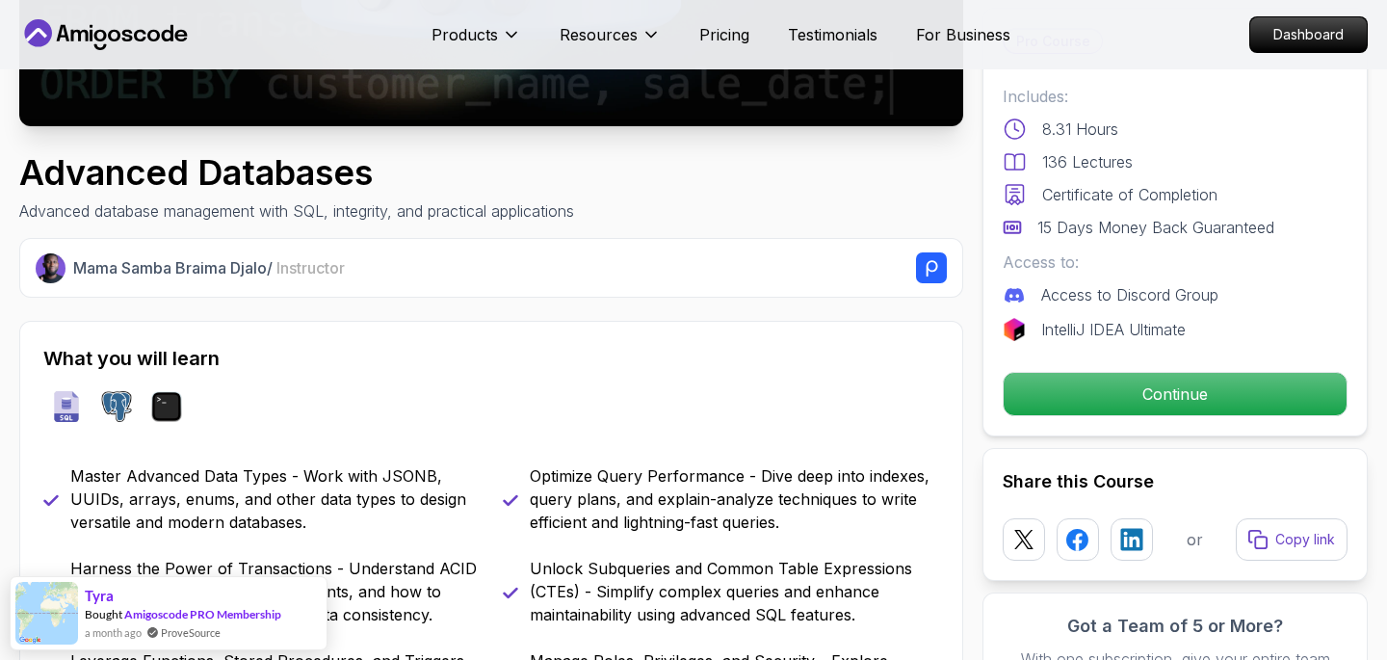
scroll to position [526, 0]
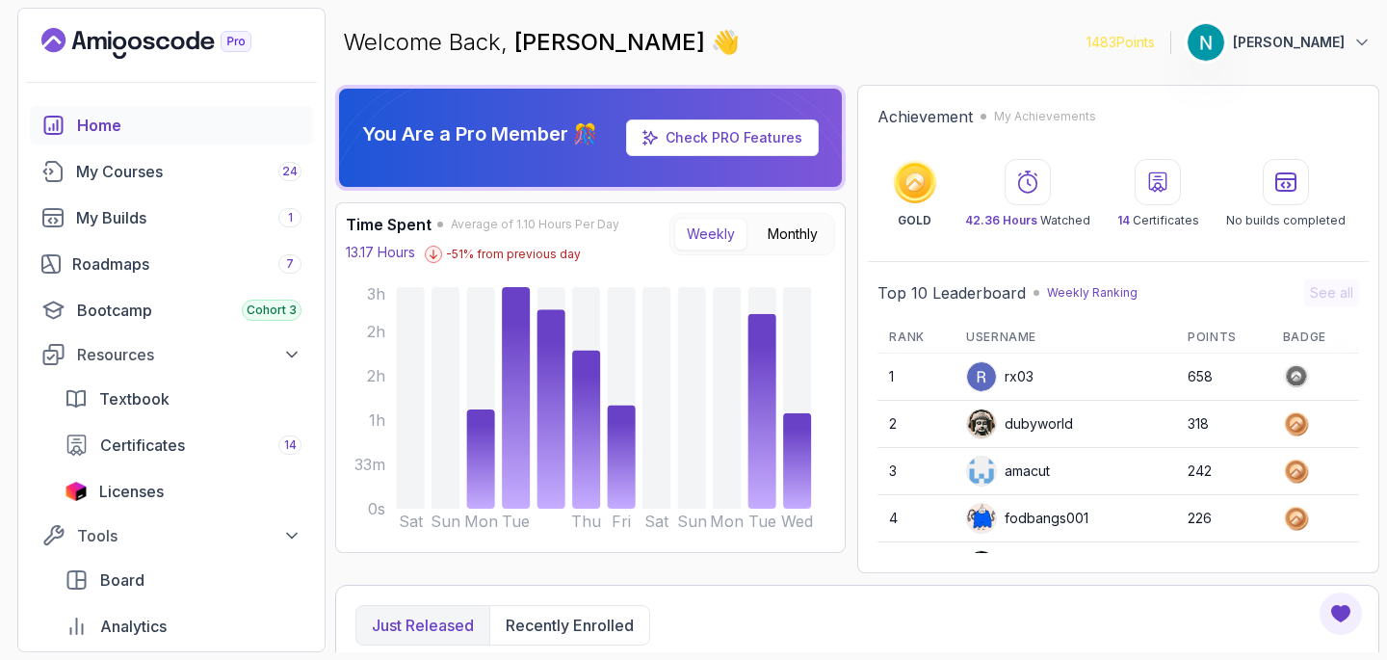
scroll to position [10, 0]
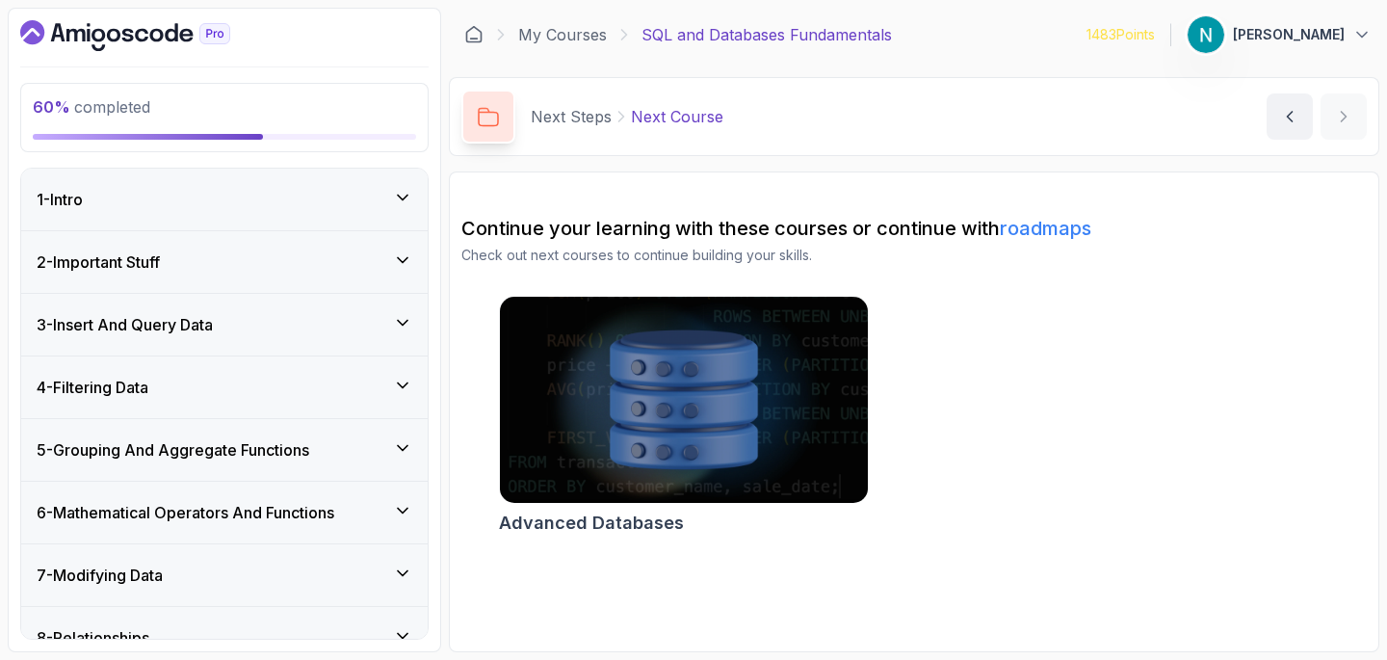
scroll to position [379, 0]
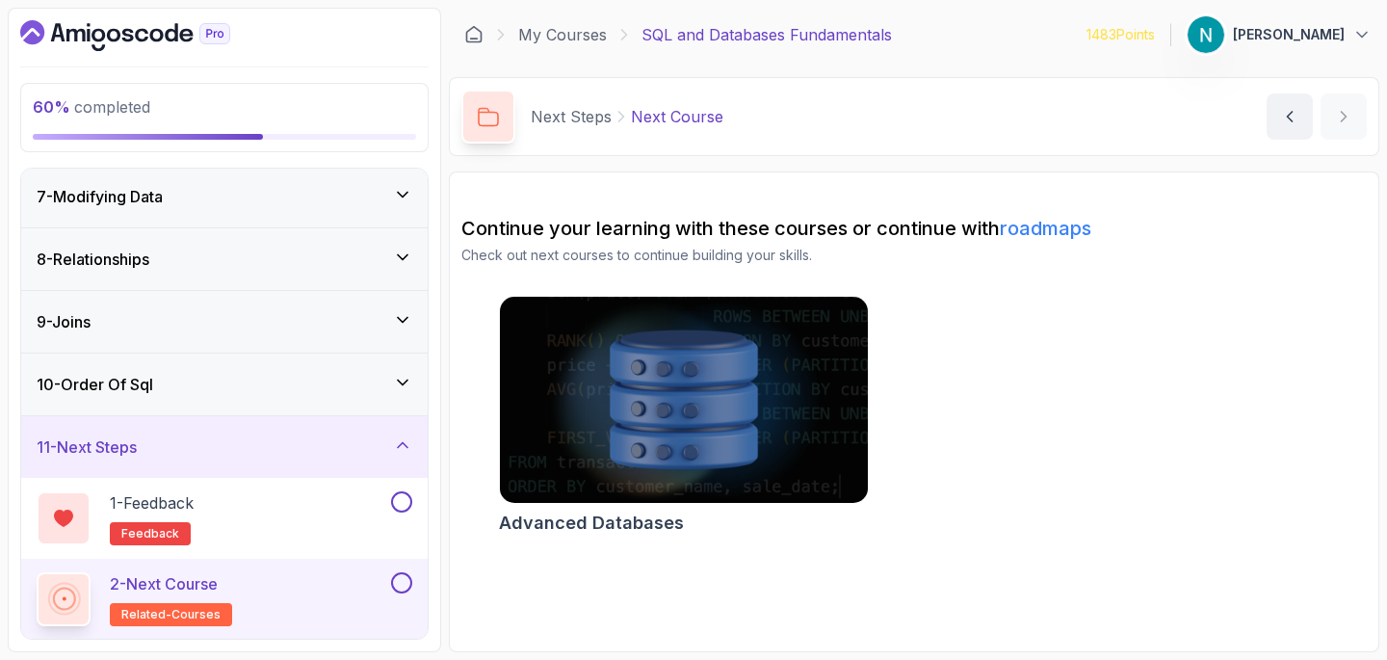
click at [304, 203] on div "7 - Modifying Data" at bounding box center [225, 196] width 376 height 23
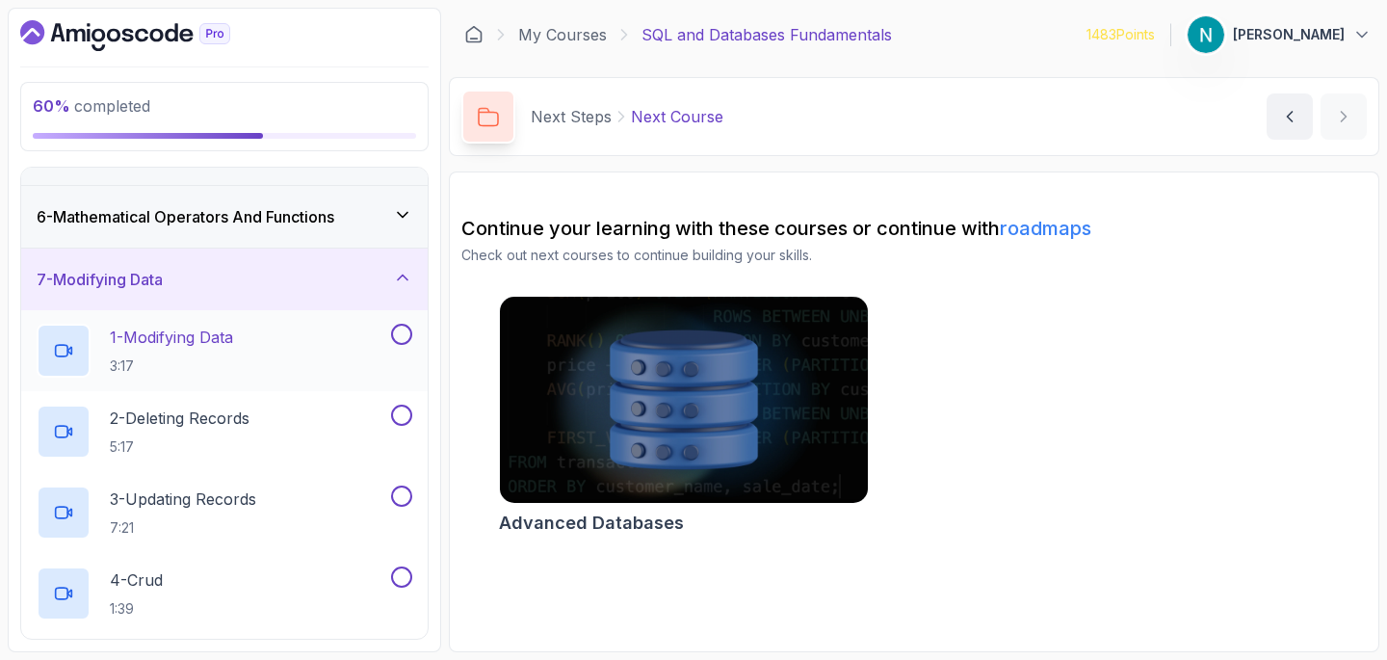
scroll to position [290, 0]
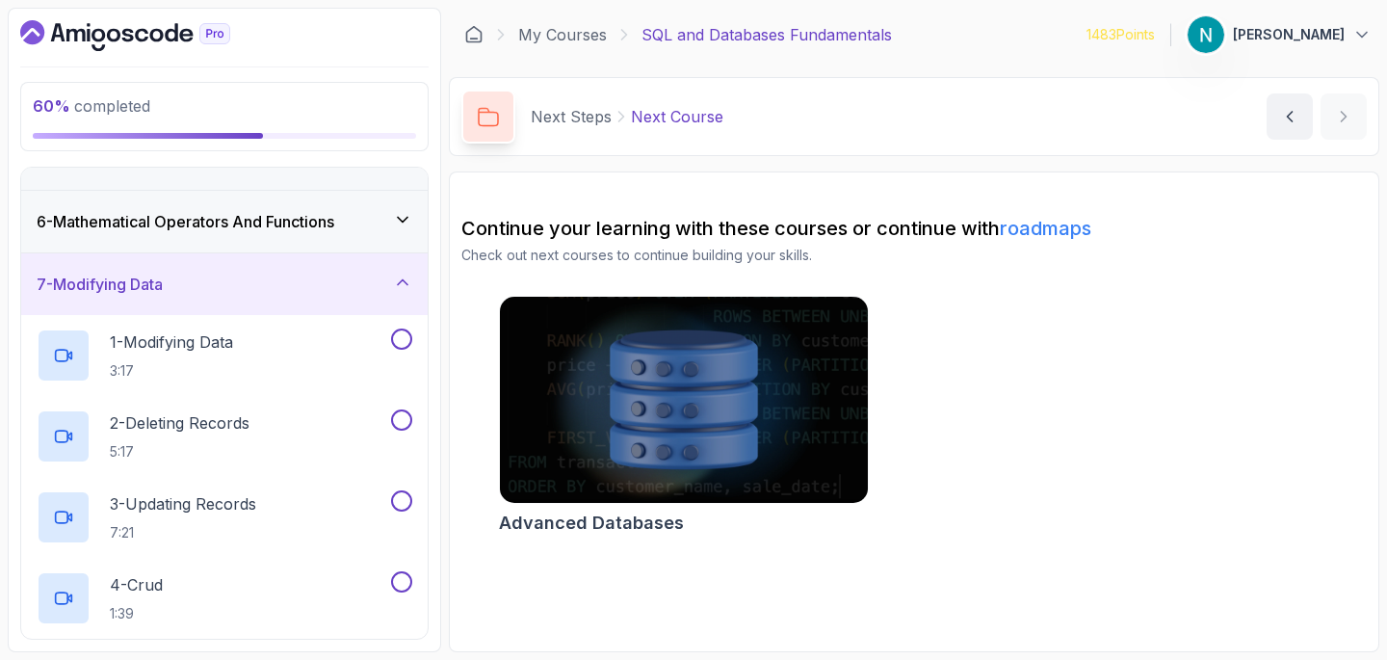
click at [291, 223] on h3 "6 - Mathematical Operators And Functions" at bounding box center [186, 221] width 298 height 23
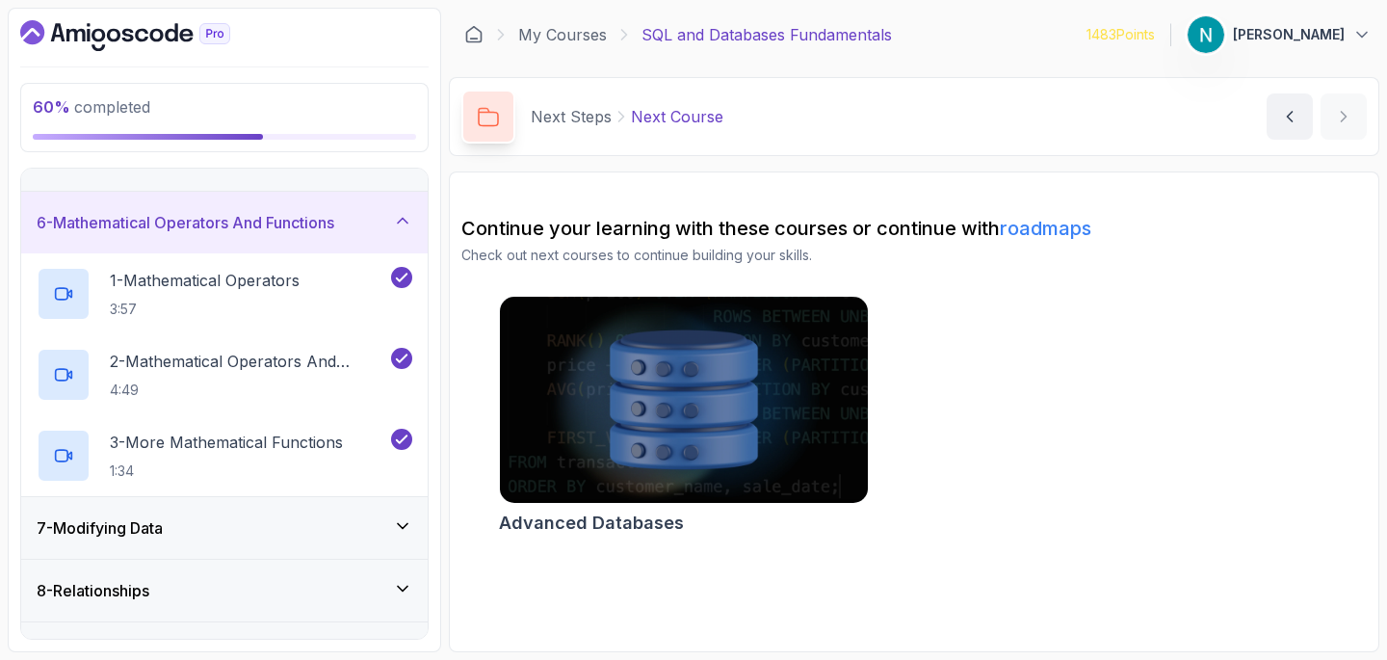
click at [290, 222] on h3 "6 - Mathematical Operators And Functions" at bounding box center [186, 222] width 298 height 23
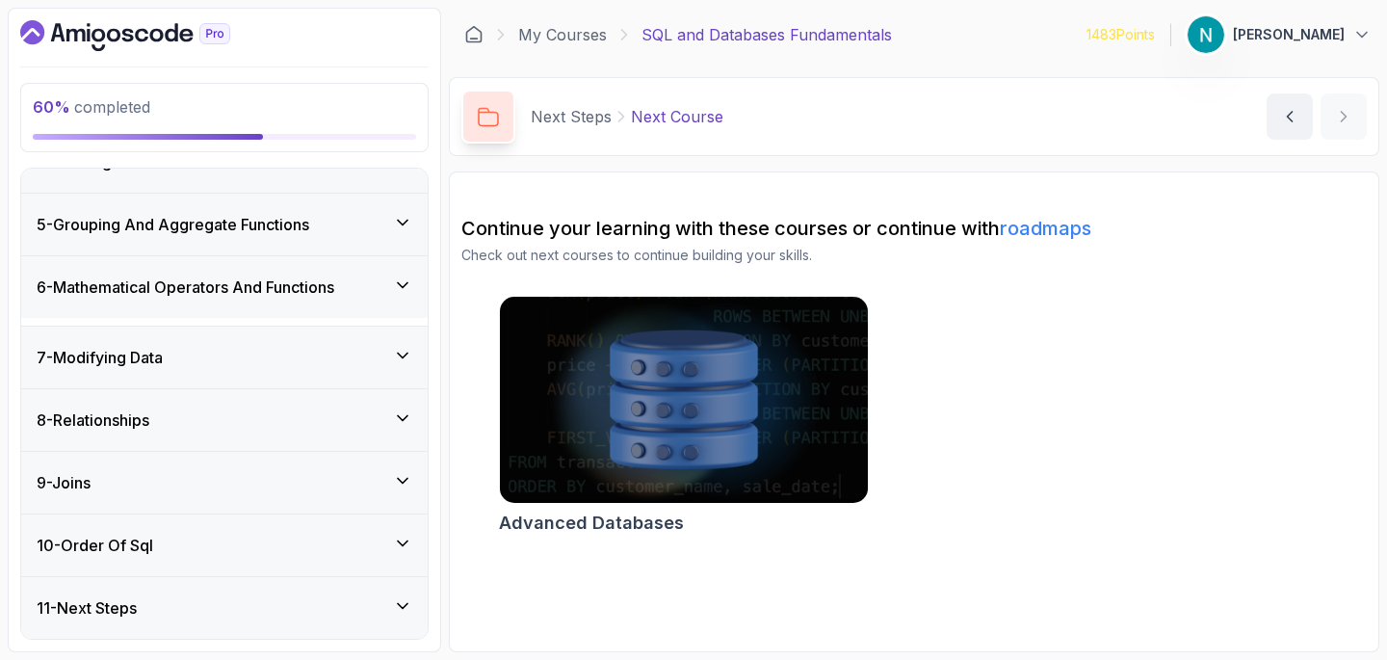
scroll to position [217, 0]
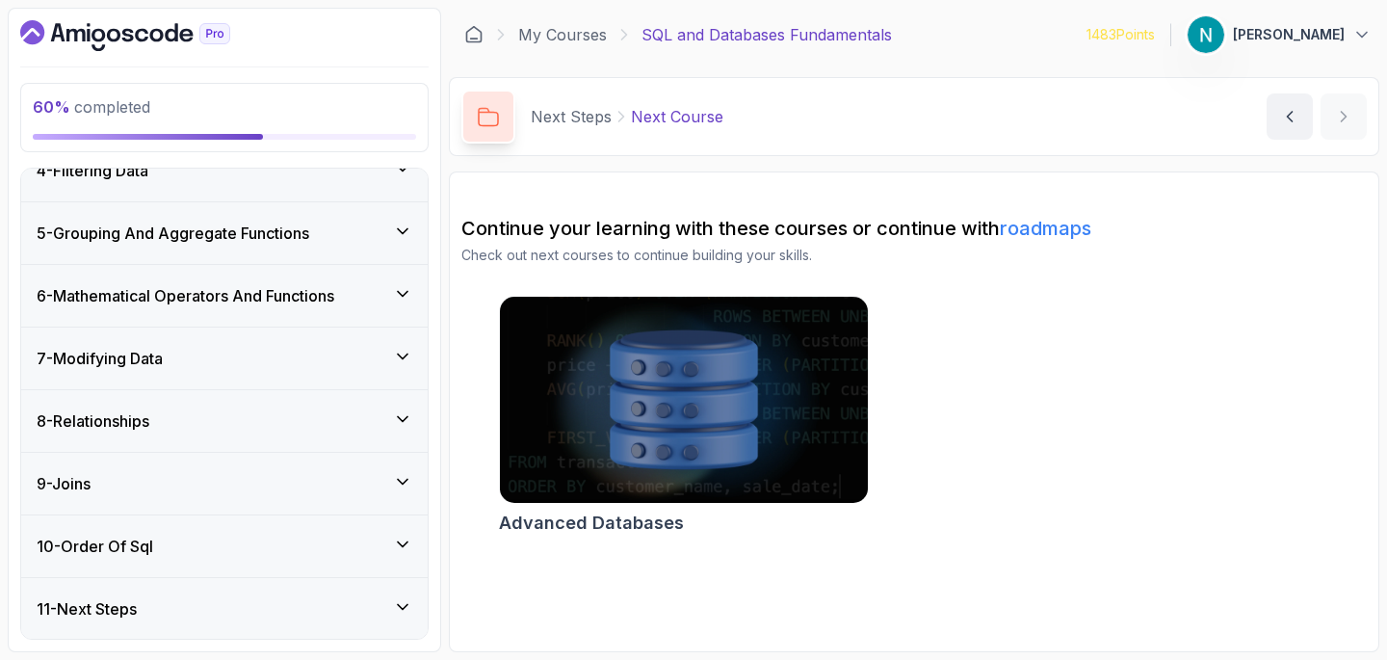
click at [276, 343] on div "7 - Modifying Data" at bounding box center [224, 359] width 407 height 62
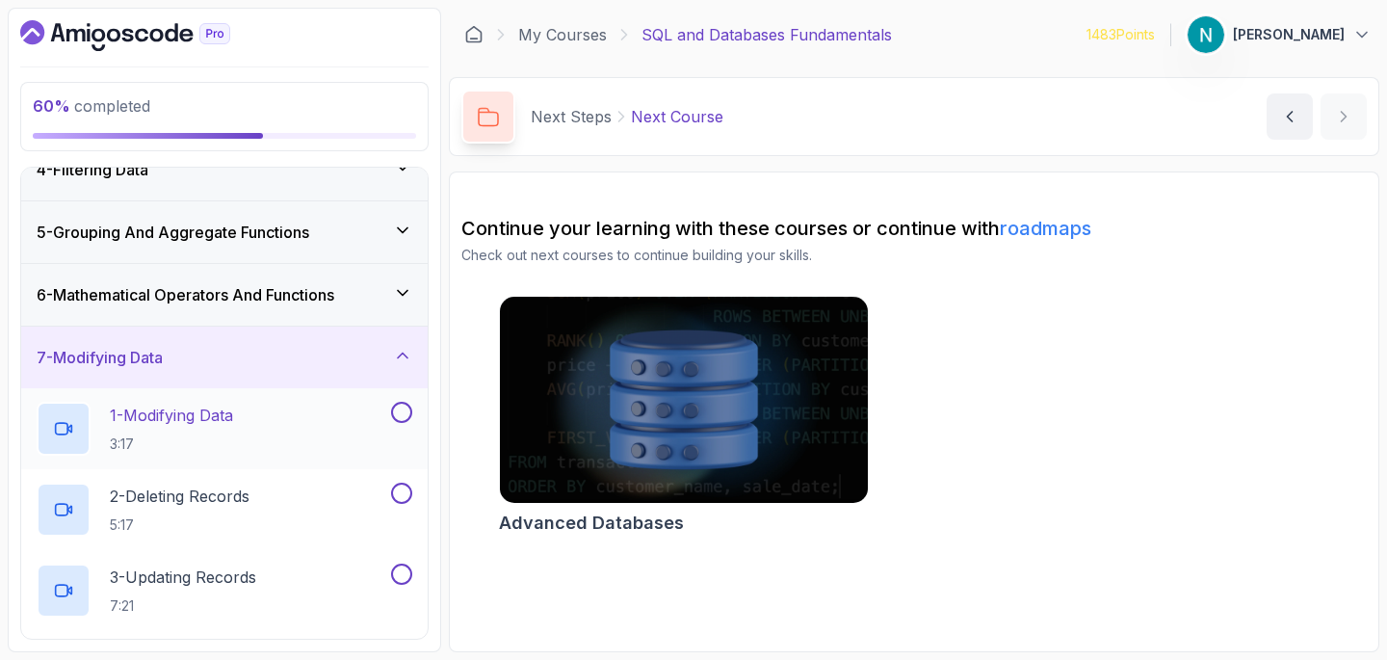
click at [253, 415] on div "1 - Modifying Data 3:17" at bounding box center [212, 429] width 351 height 54
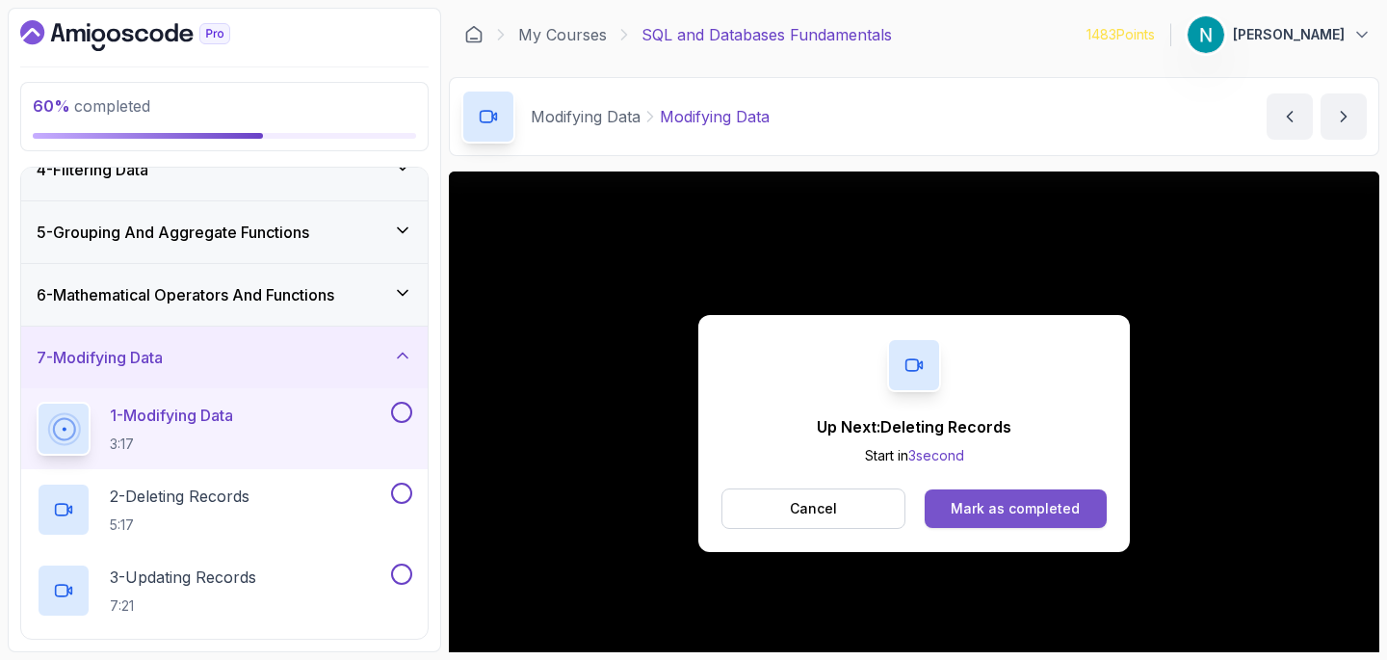
click at [1016, 507] on div "Mark as completed" at bounding box center [1015, 508] width 129 height 19
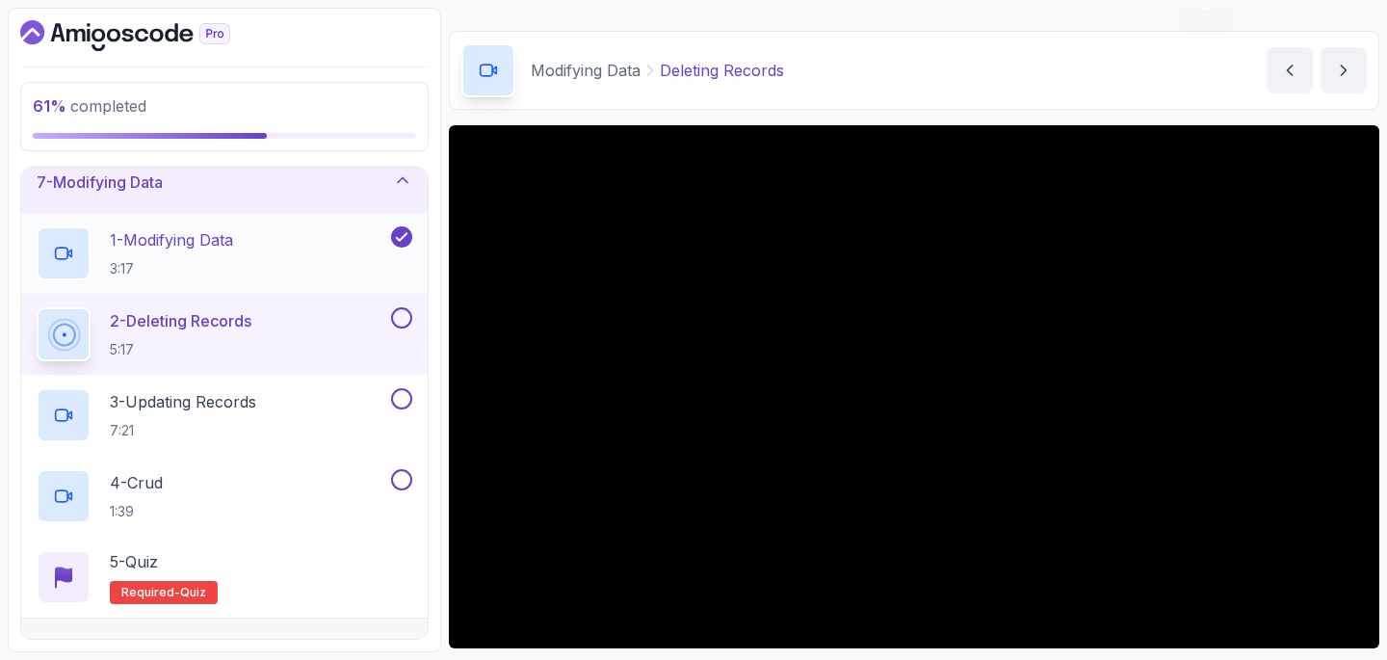
scroll to position [395, 0]
click at [396, 308] on button at bounding box center [401, 314] width 21 height 21
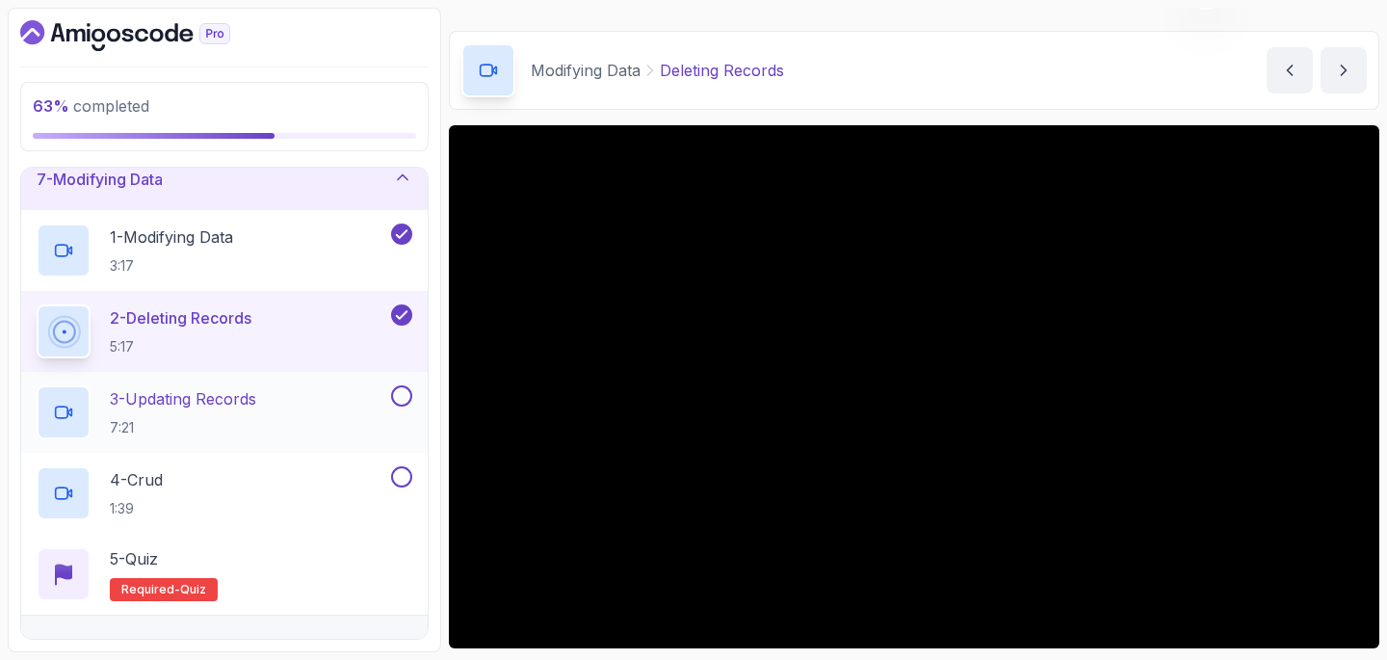
click at [408, 391] on button at bounding box center [401, 395] width 21 height 21
click at [346, 487] on div "4 - Crud 1:39" at bounding box center [212, 493] width 351 height 54
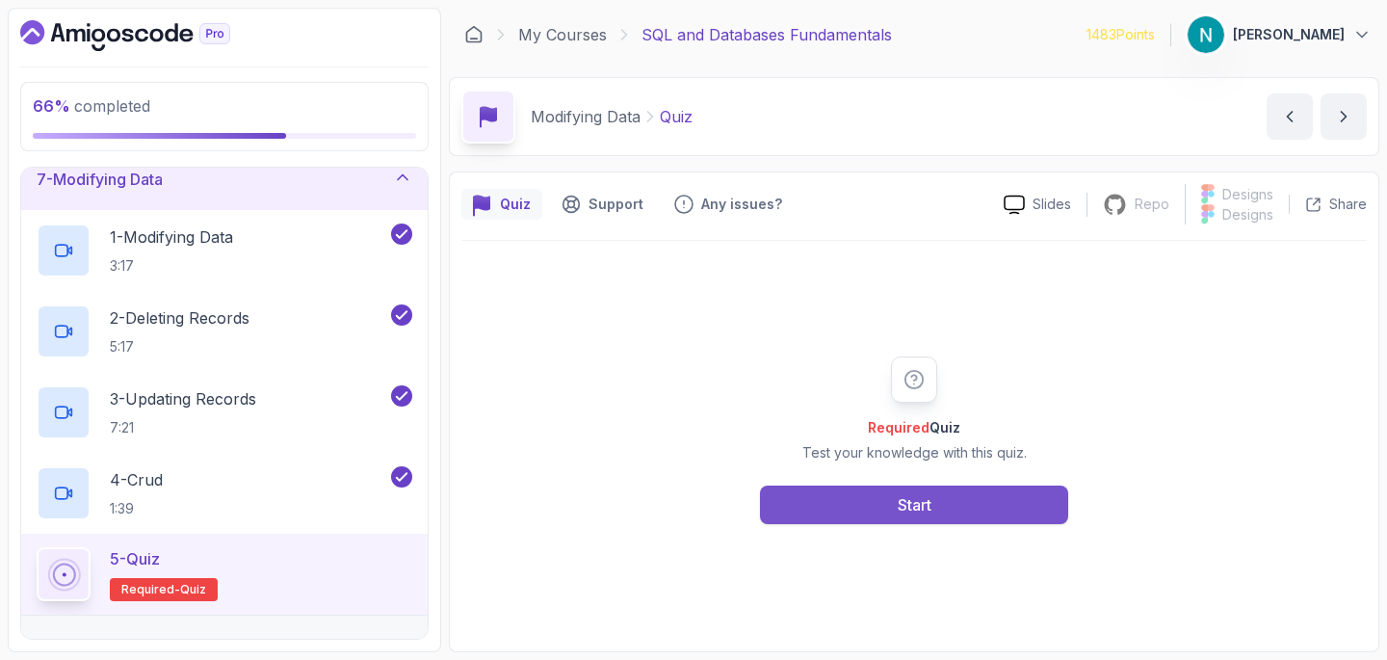
click at [947, 497] on button "Start" at bounding box center [914, 505] width 308 height 39
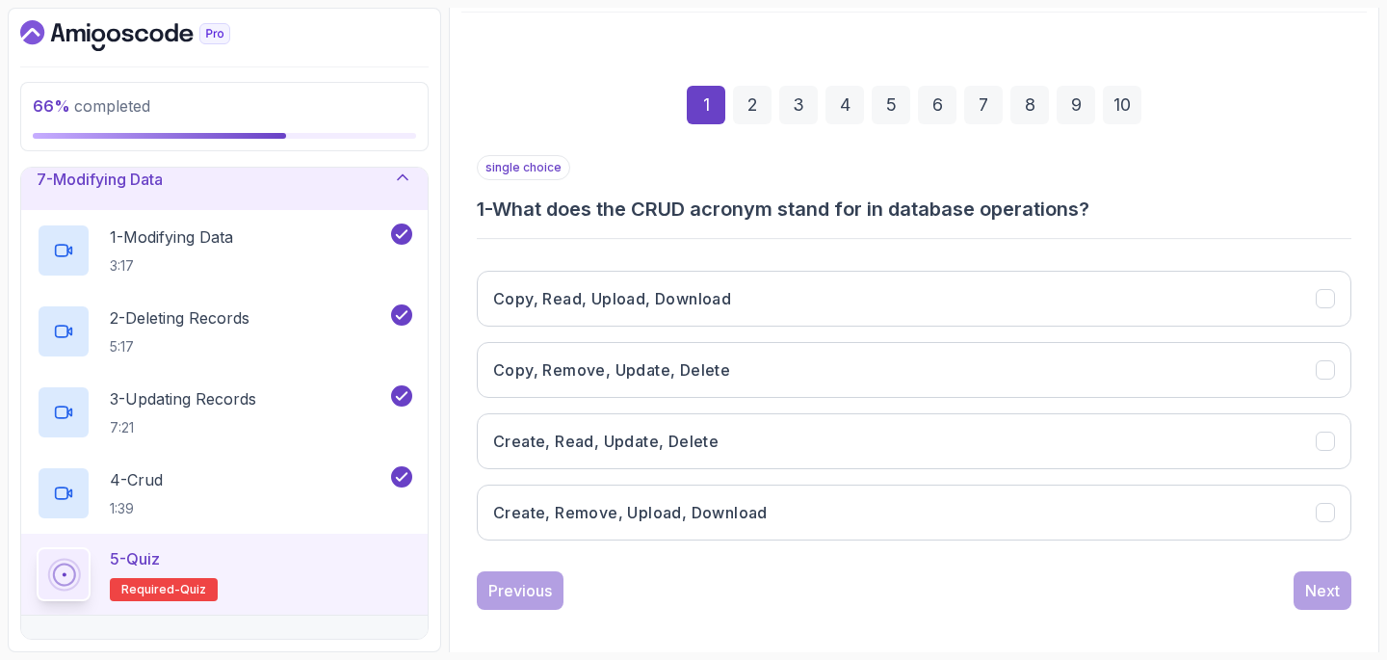
scroll to position [241, 0]
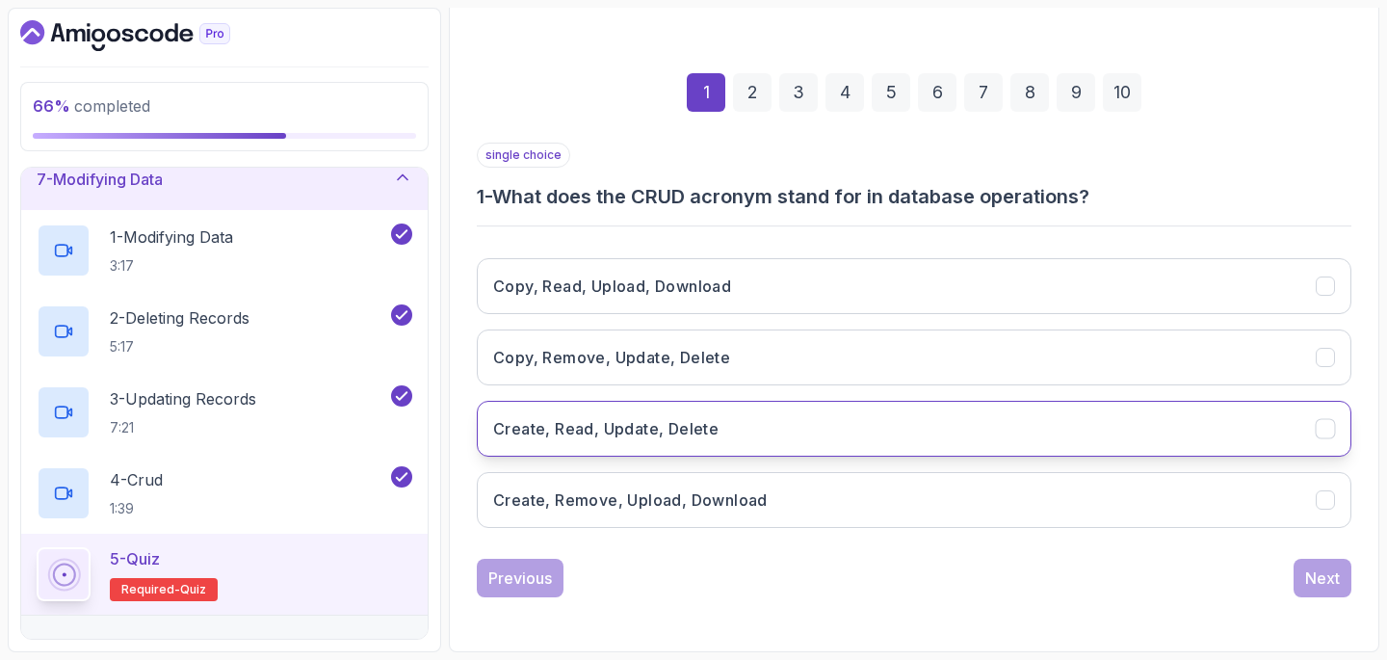
click at [803, 437] on button "Create, Read, Update, Delete" at bounding box center [914, 429] width 875 height 56
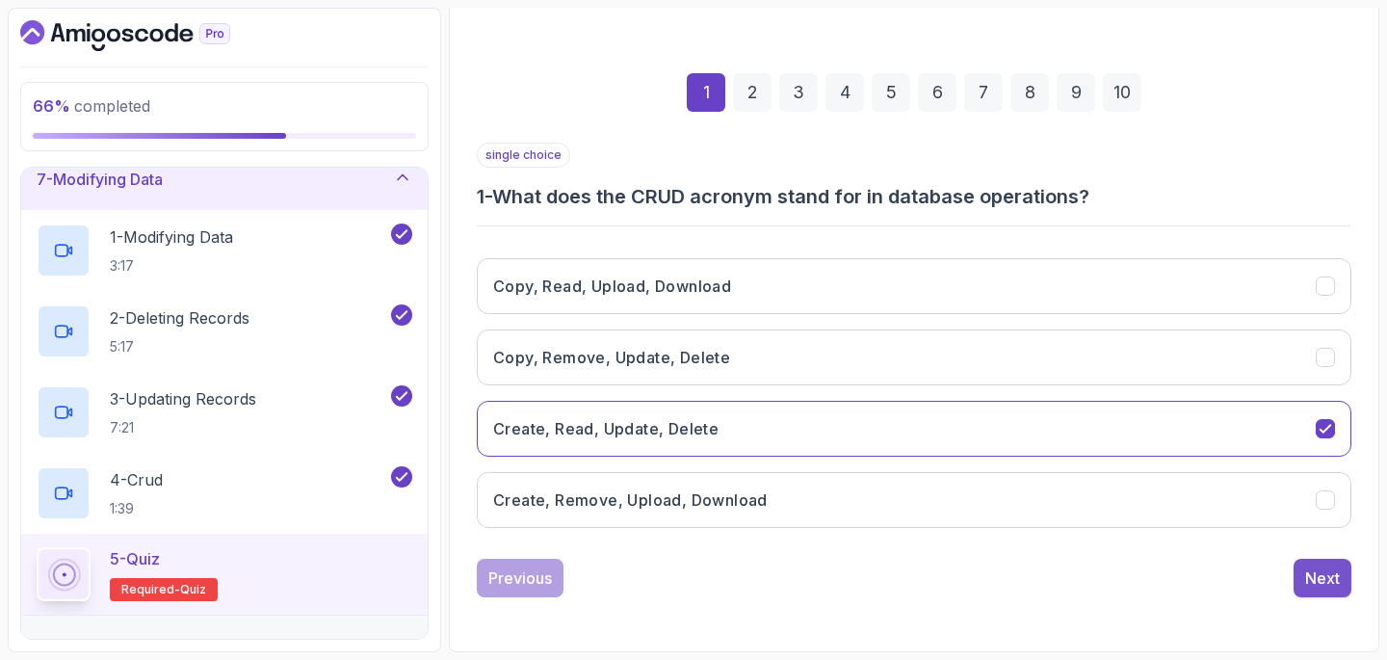
click at [1323, 571] on div "Next" at bounding box center [1322, 577] width 35 height 23
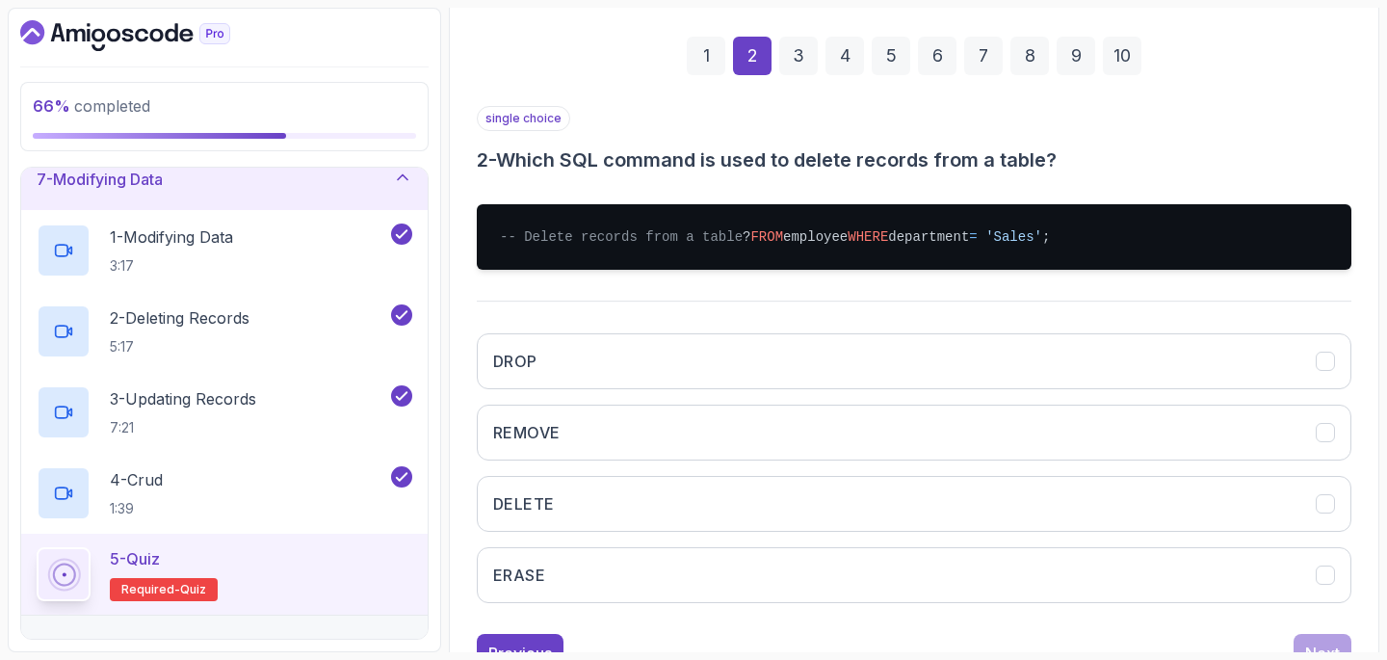
scroll to position [280, 0]
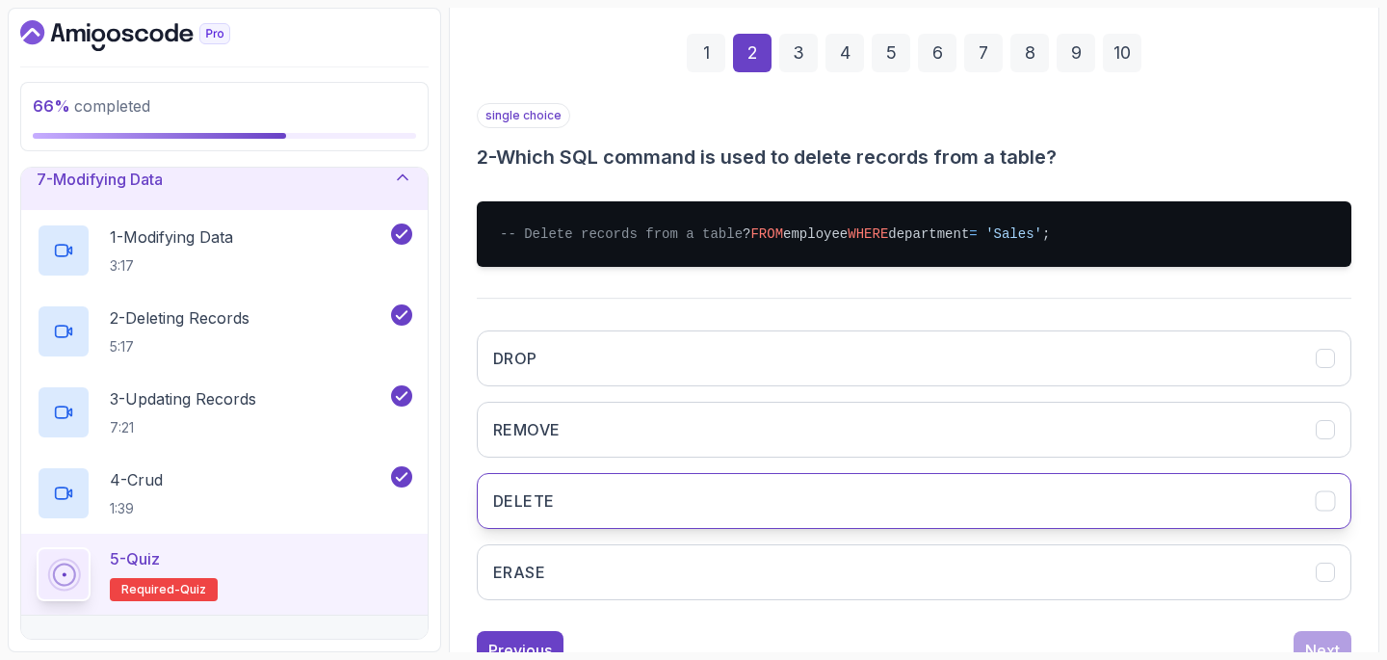
click at [596, 515] on button "DELETE" at bounding box center [914, 501] width 875 height 56
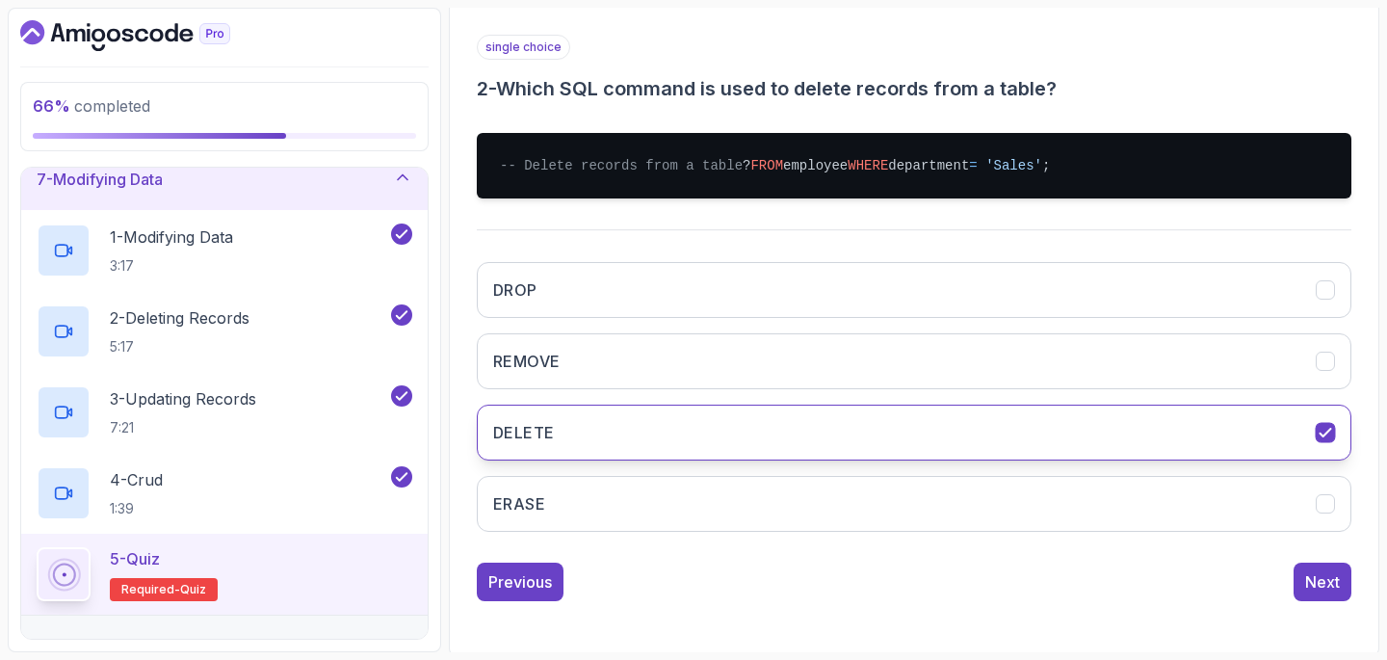
scroll to position [372, 0]
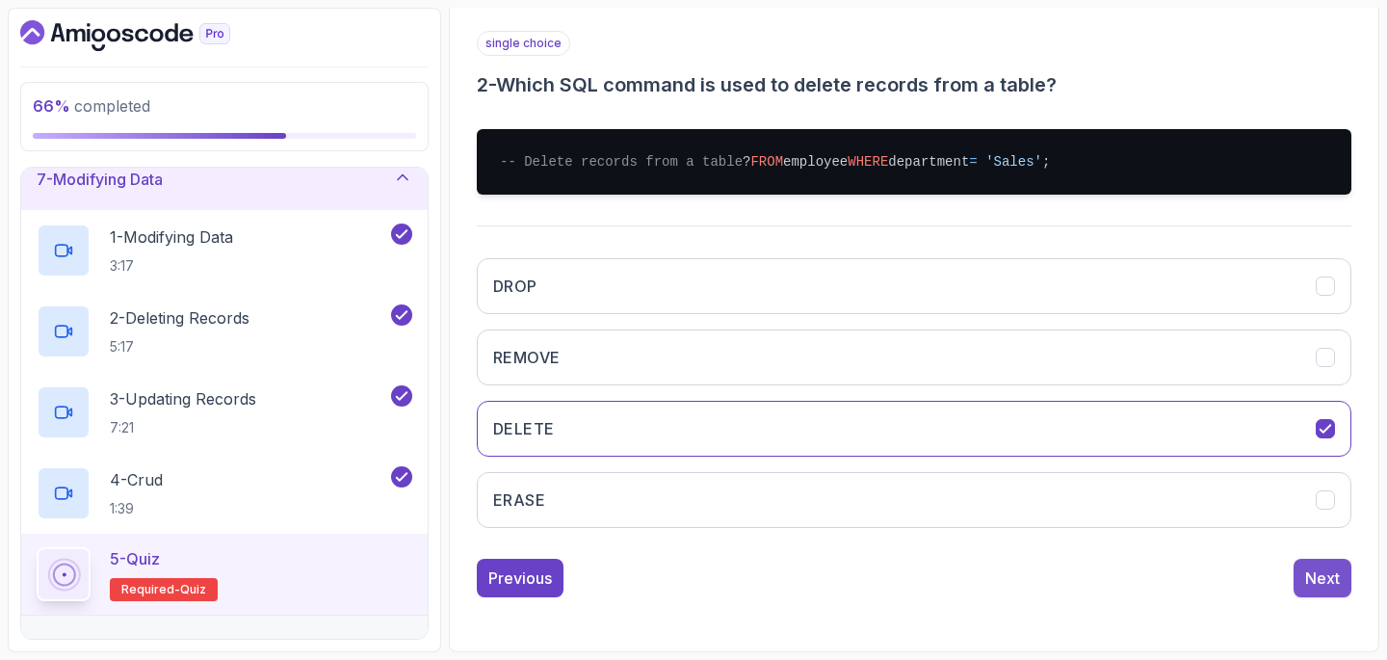
click at [1321, 578] on div "Next" at bounding box center [1322, 577] width 35 height 23
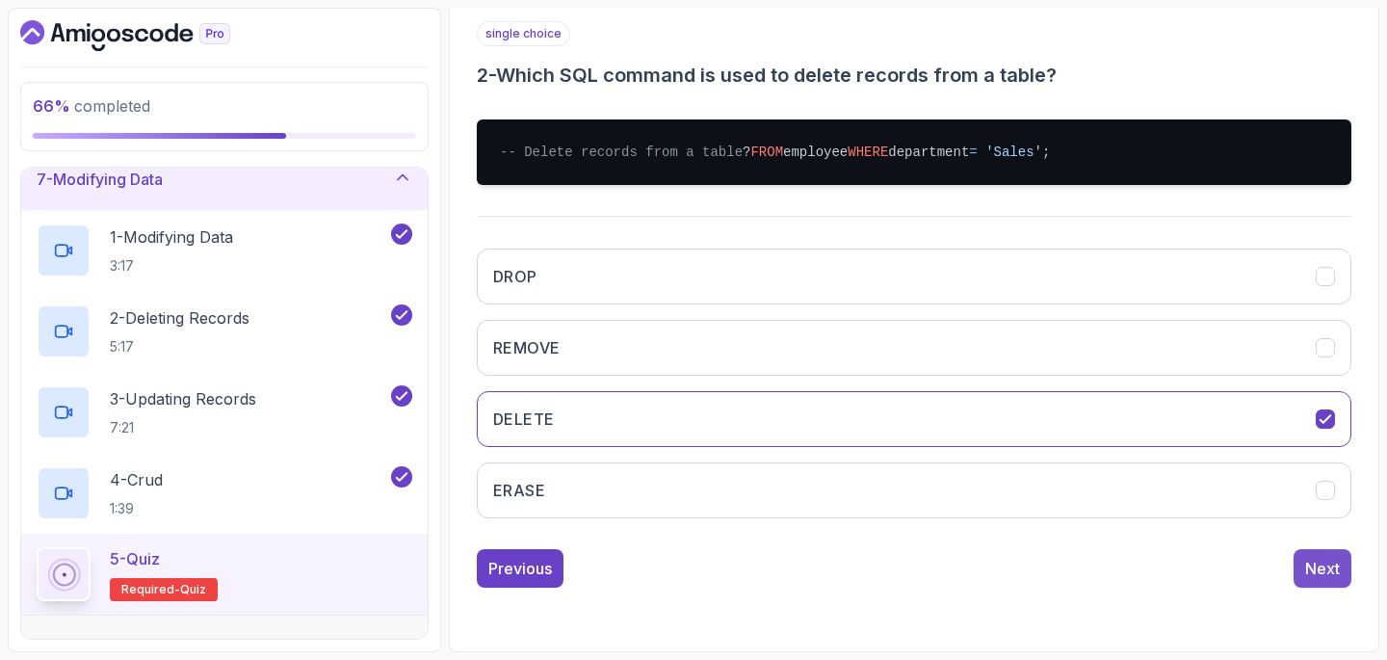
scroll to position [241, 0]
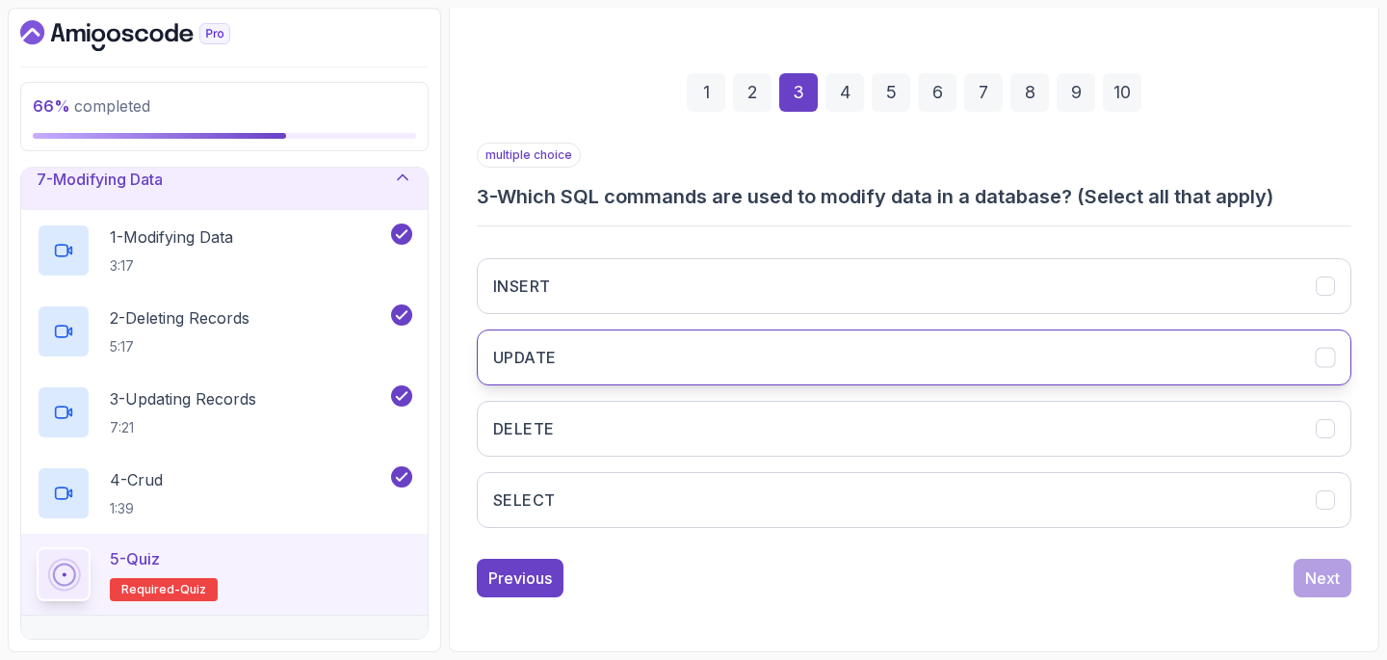
click at [647, 365] on button "UPDATE" at bounding box center [914, 357] width 875 height 56
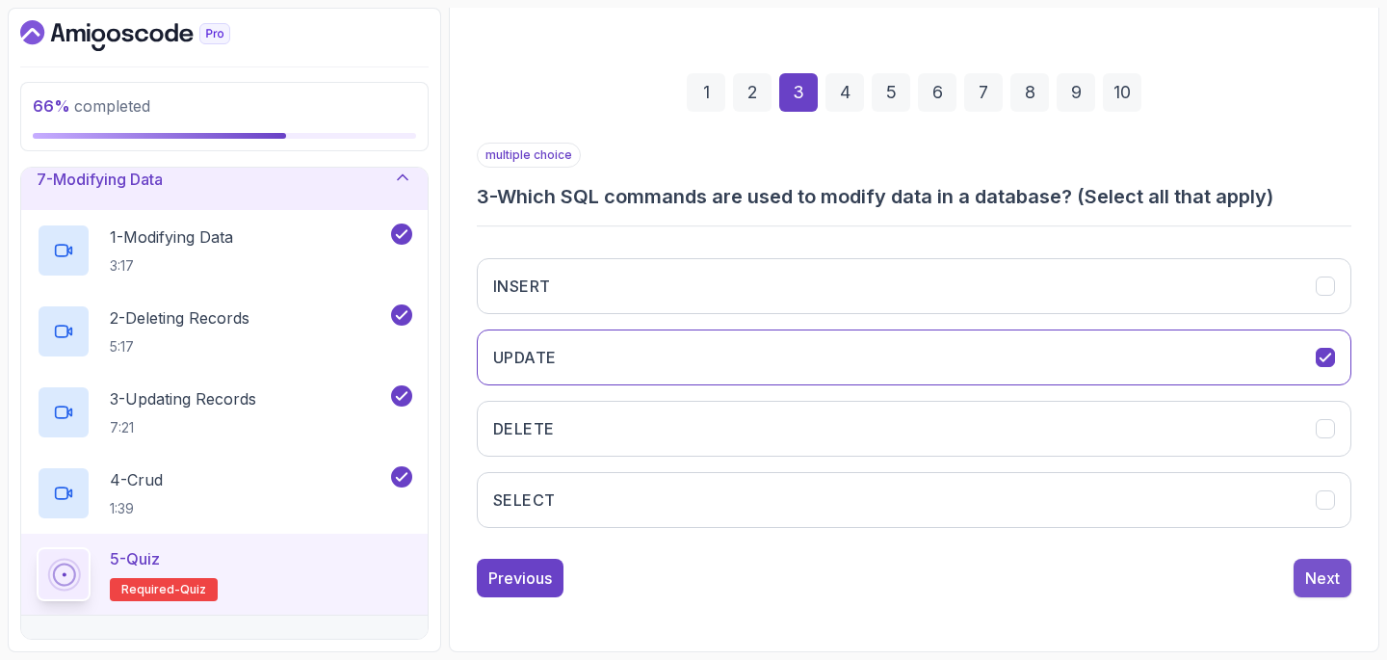
click at [1314, 577] on div "Next" at bounding box center [1322, 577] width 35 height 23
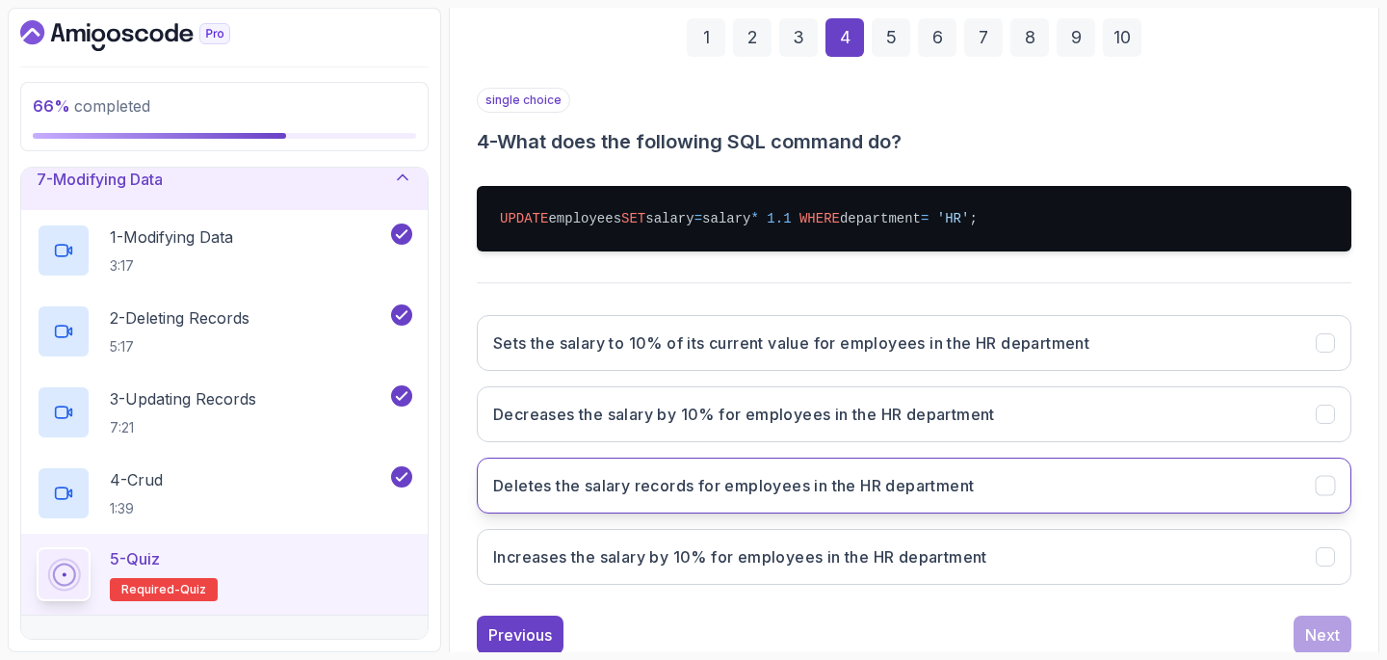
scroll to position [301, 0]
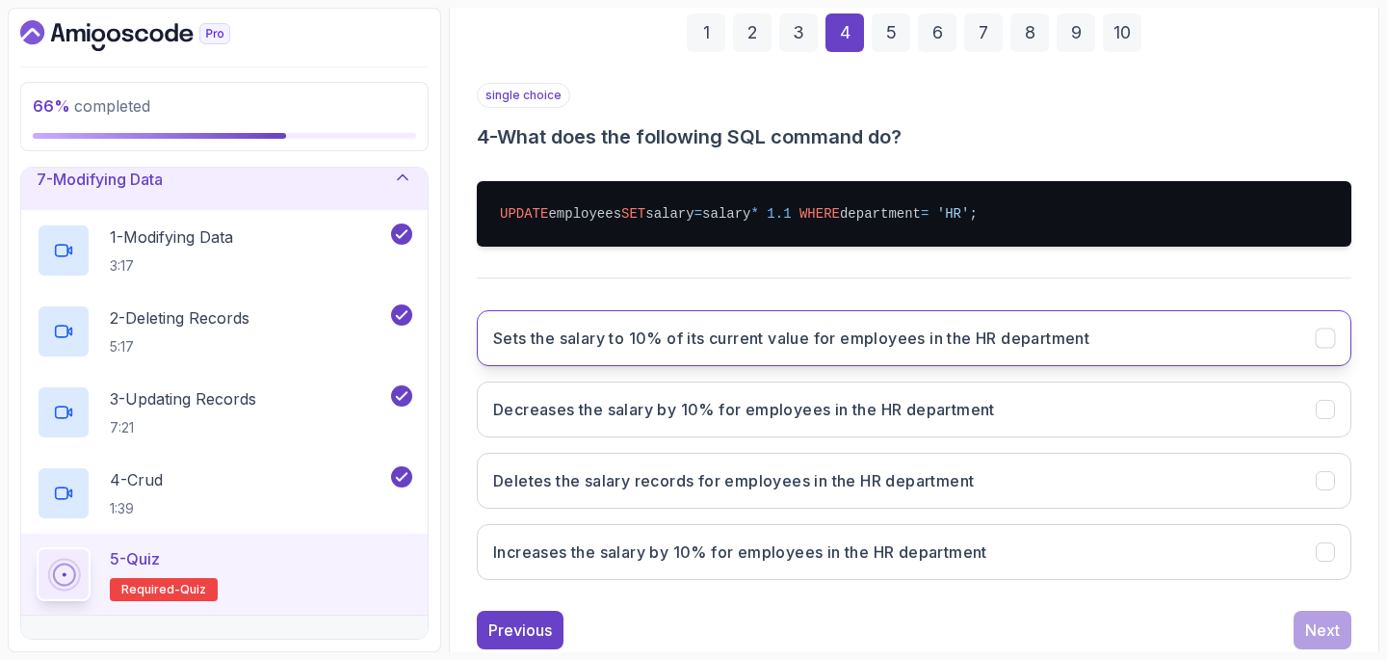
click at [693, 335] on h3 "Sets the salary to 10% of its current value for employees in the HR department" at bounding box center [791, 338] width 596 height 23
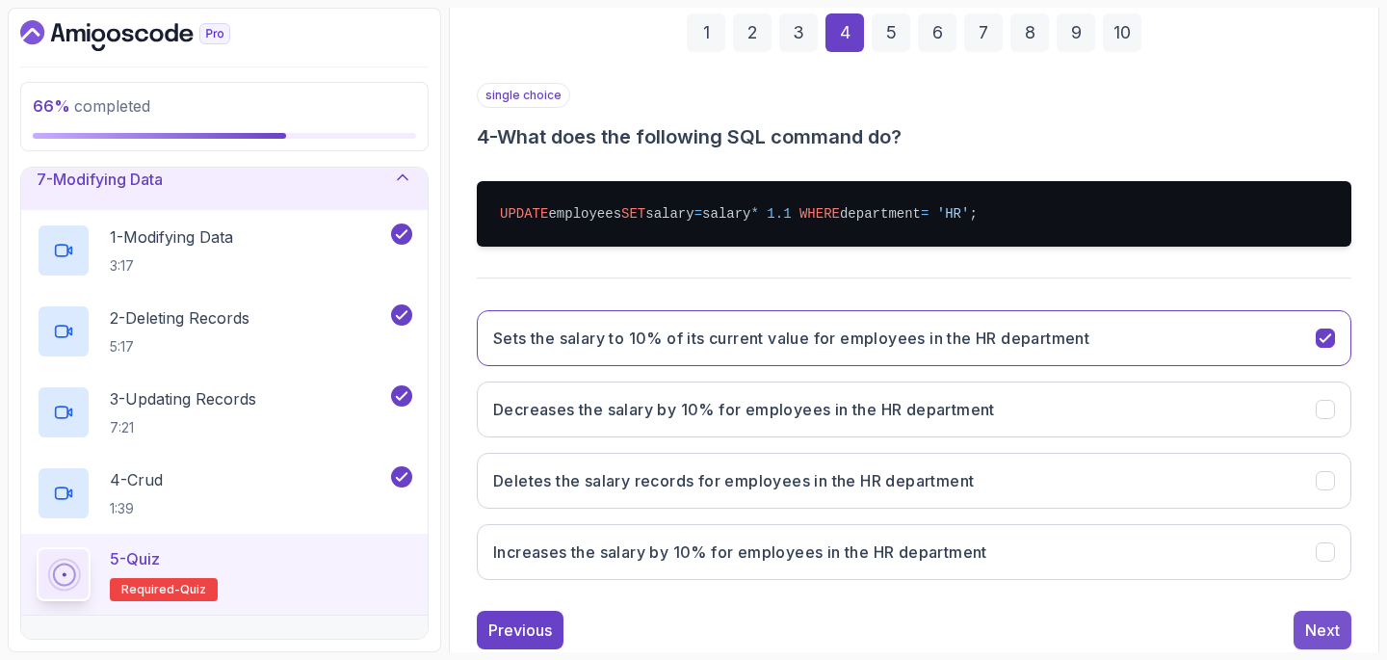
click at [1320, 624] on div "Next" at bounding box center [1322, 629] width 35 height 23
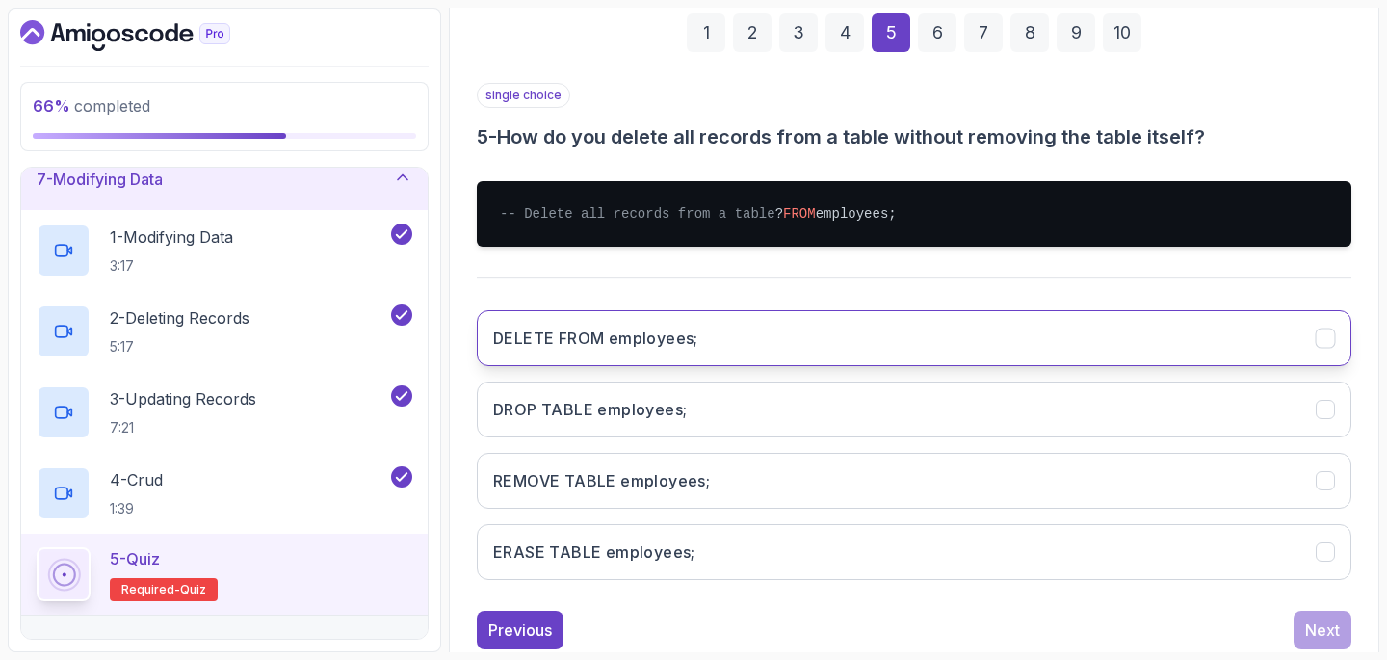
click at [657, 330] on button "DELETE FROM employees;" at bounding box center [914, 338] width 875 height 56
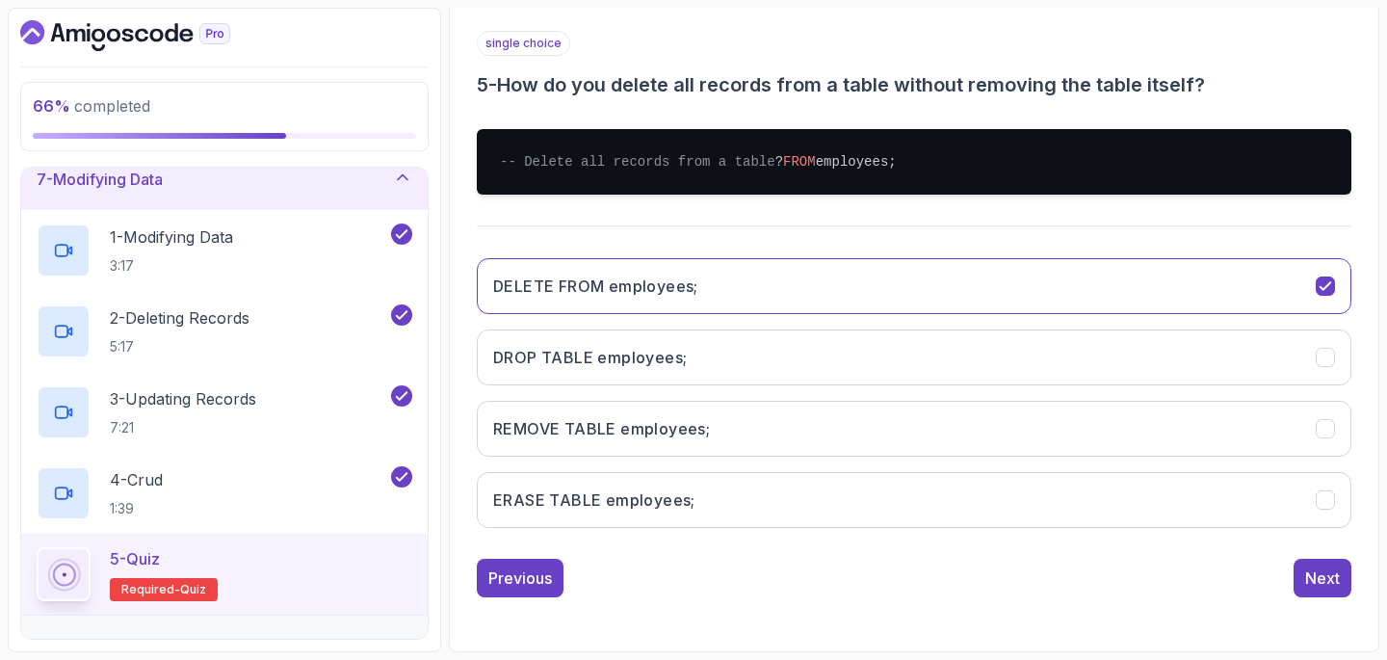
scroll to position [372, 0]
click at [1326, 585] on div "Next" at bounding box center [1322, 577] width 35 height 23
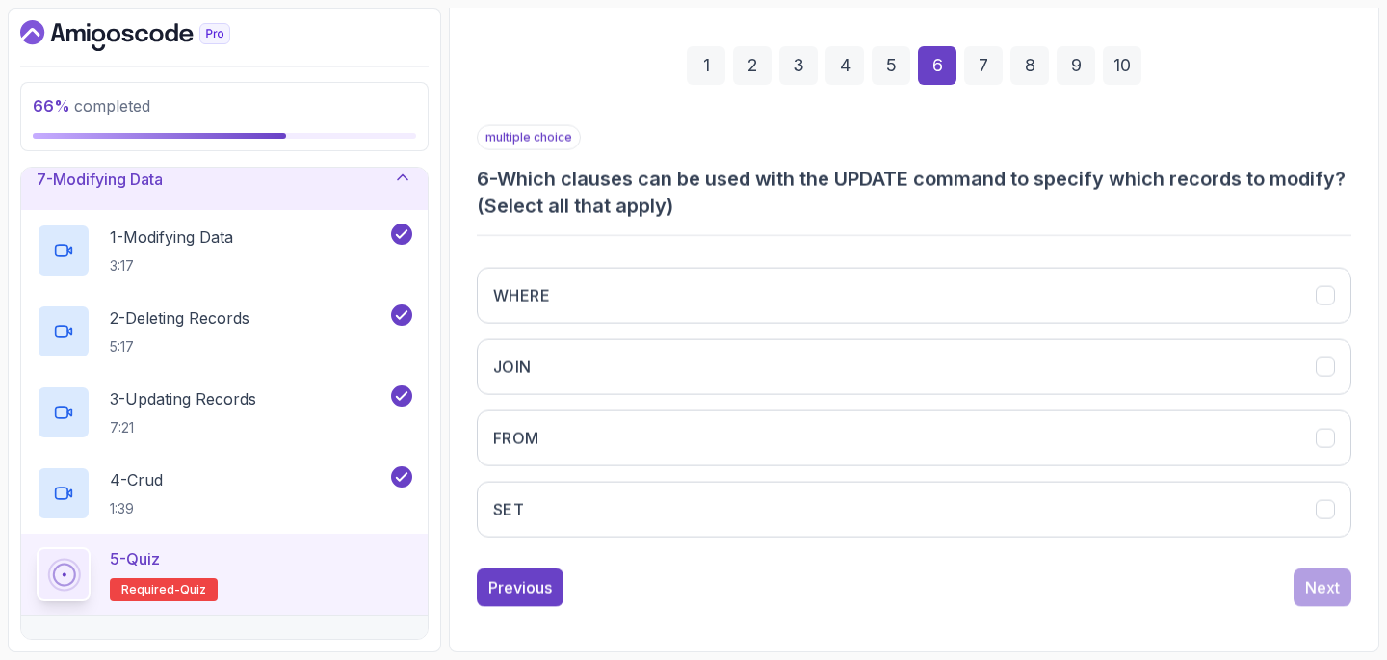
scroll to position [268, 0]
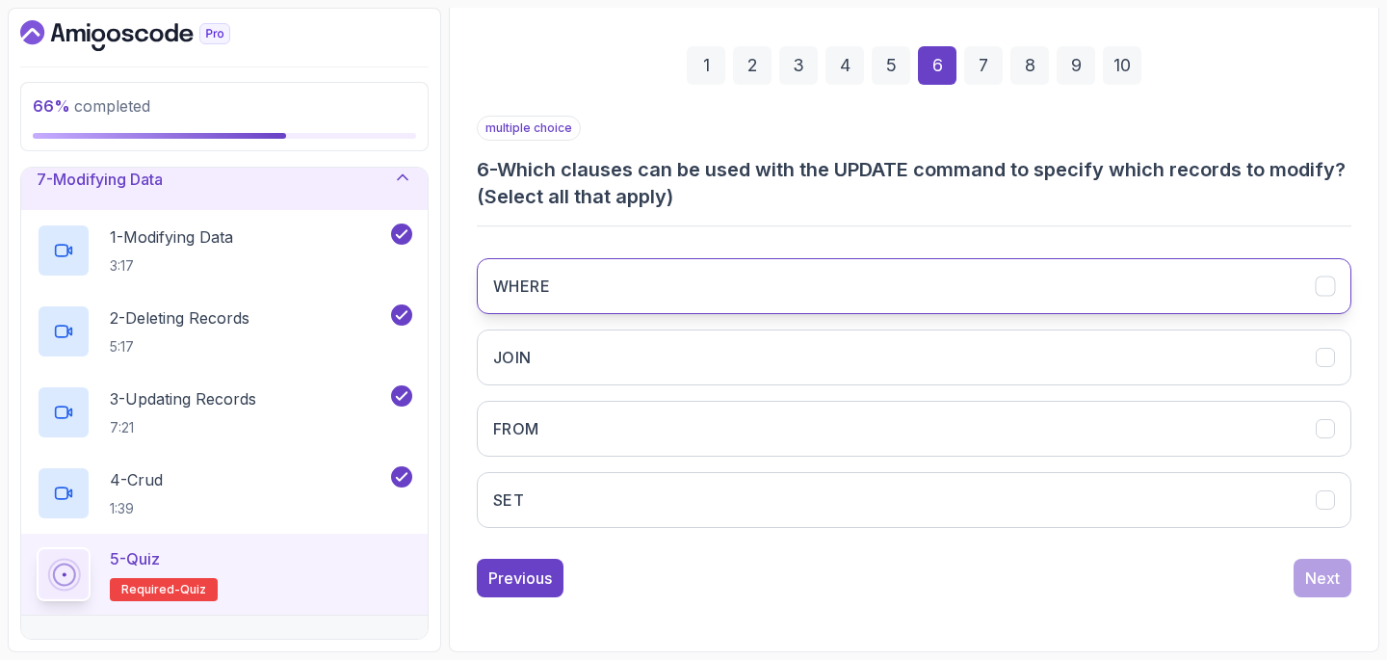
click at [602, 300] on button "WHERE" at bounding box center [914, 286] width 875 height 56
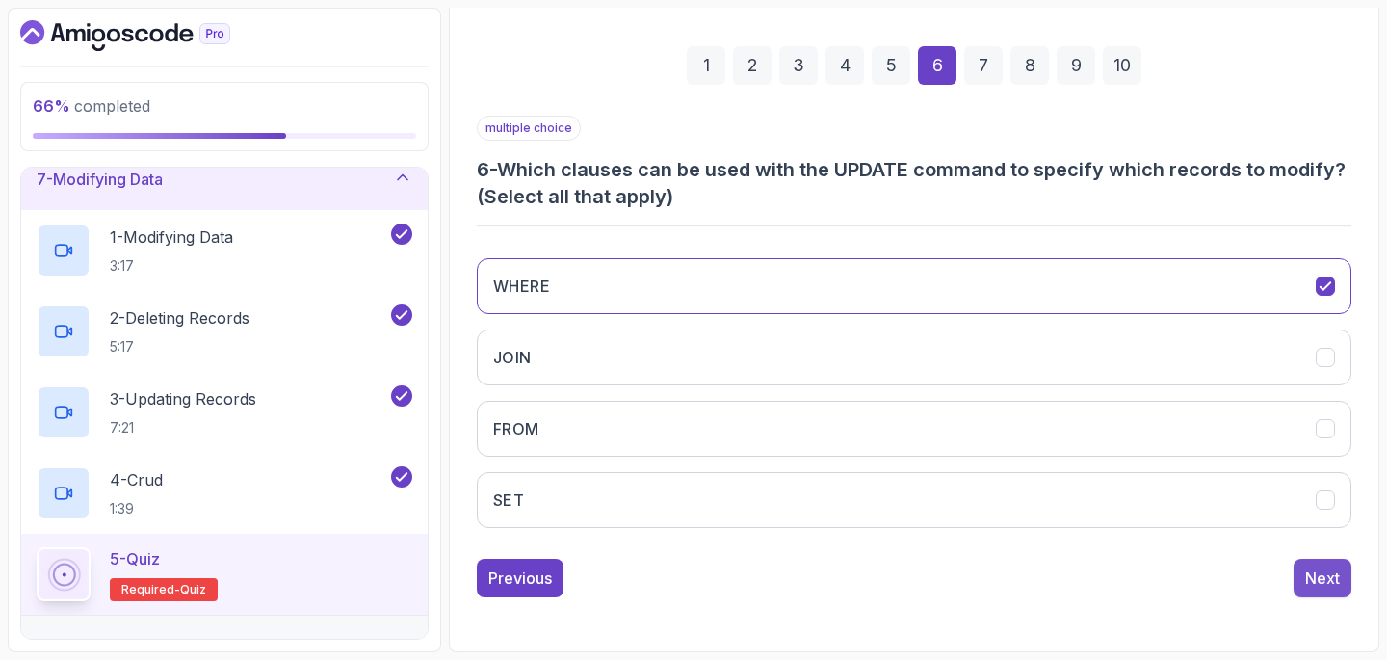
click at [1319, 573] on div "Next" at bounding box center [1322, 577] width 35 height 23
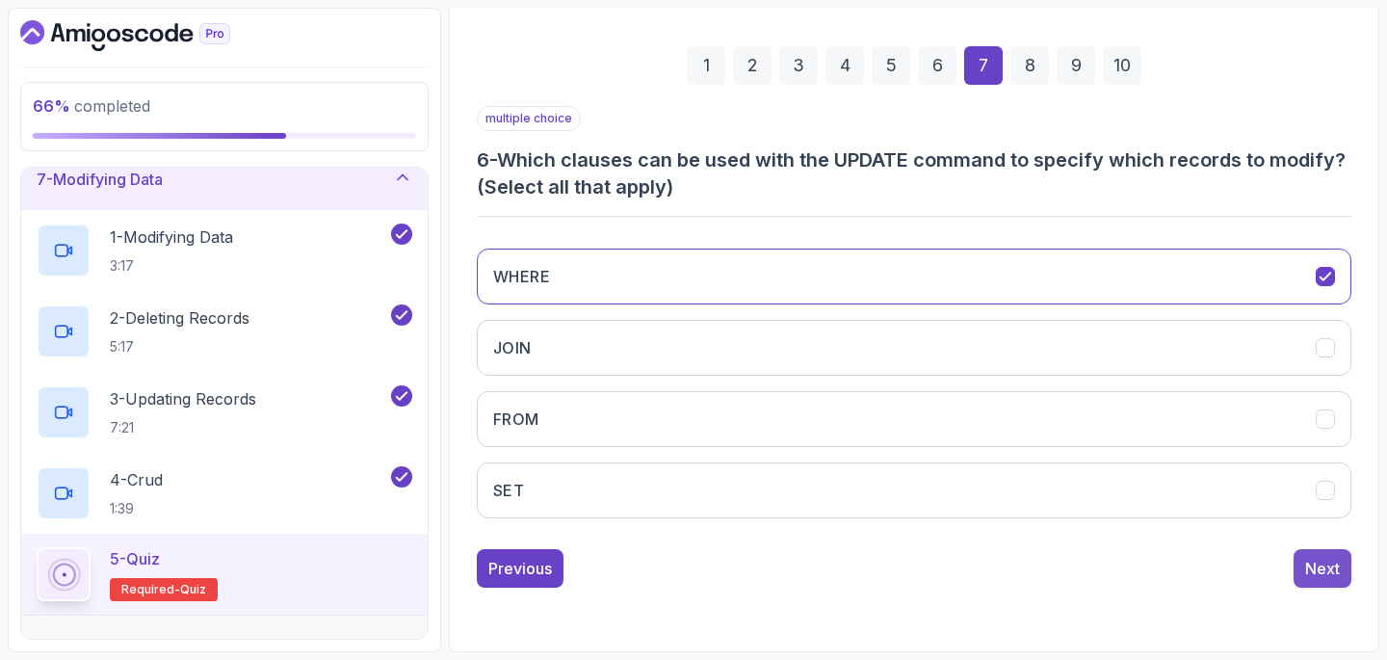
scroll to position [241, 0]
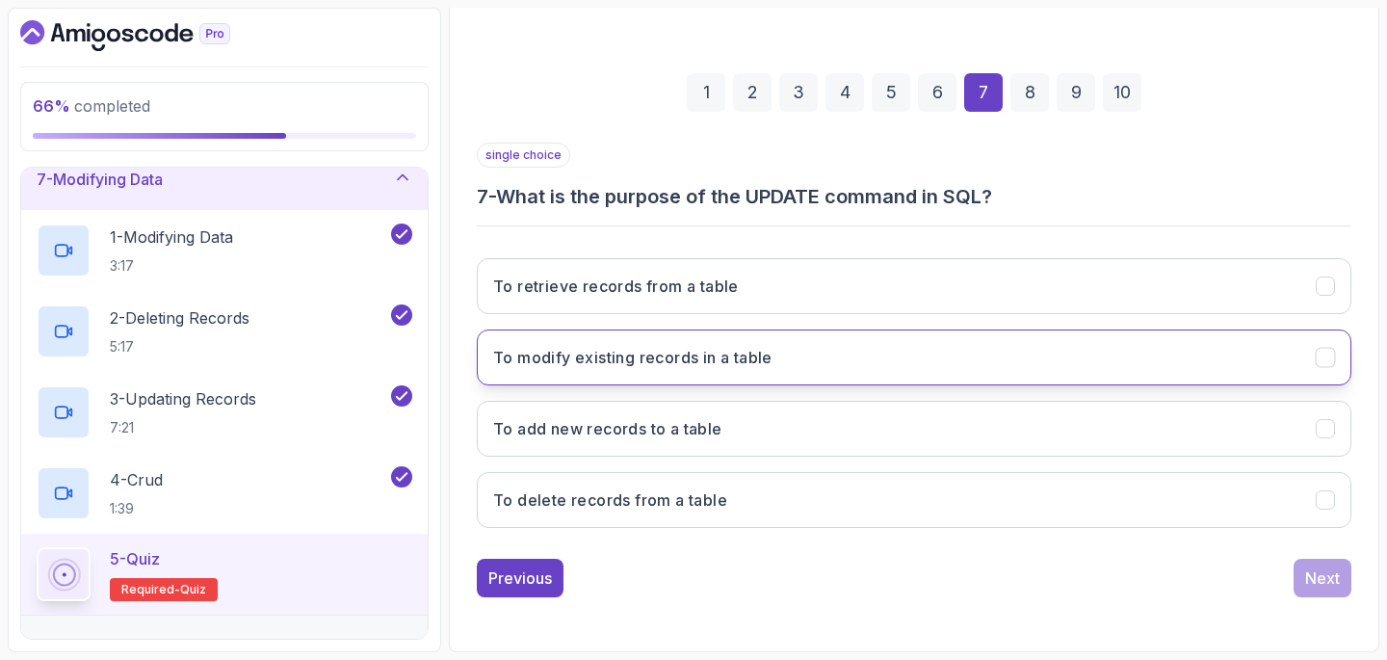
click at [786, 351] on button "To modify existing records in a table" at bounding box center [914, 357] width 875 height 56
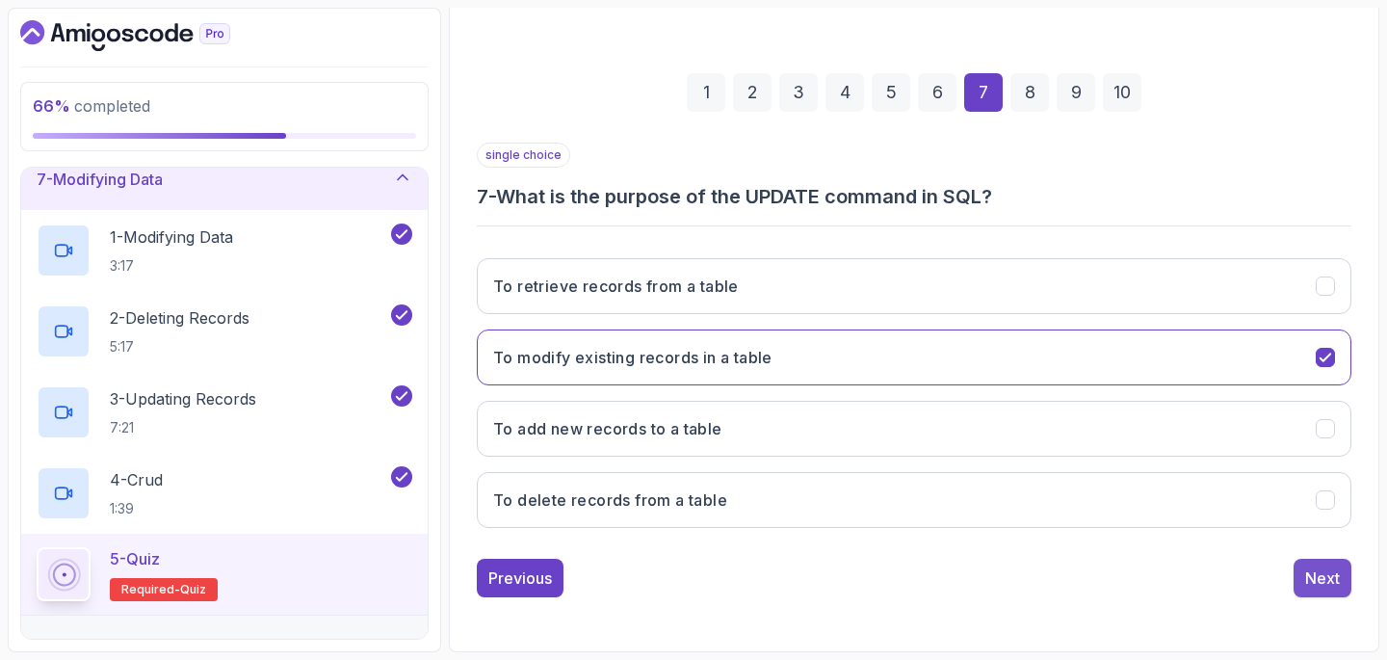
click at [1324, 567] on div "Next" at bounding box center [1322, 577] width 35 height 23
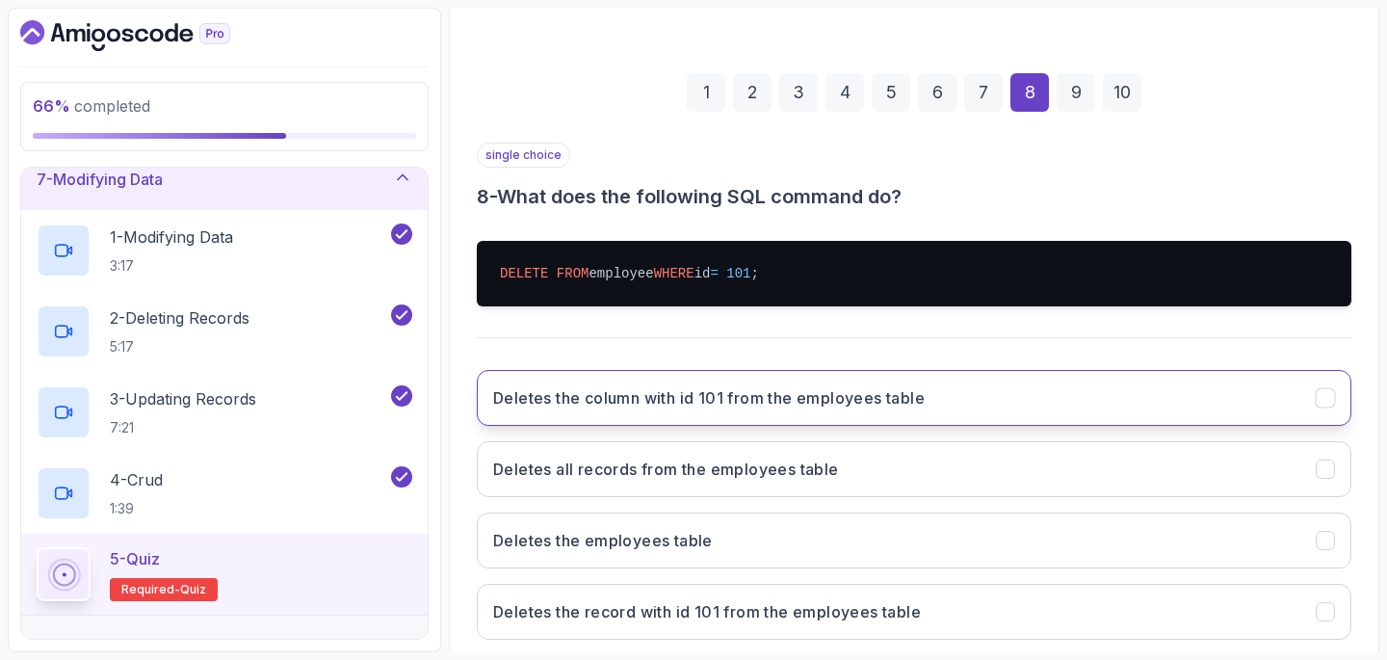
click at [772, 412] on button "Deletes the column with id 101 from the employees table" at bounding box center [914, 398] width 875 height 56
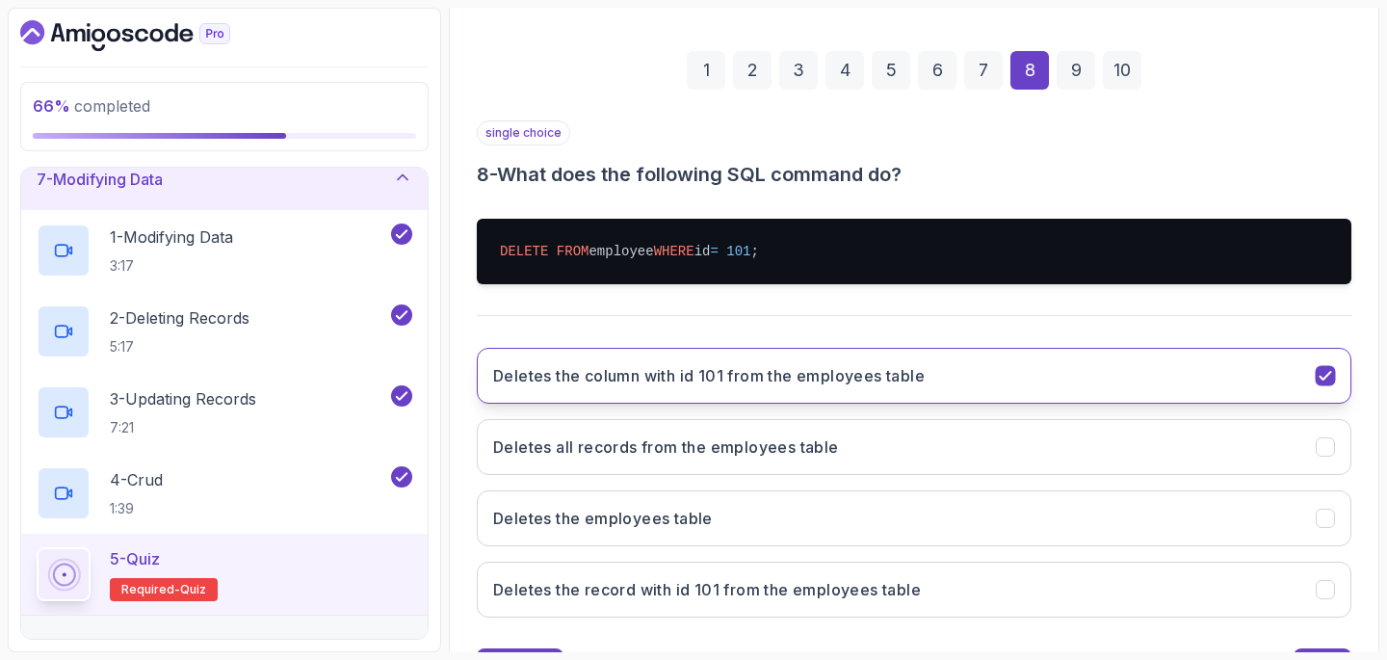
scroll to position [268, 0]
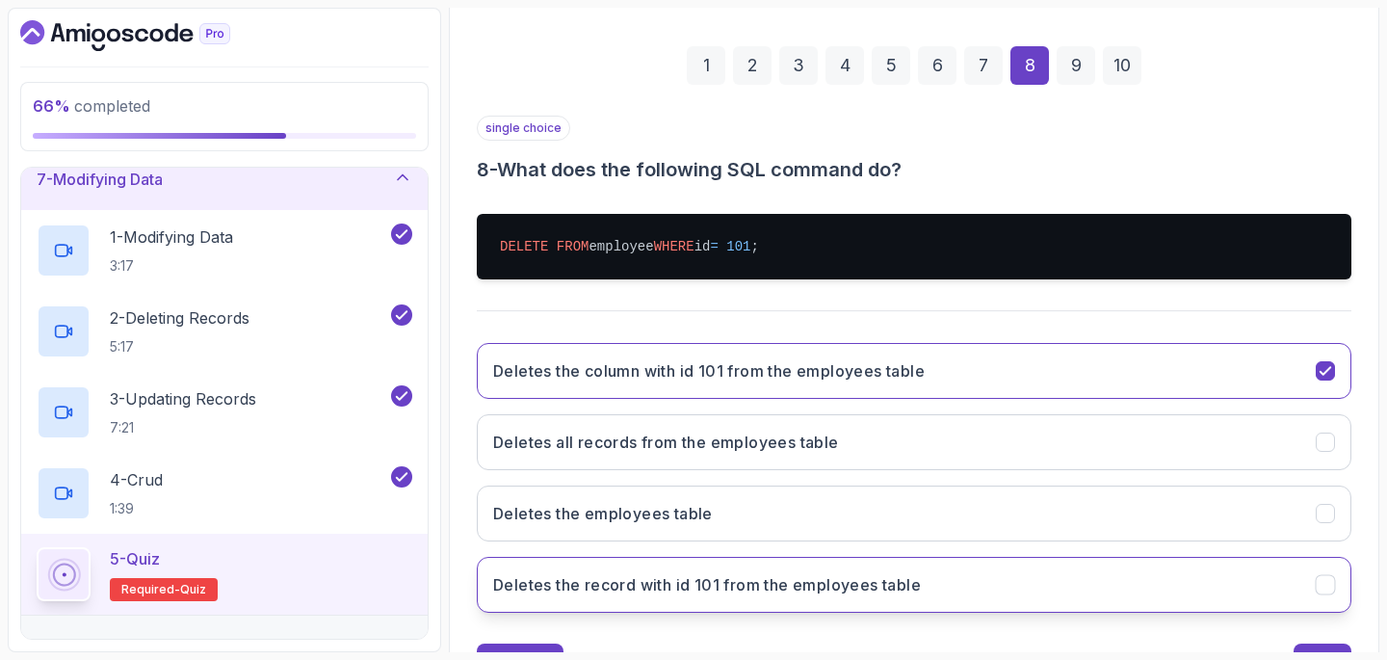
click at [635, 592] on h3 "Deletes the record with id 101 from the employees table" at bounding box center [707, 584] width 428 height 23
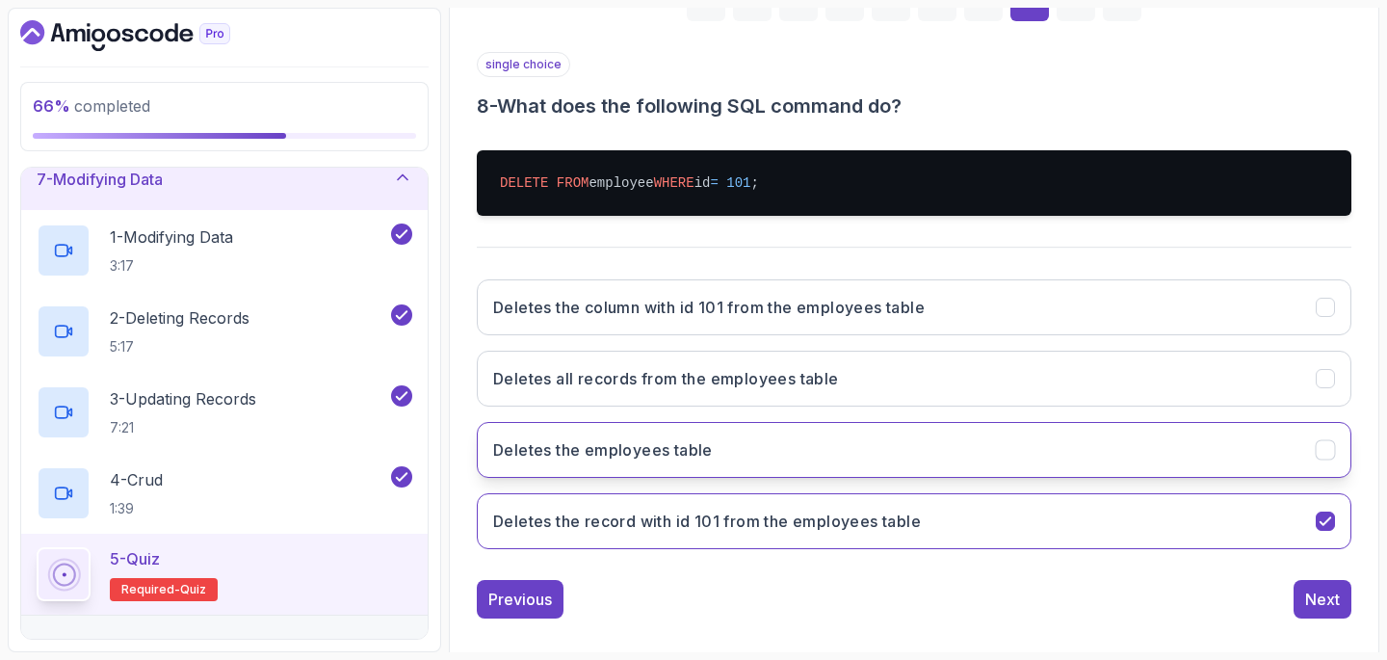
scroll to position [337, 0]
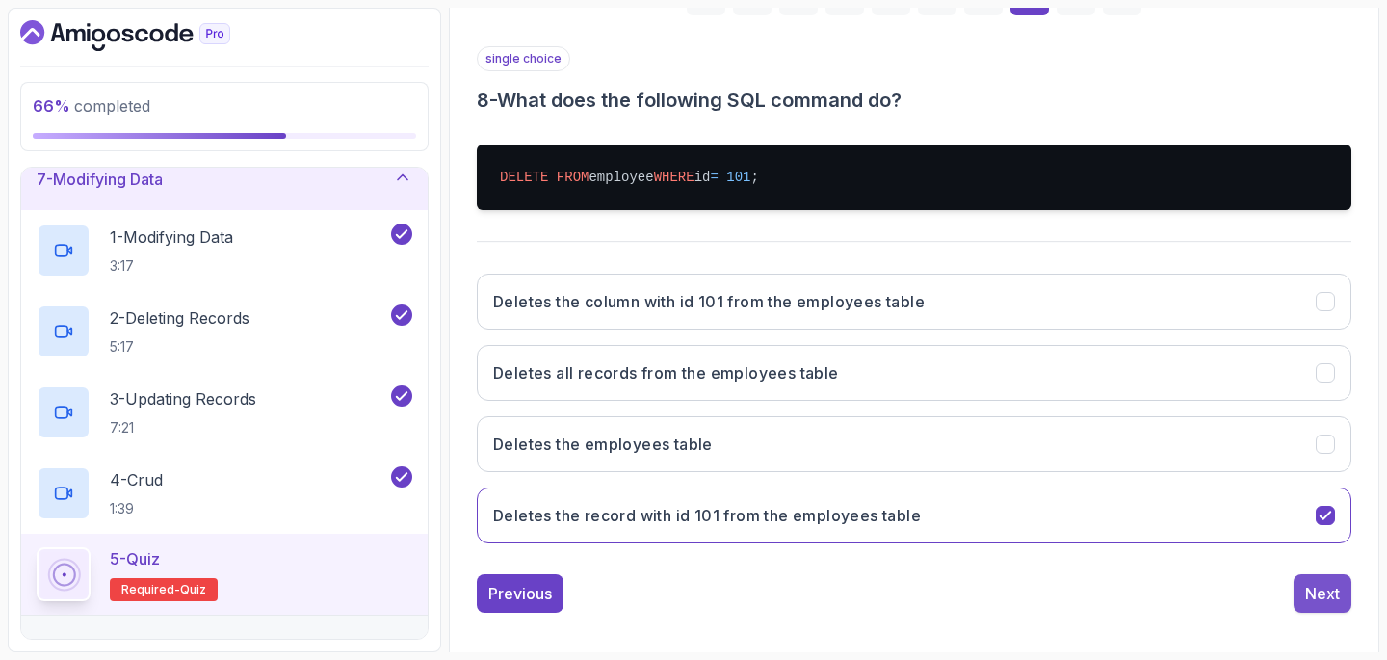
click at [1318, 592] on div "Next" at bounding box center [1322, 593] width 35 height 23
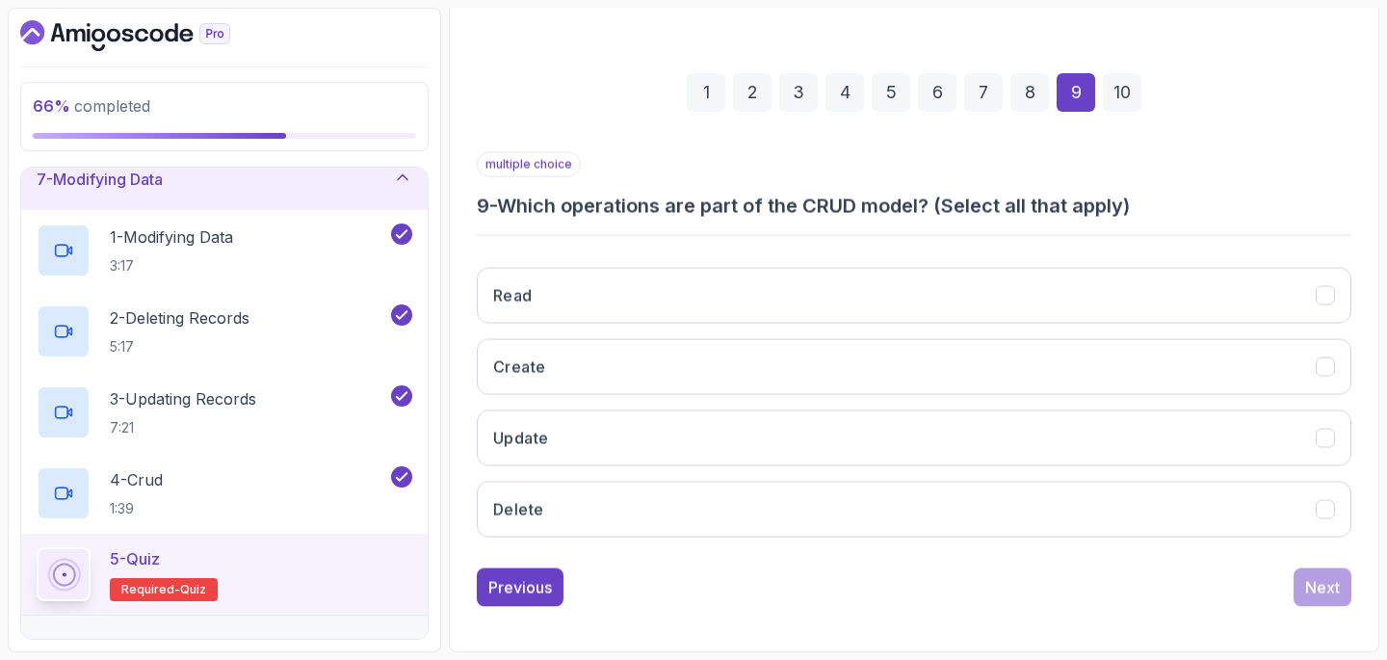
scroll to position [241, 0]
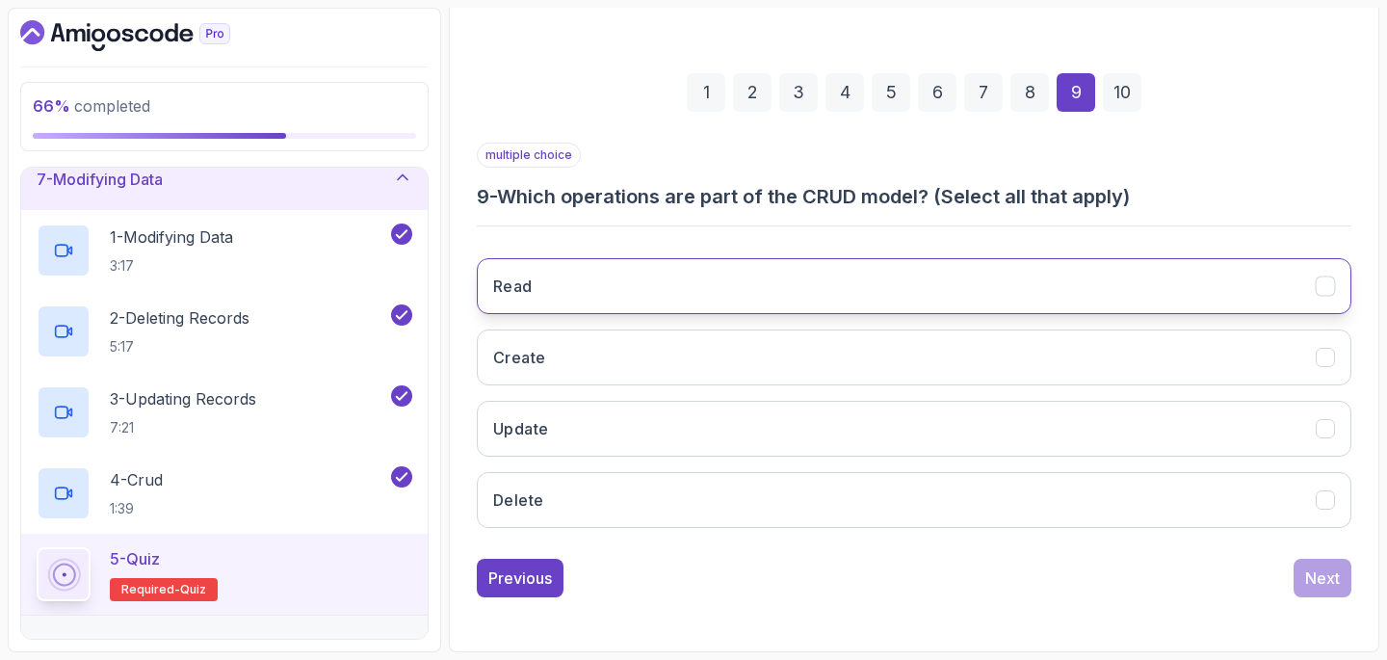
click at [599, 301] on button "Read" at bounding box center [914, 286] width 875 height 56
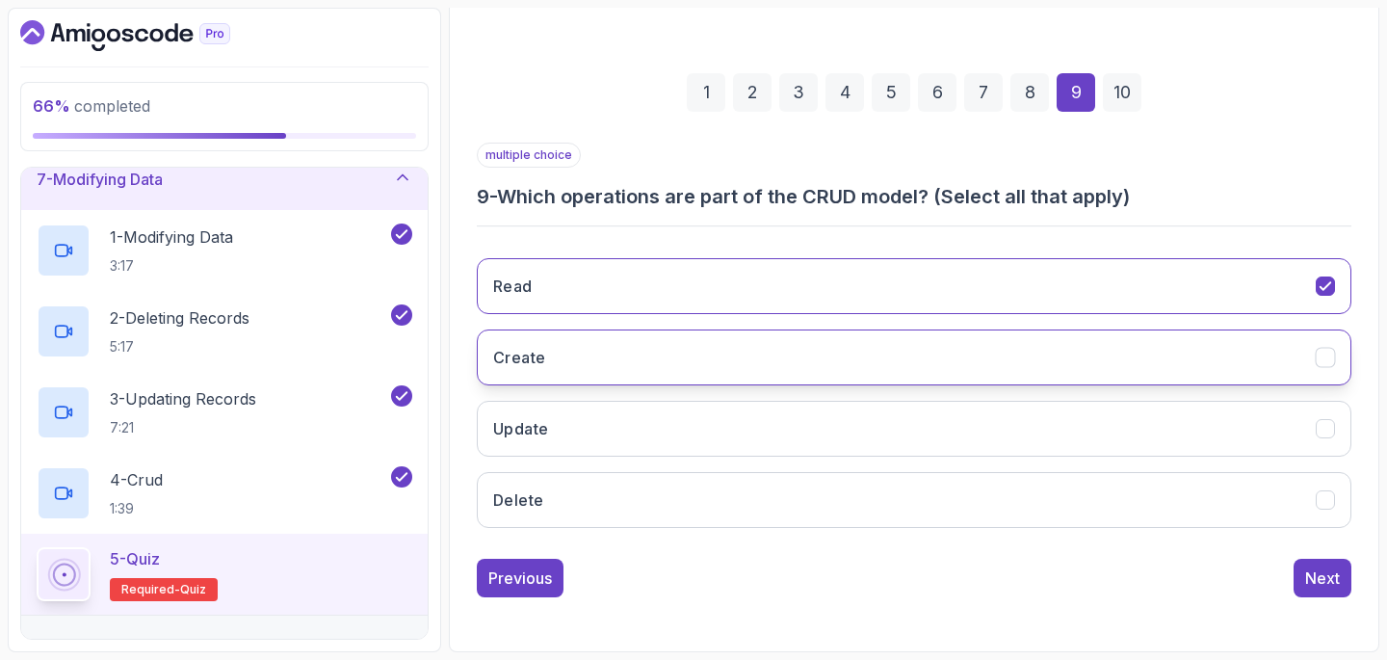
click at [577, 353] on button "Create" at bounding box center [914, 357] width 875 height 56
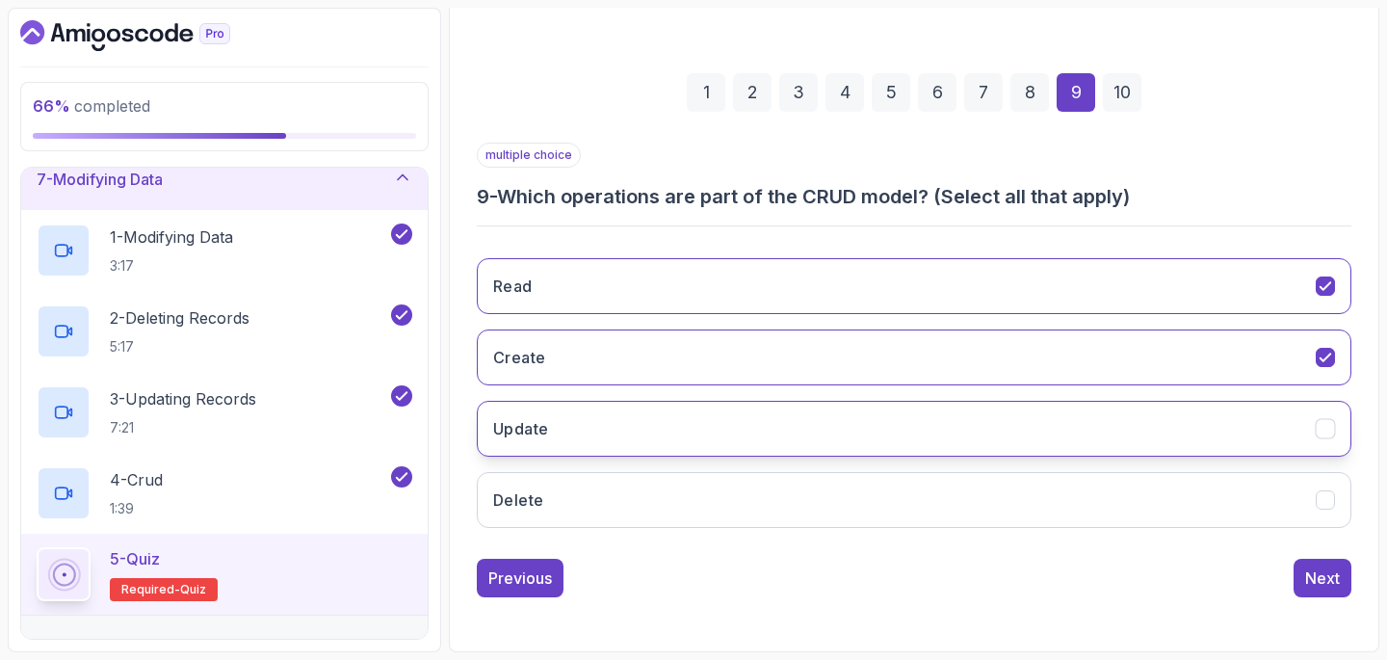
click at [566, 408] on button "Update" at bounding box center [914, 429] width 875 height 56
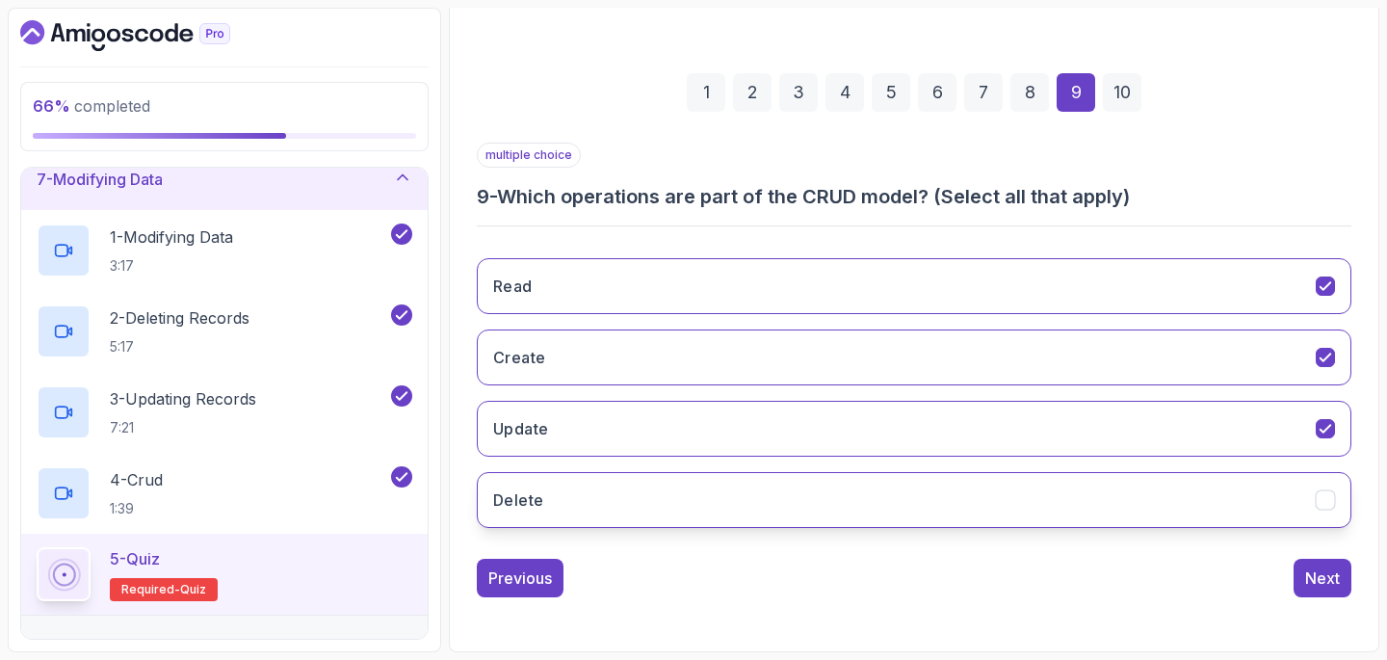
click at [564, 488] on button "Delete" at bounding box center [914, 500] width 875 height 56
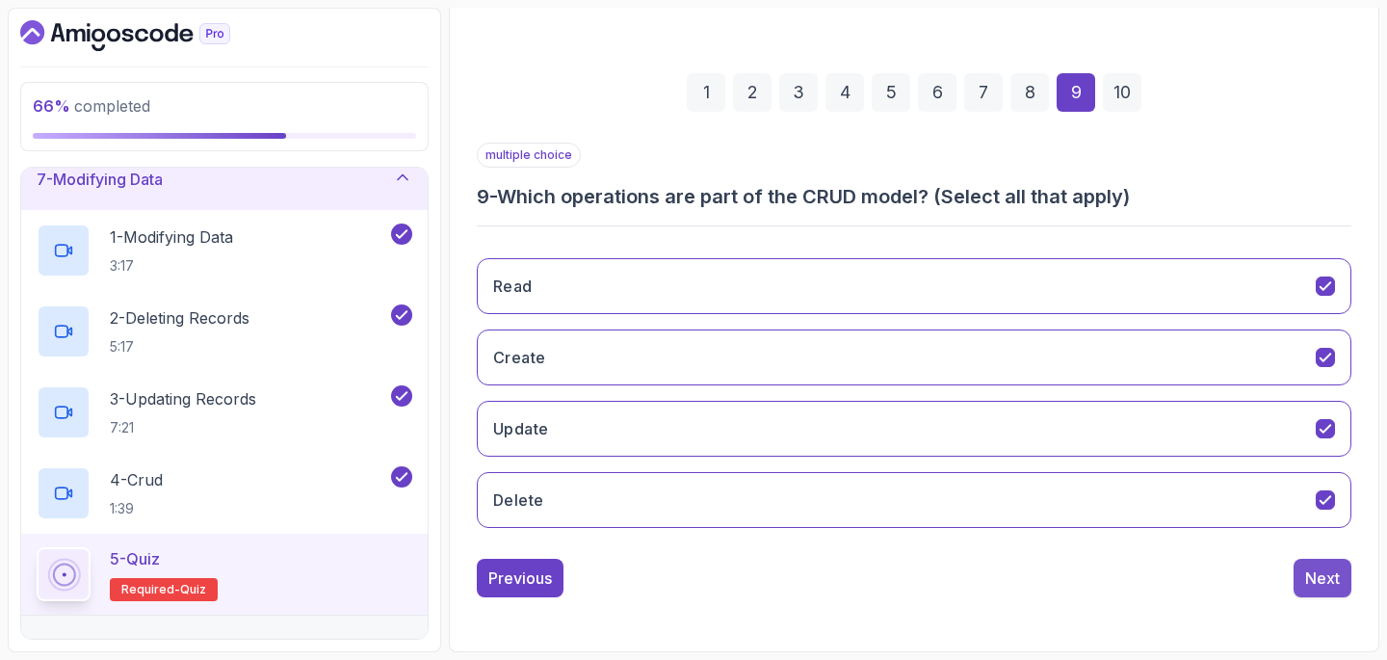
click at [1314, 577] on div "Next" at bounding box center [1322, 577] width 35 height 23
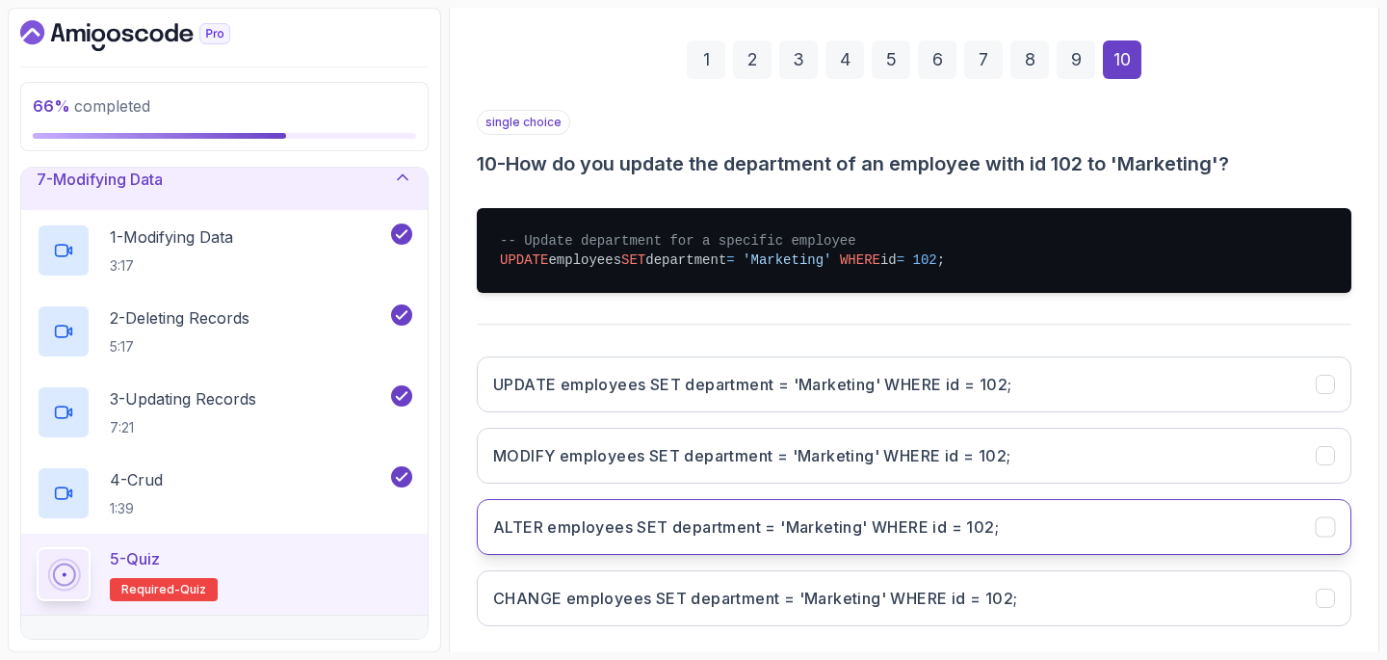
scroll to position [277, 0]
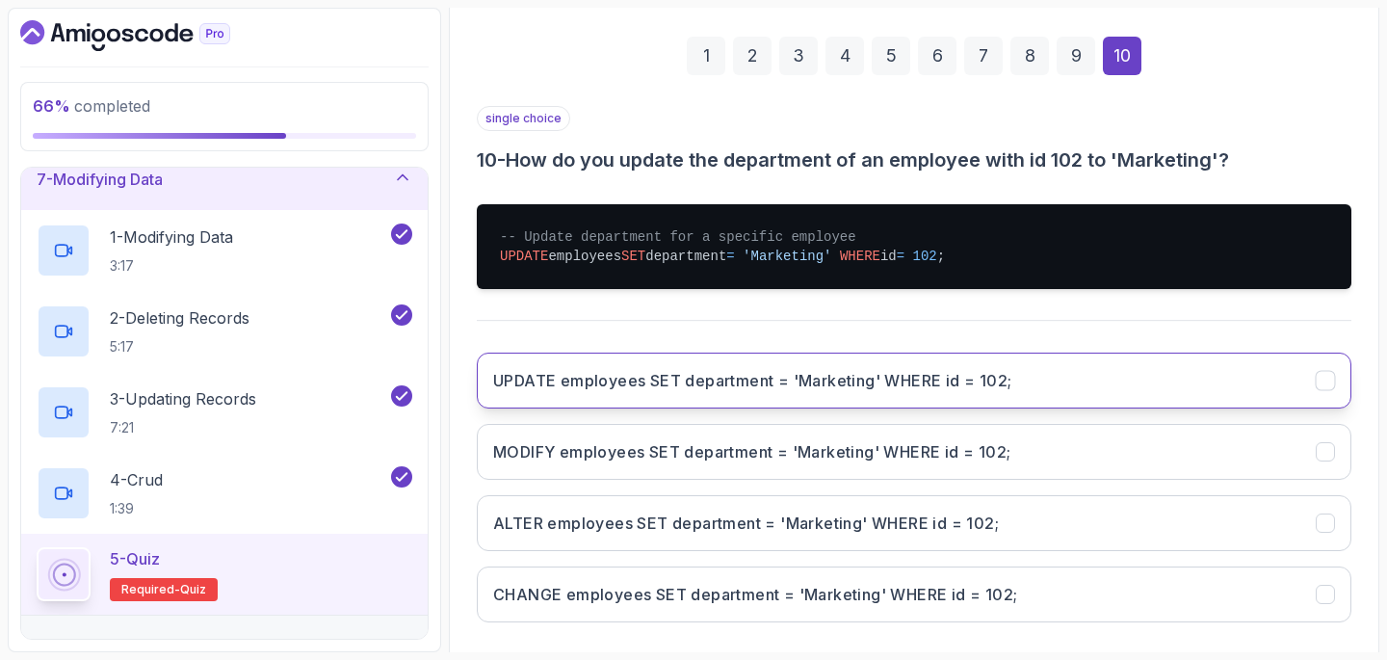
click at [919, 393] on button "UPDATE employees SET department = 'Marketing' WHERE id = 102;" at bounding box center [914, 381] width 875 height 56
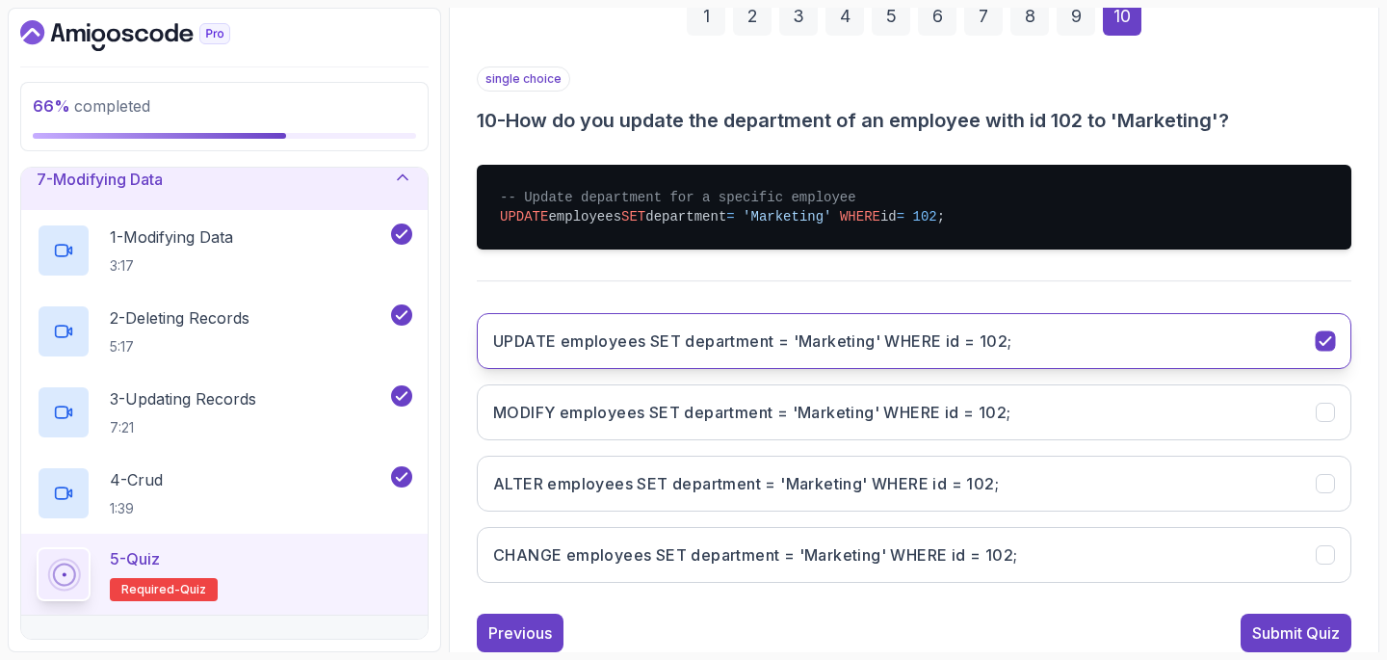
scroll to position [329, 0]
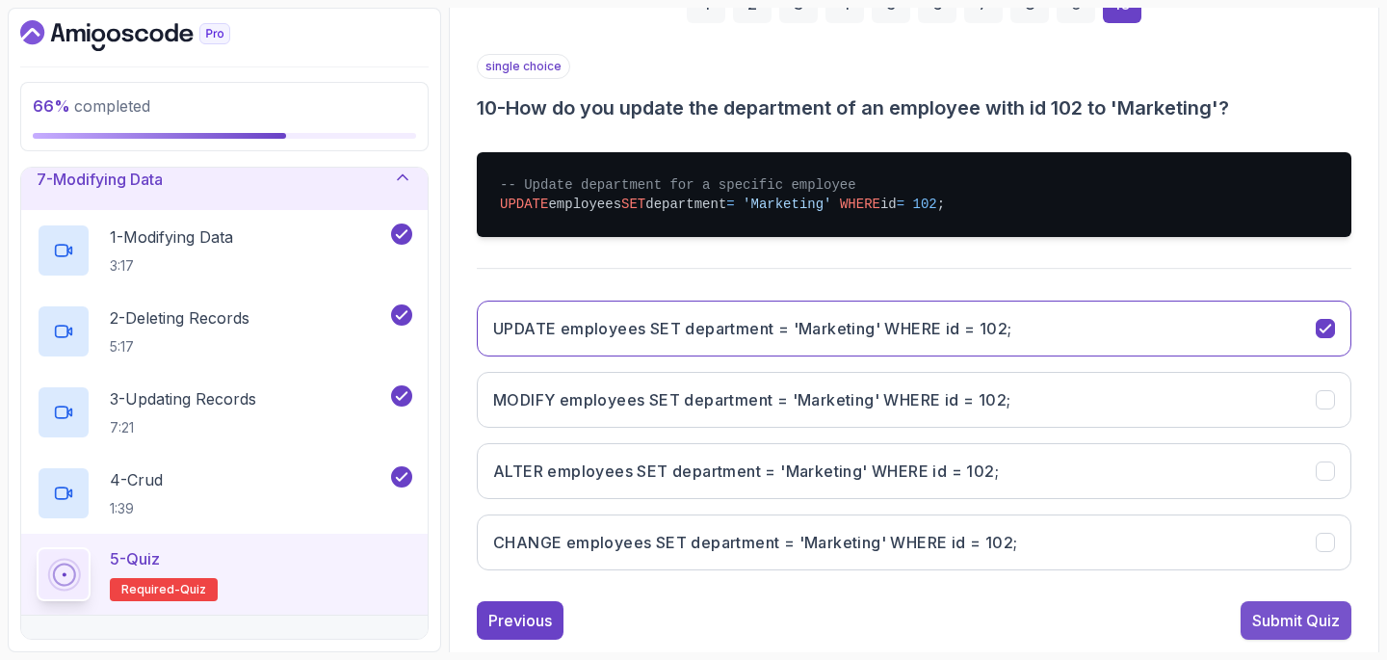
click at [1290, 620] on div "Submit Quiz" at bounding box center [1296, 620] width 88 height 23
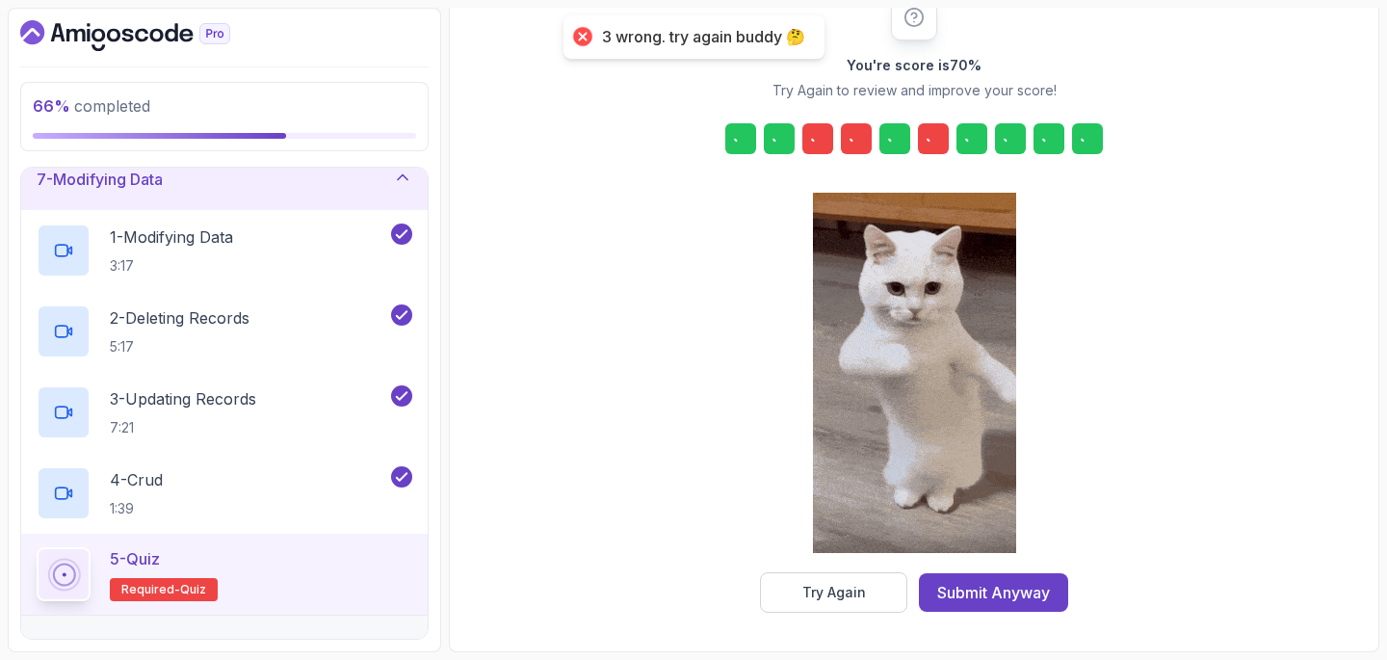
scroll to position [274, 0]
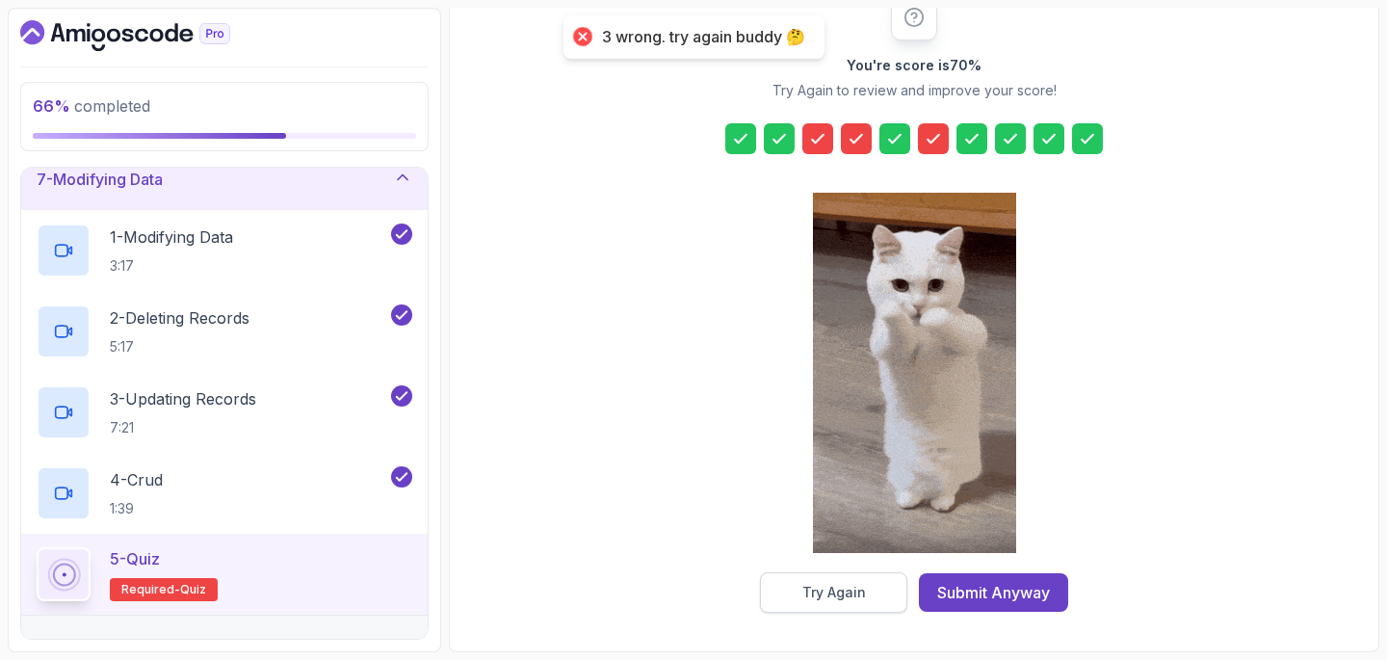
click at [824, 592] on div "Try Again" at bounding box center [834, 592] width 64 height 19
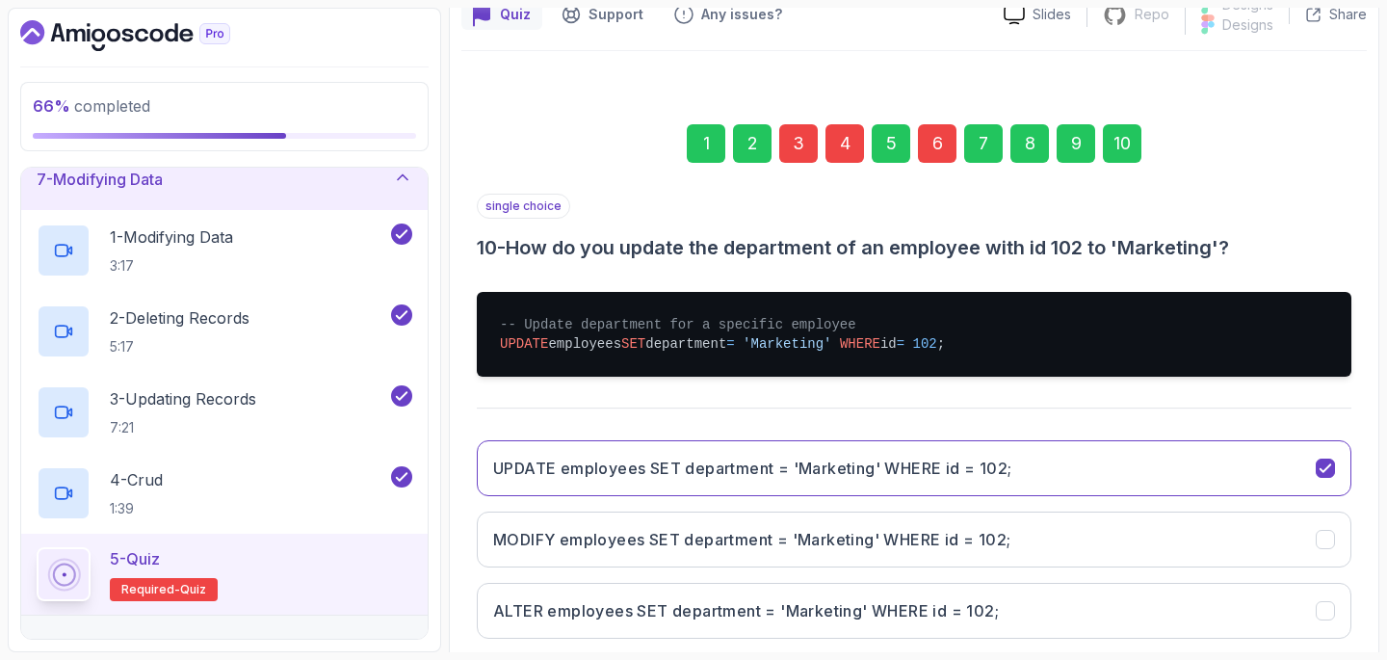
scroll to position [153, 0]
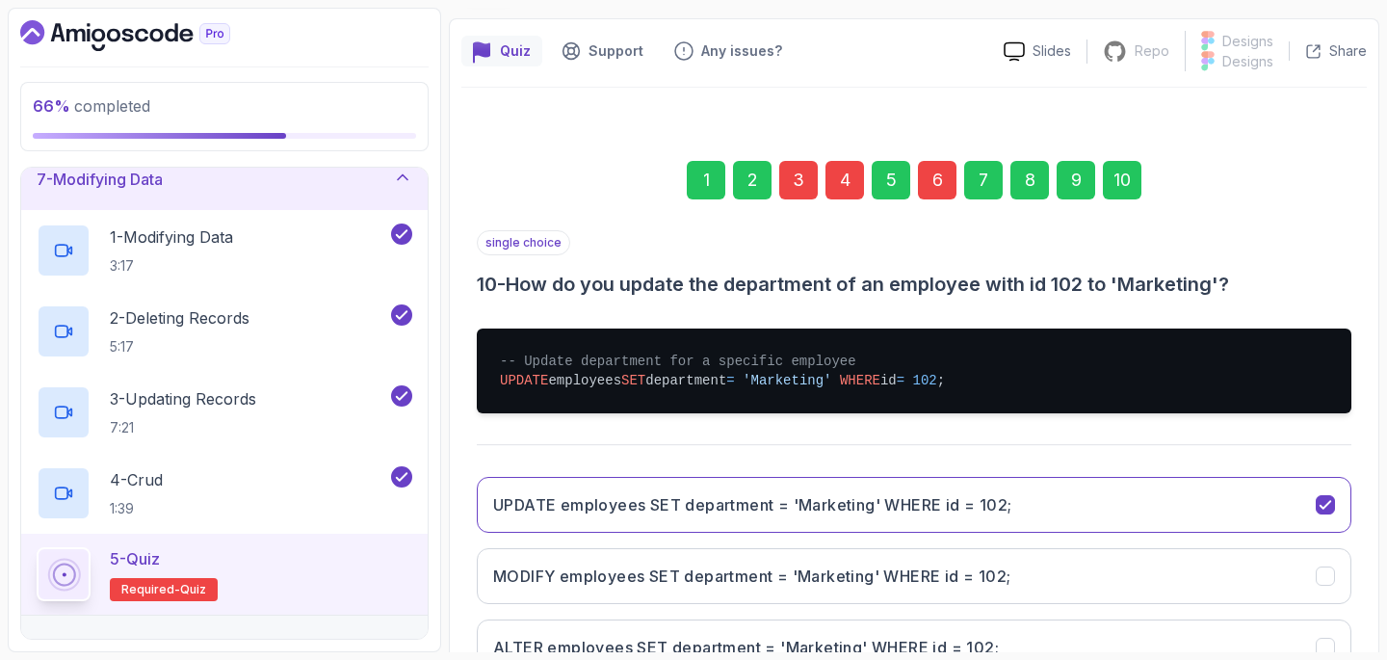
click at [795, 181] on div "3" at bounding box center [798, 180] width 39 height 39
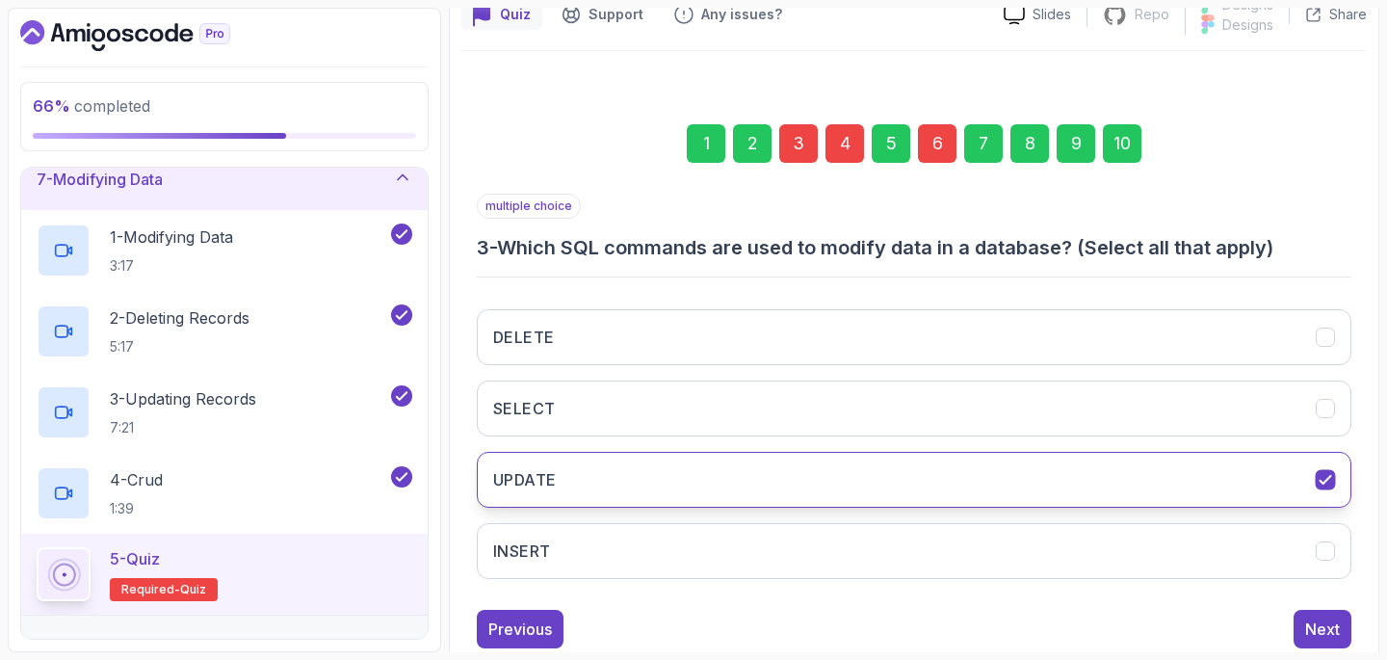
scroll to position [194, 0]
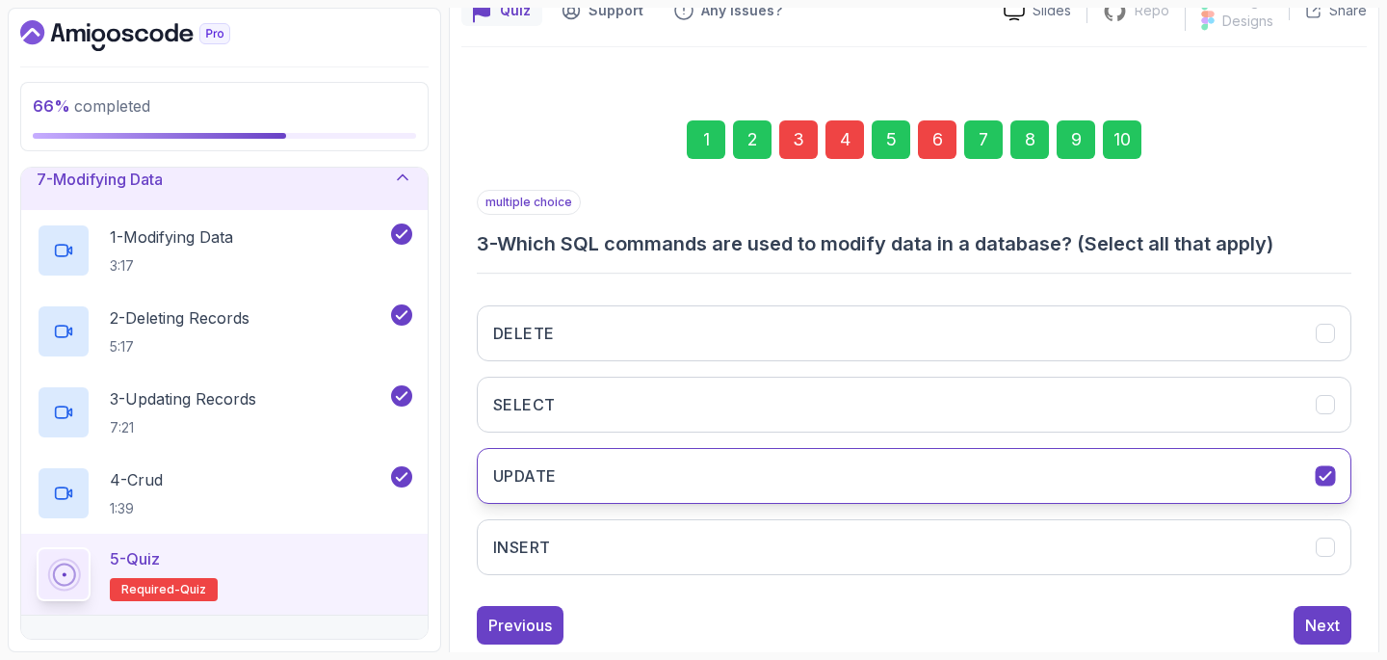
click at [598, 537] on button "INSERT" at bounding box center [914, 547] width 875 height 56
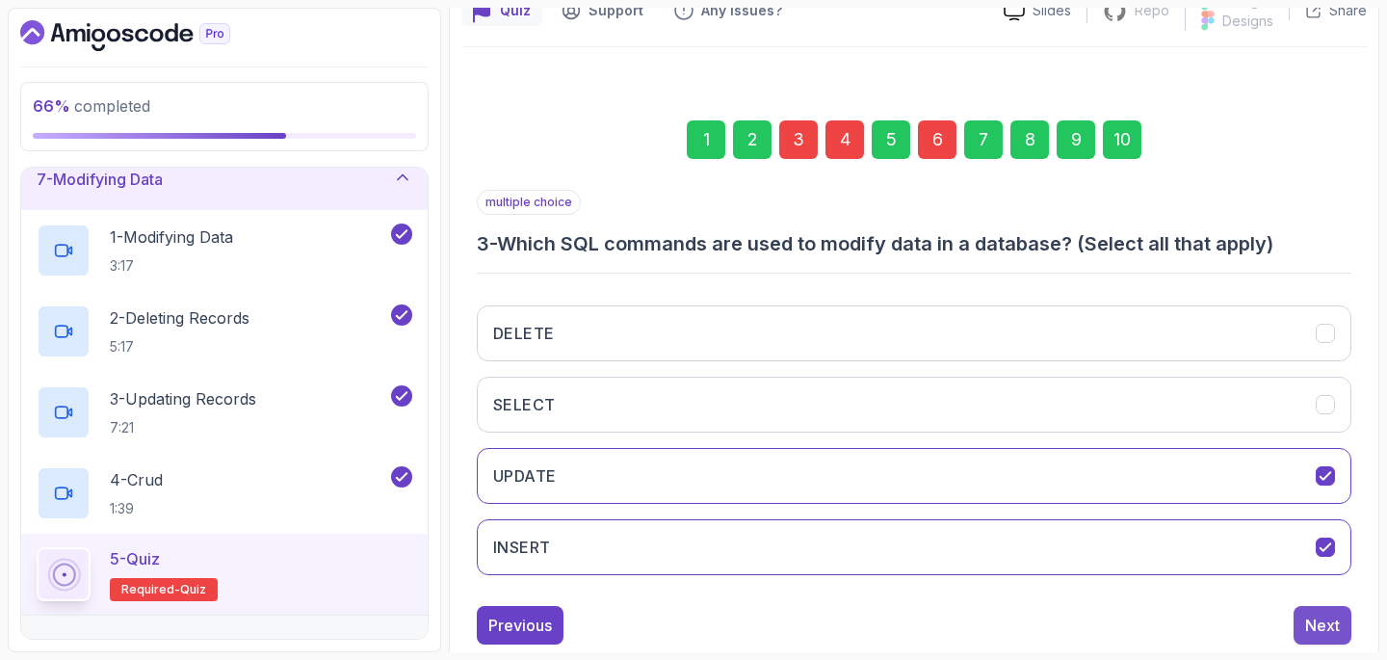
click at [1316, 616] on div "Next" at bounding box center [1322, 625] width 35 height 23
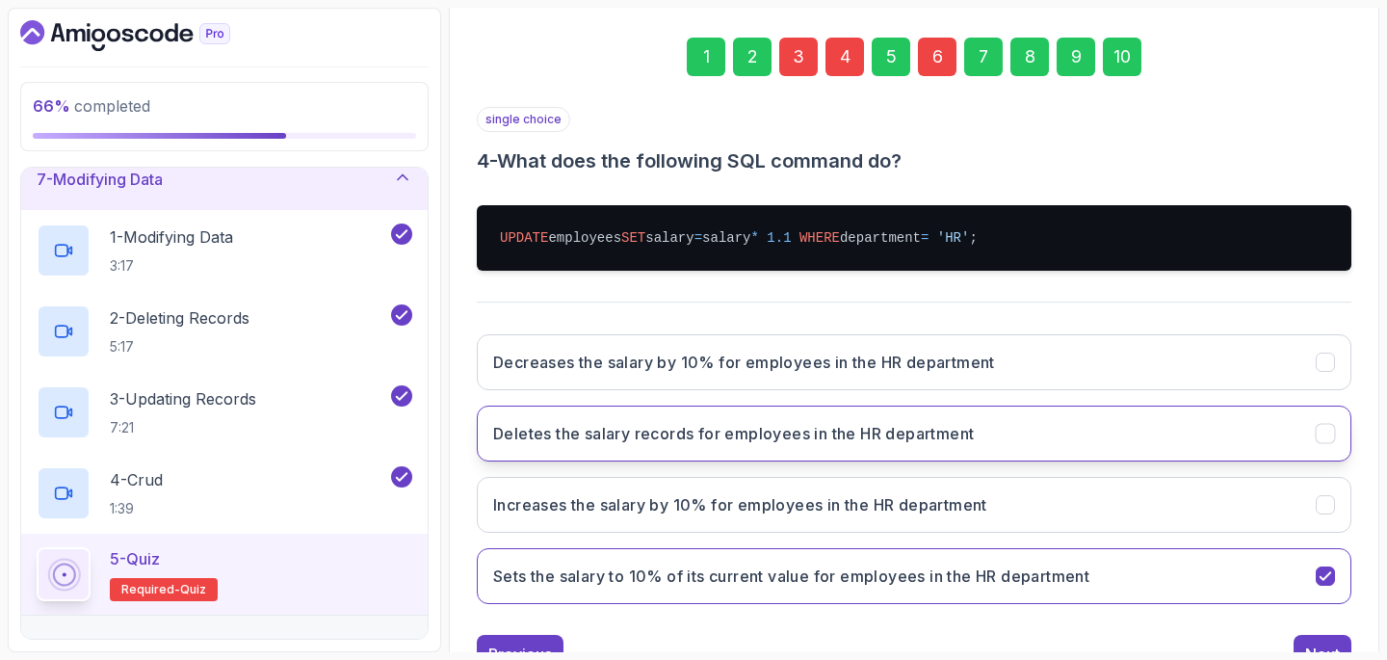
scroll to position [279, 0]
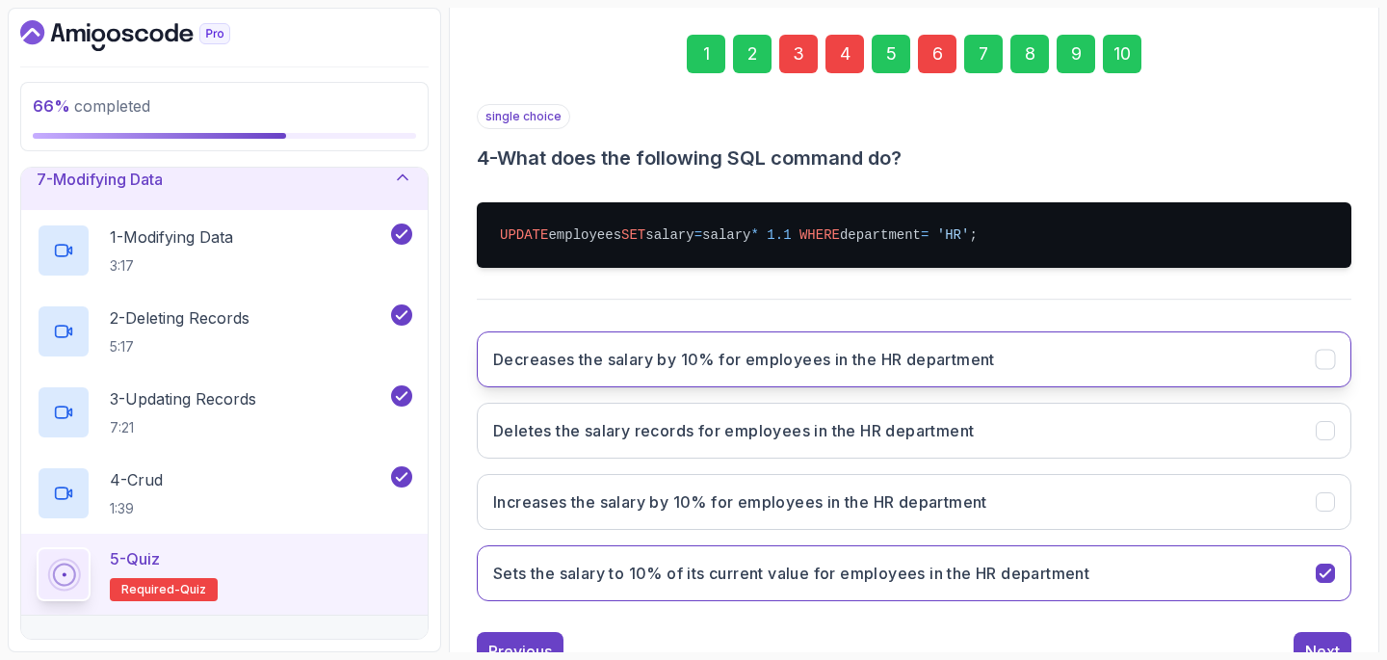
click at [995, 365] on h3 "Decreases the salary by 10% for employees in the HR department" at bounding box center [744, 359] width 502 height 23
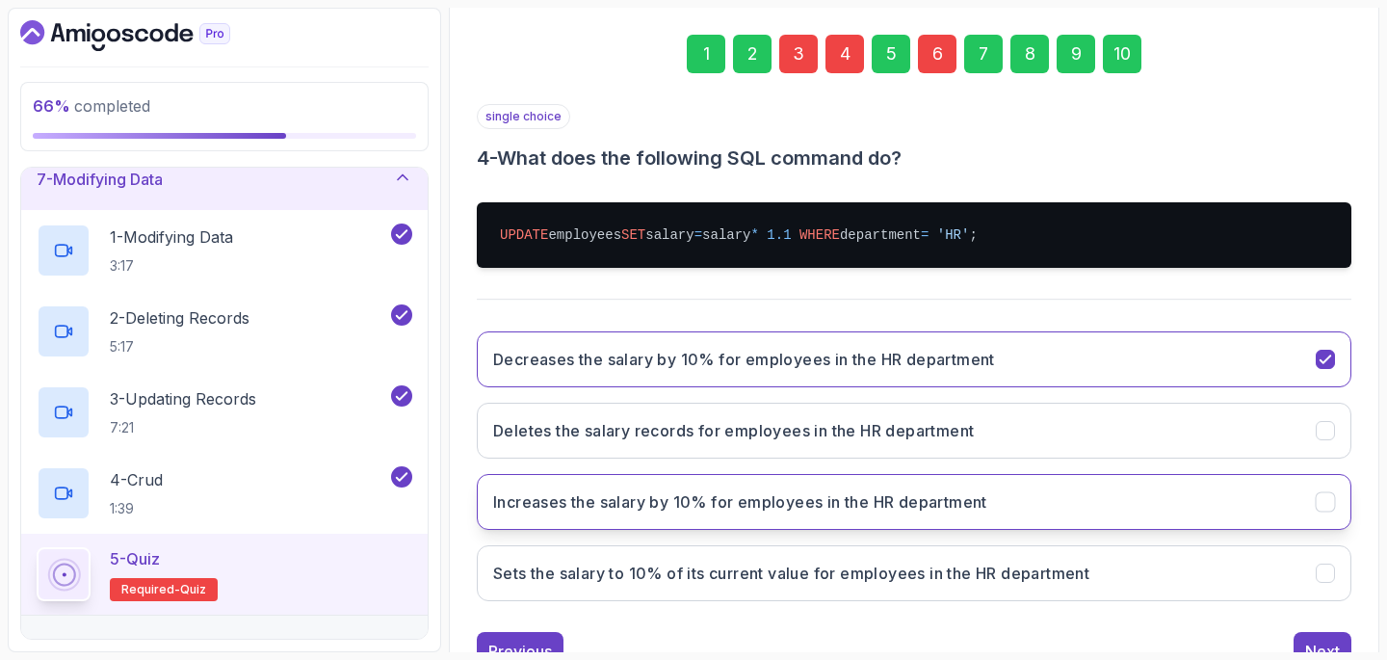
click at [925, 501] on h3 "Increases the salary by 10% for employees in the HR department" at bounding box center [740, 501] width 494 height 23
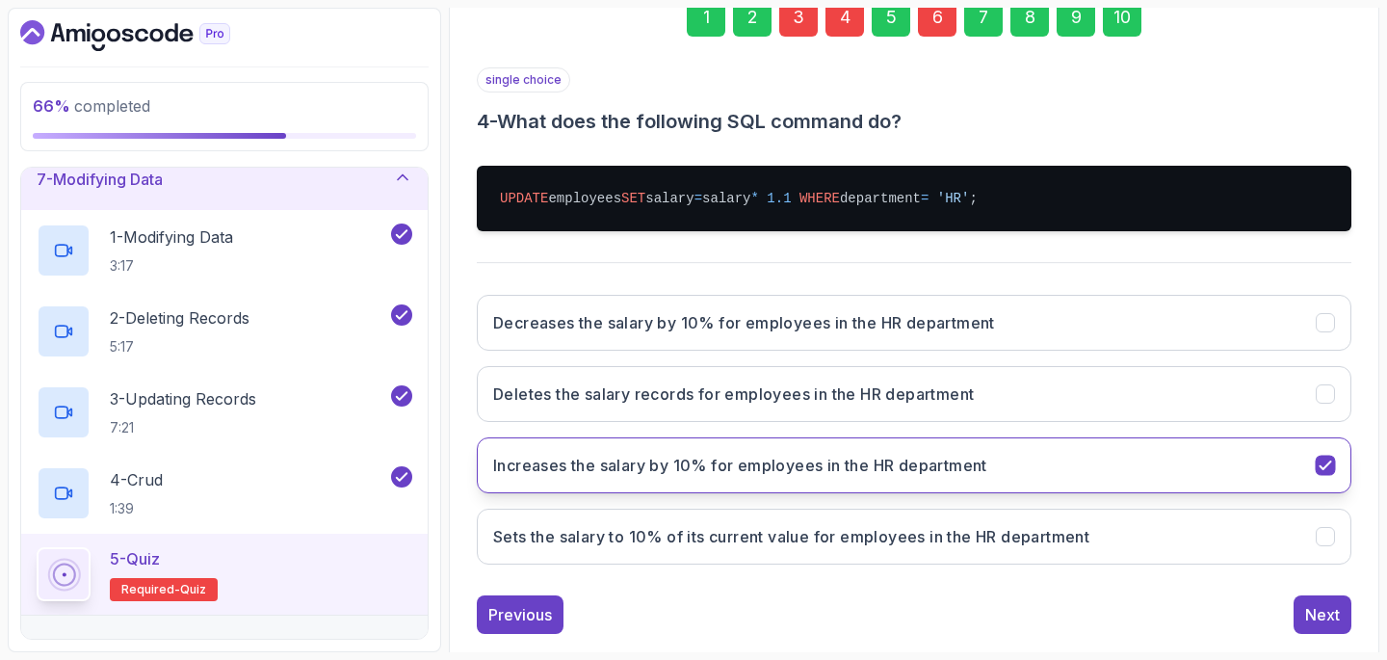
scroll to position [353, 0]
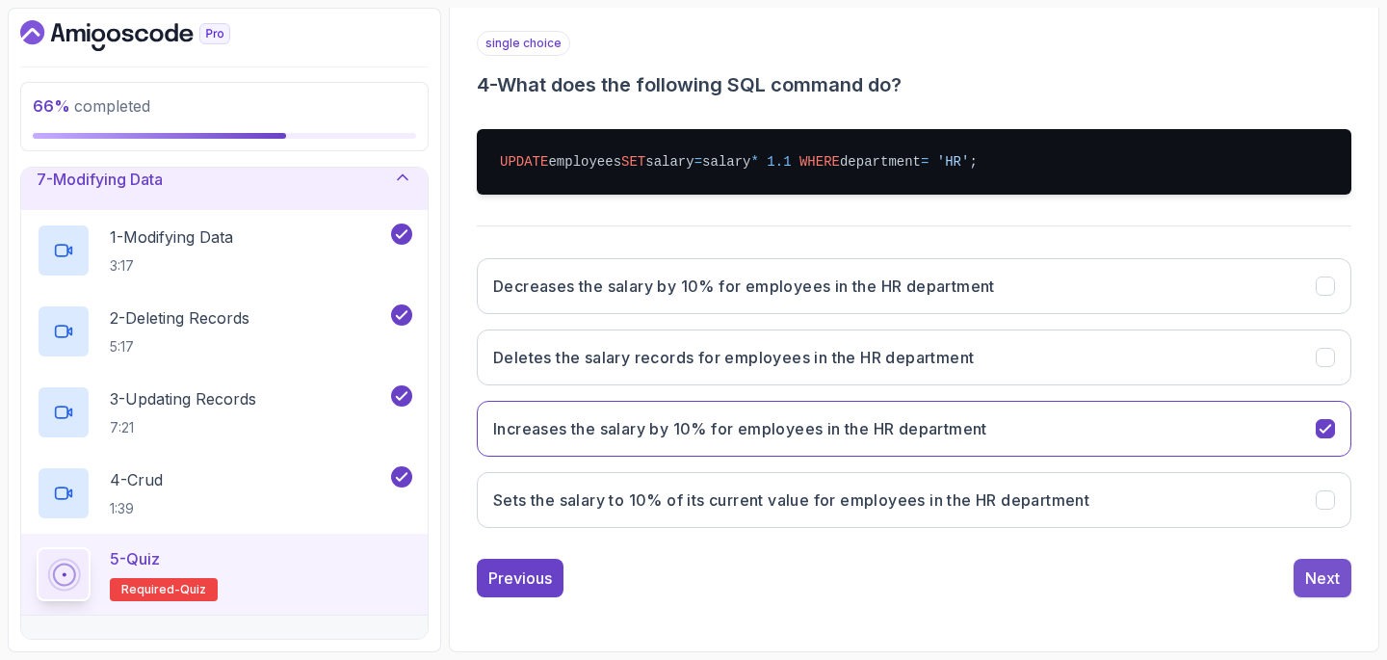
click at [1300, 573] on button "Next" at bounding box center [1323, 578] width 58 height 39
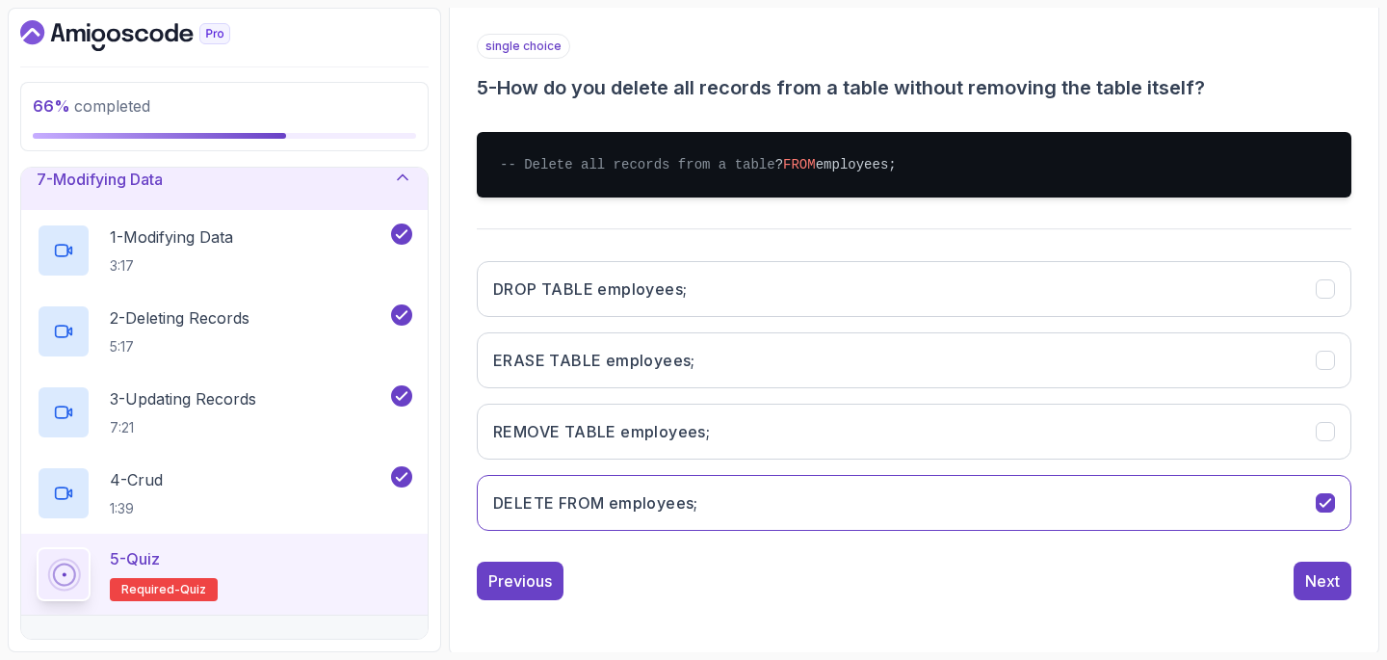
scroll to position [372, 0]
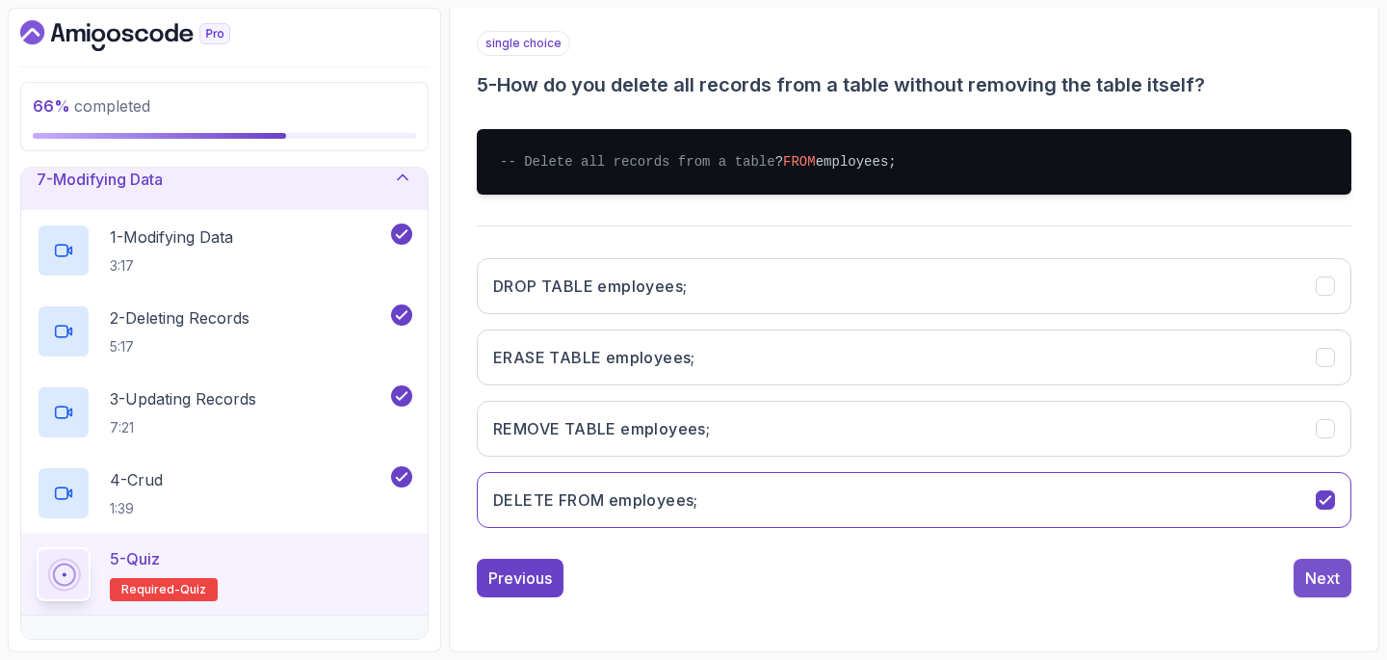
click at [1312, 565] on button "Next" at bounding box center [1323, 578] width 58 height 39
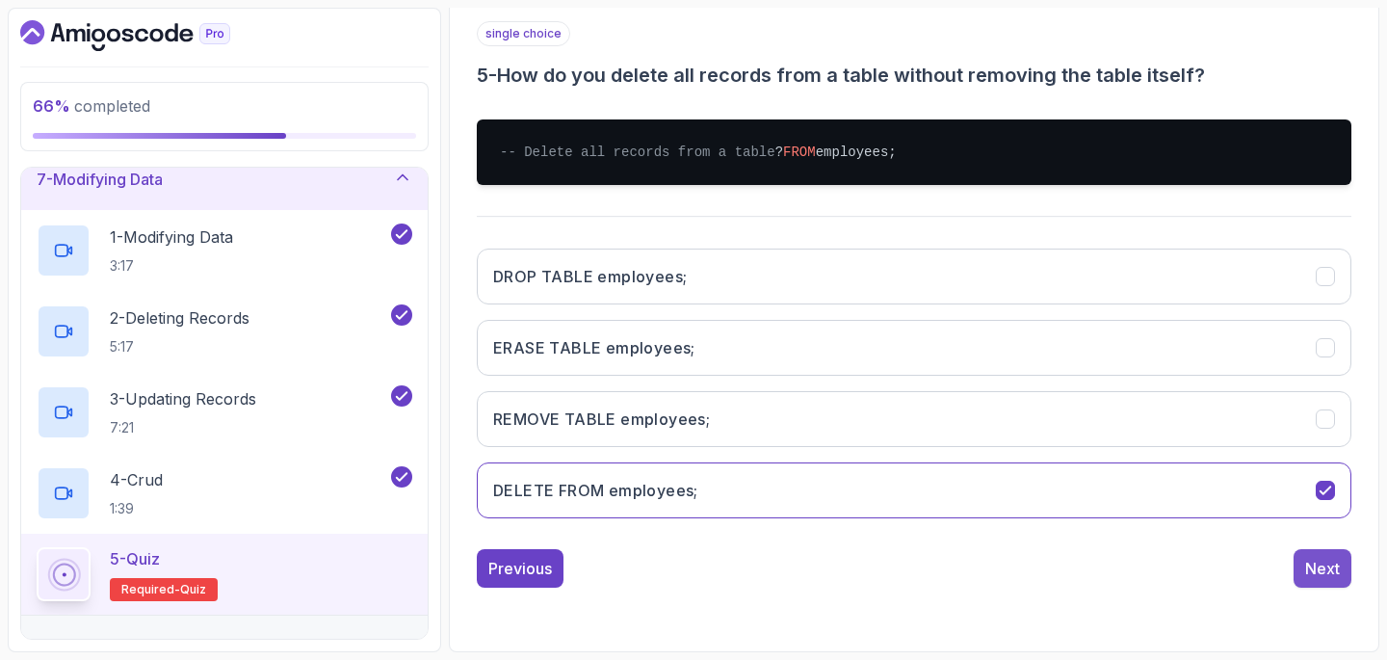
scroll to position [268, 0]
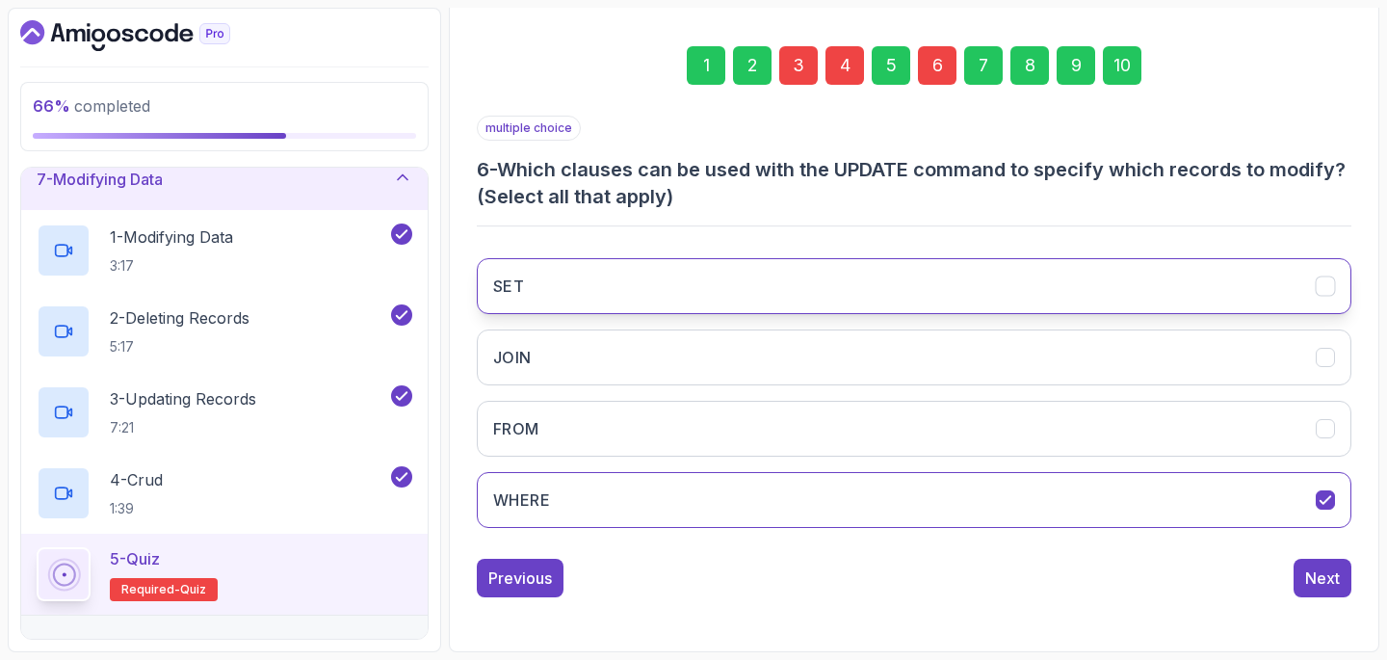
click at [692, 297] on button "SET" at bounding box center [914, 286] width 875 height 56
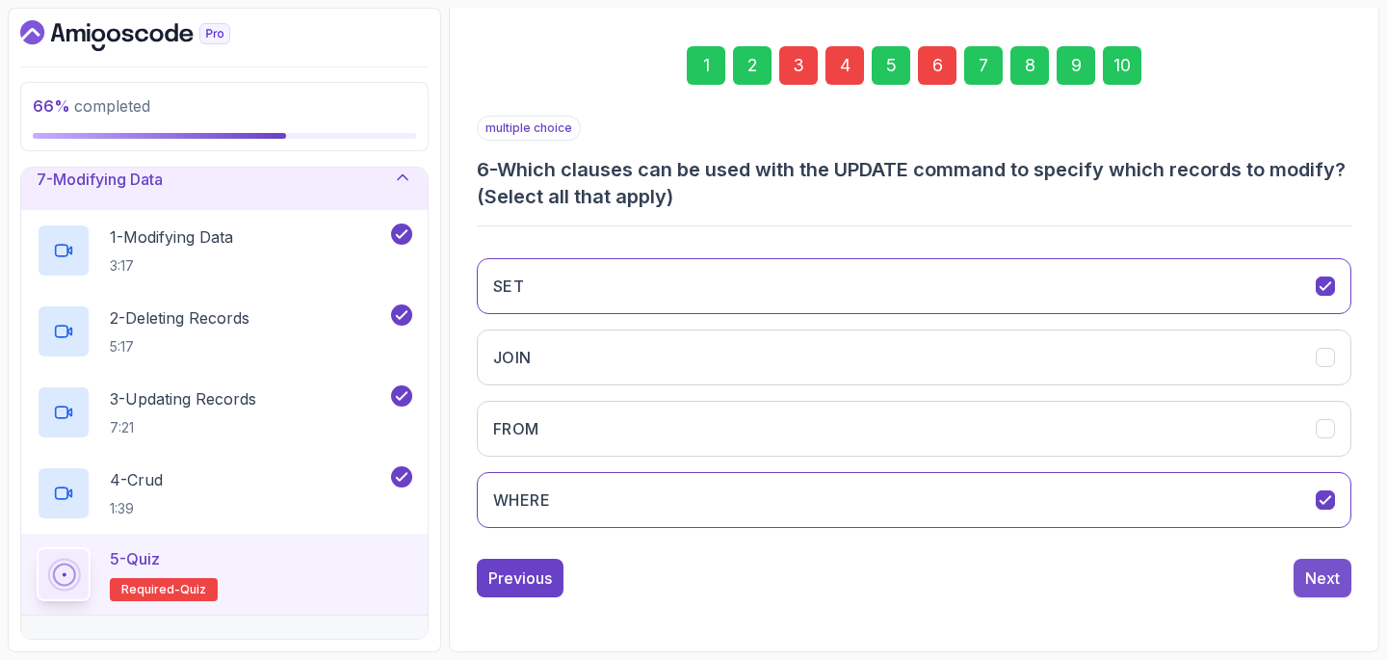
click at [1310, 575] on div "Next" at bounding box center [1322, 577] width 35 height 23
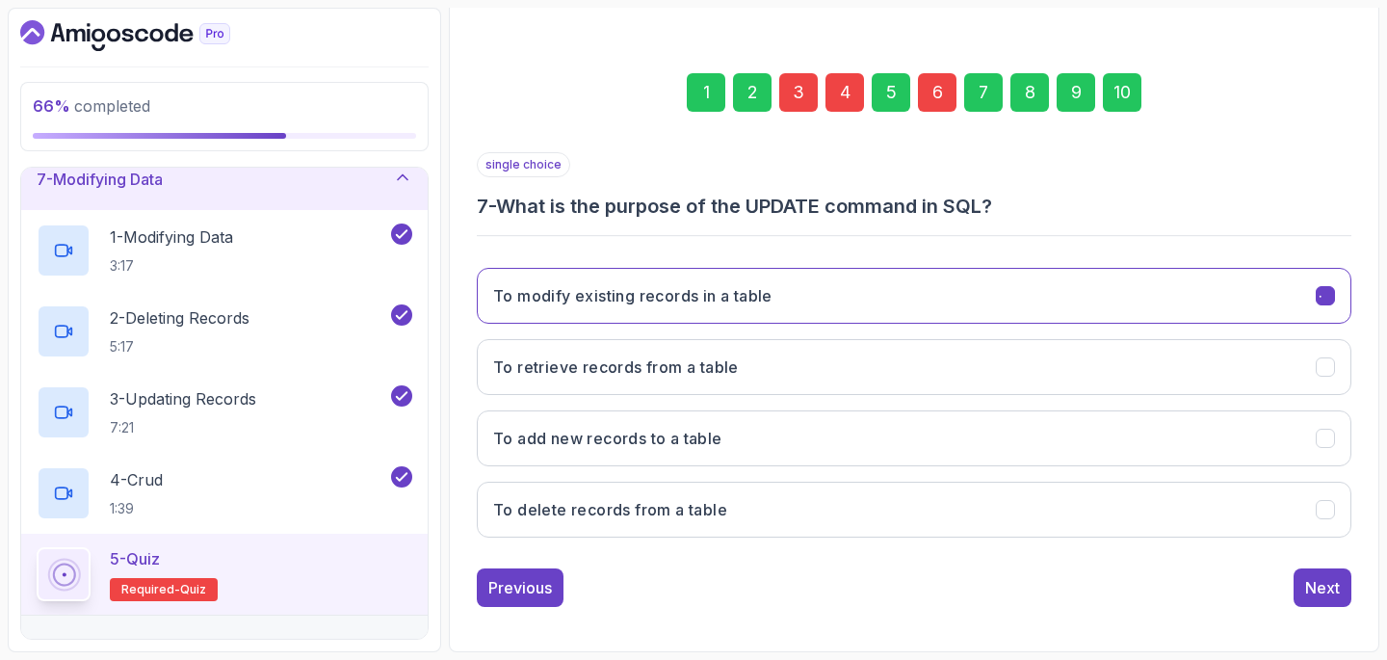
scroll to position [241, 0]
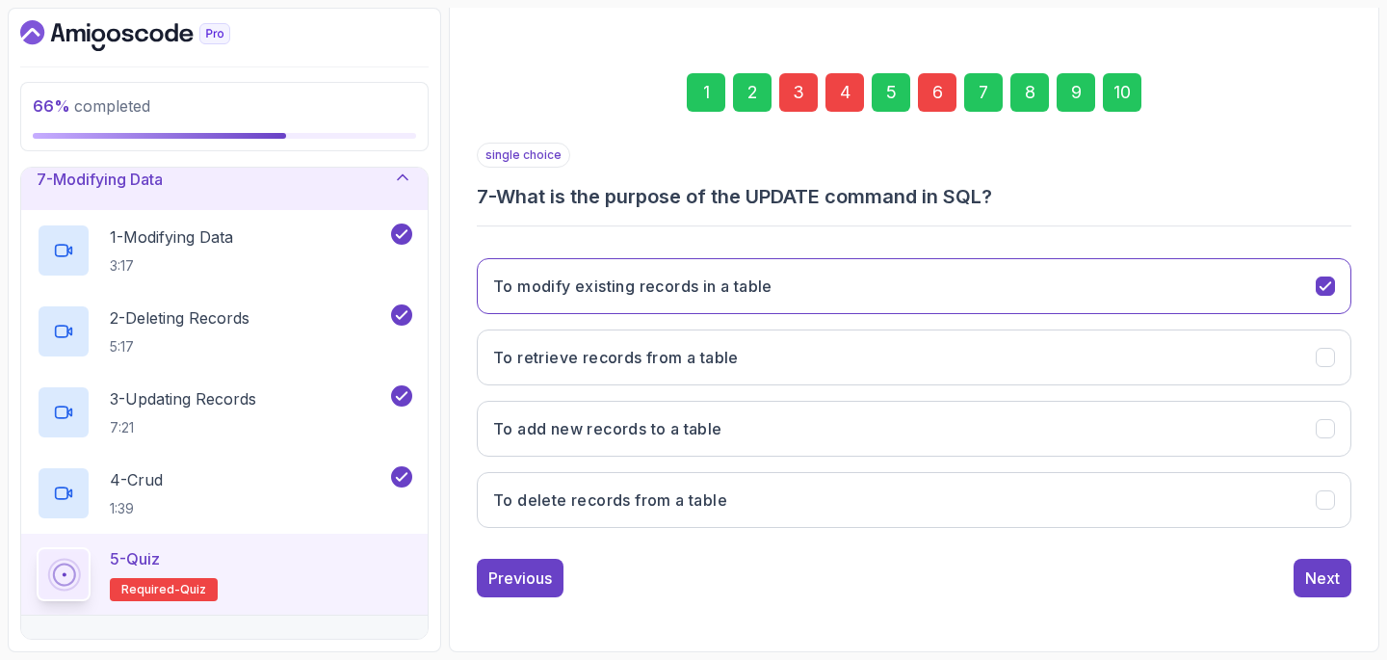
click at [1127, 101] on div "10" at bounding box center [1122, 92] width 39 height 39
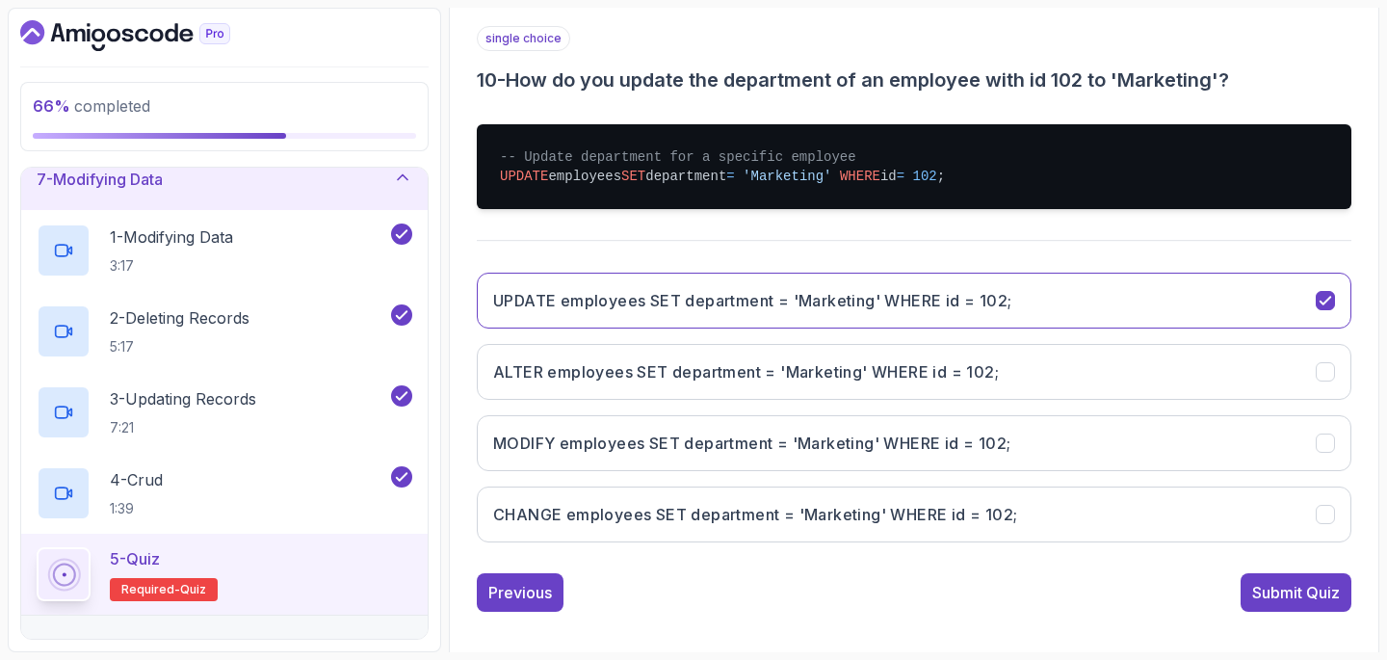
scroll to position [372, 0]
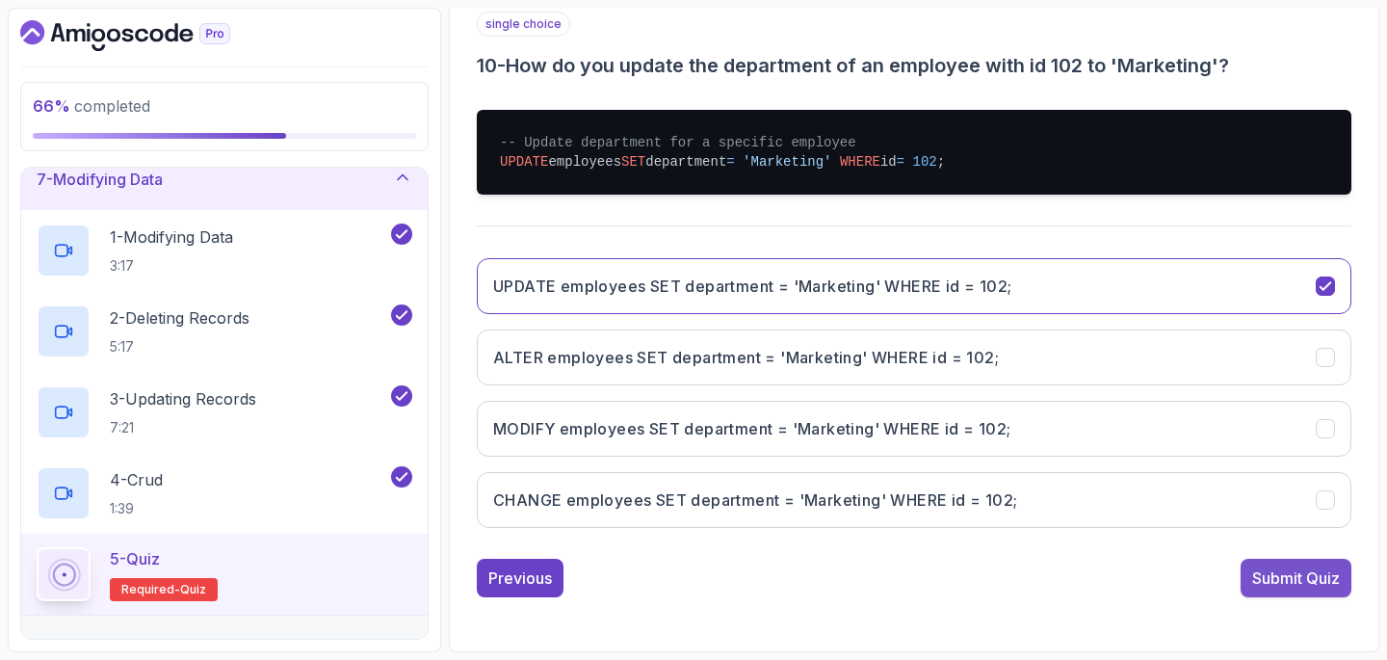
click at [1276, 584] on div "Submit Quiz" at bounding box center [1296, 577] width 88 height 23
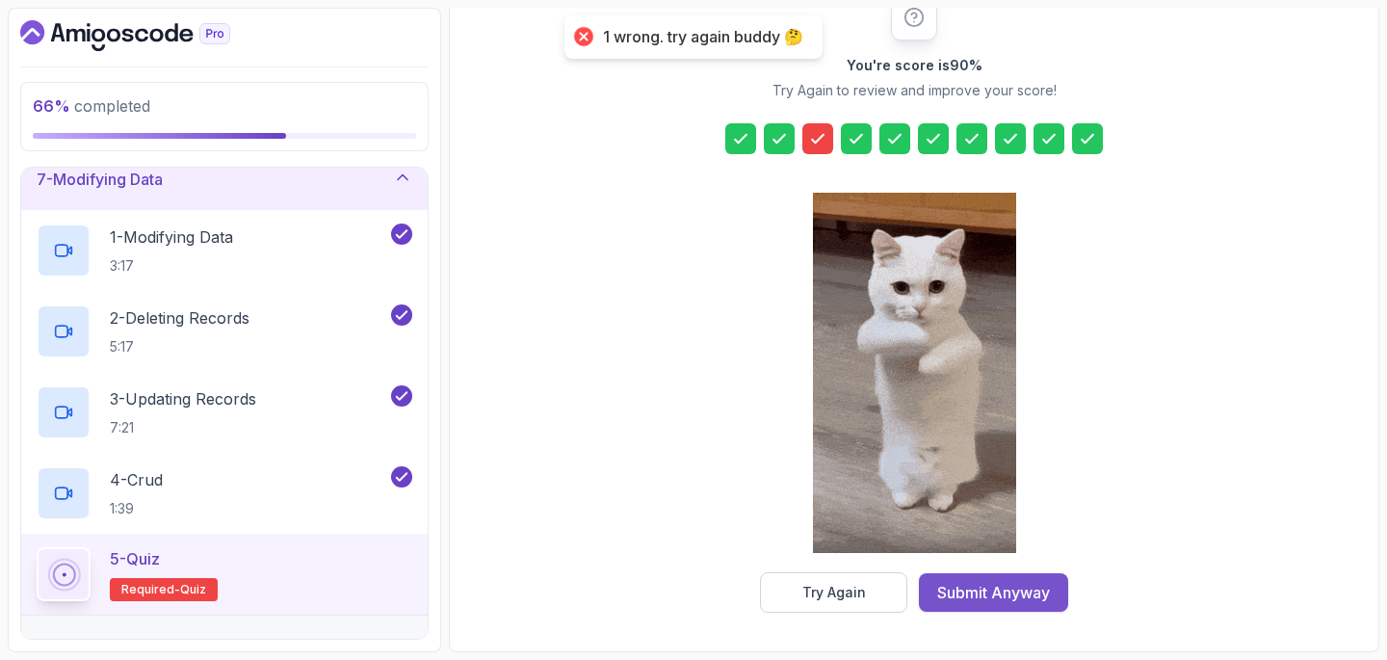
click at [977, 586] on div "Submit Anyway" at bounding box center [993, 592] width 113 height 23
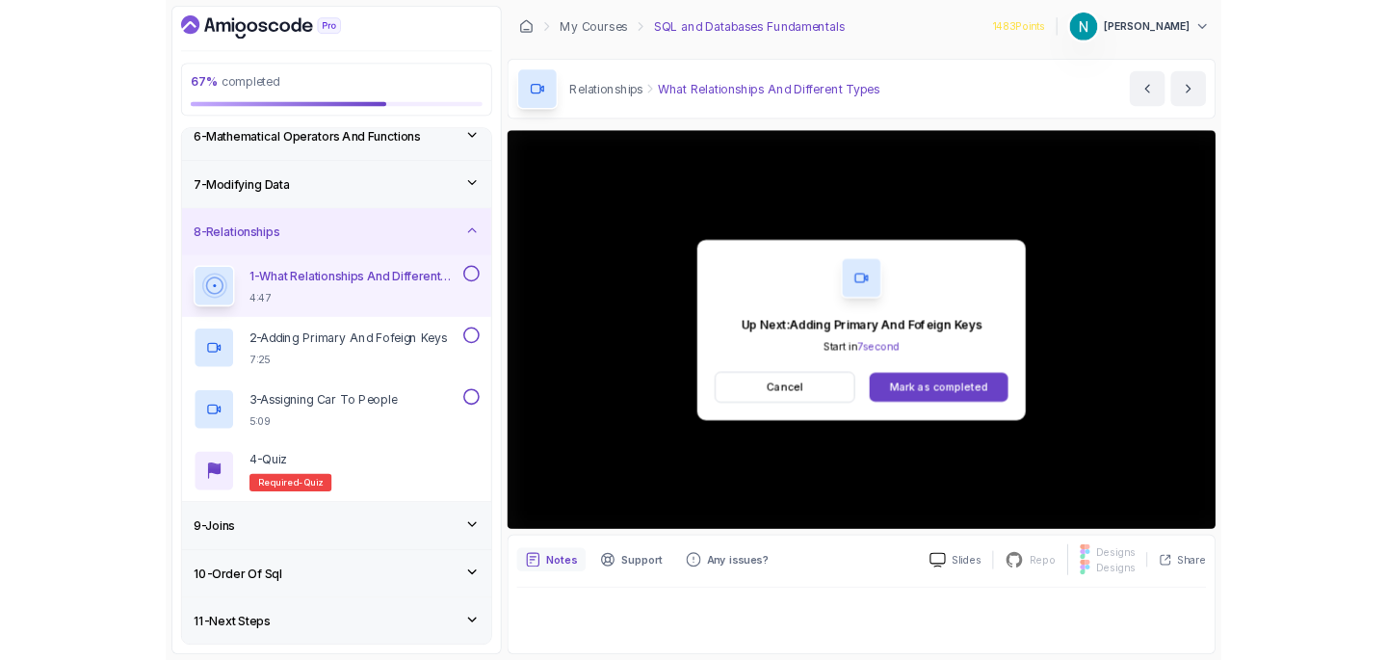
scroll to position [395, 0]
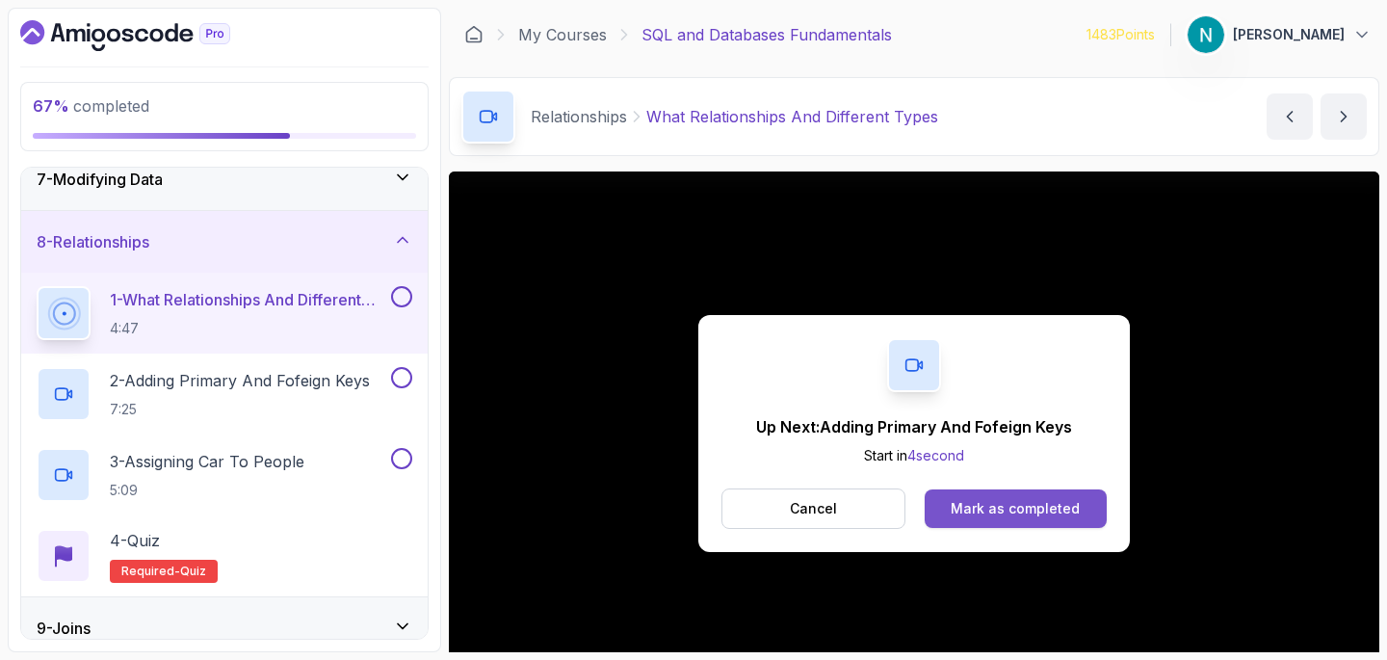
click at [974, 515] on div "Mark as completed" at bounding box center [1015, 508] width 129 height 19
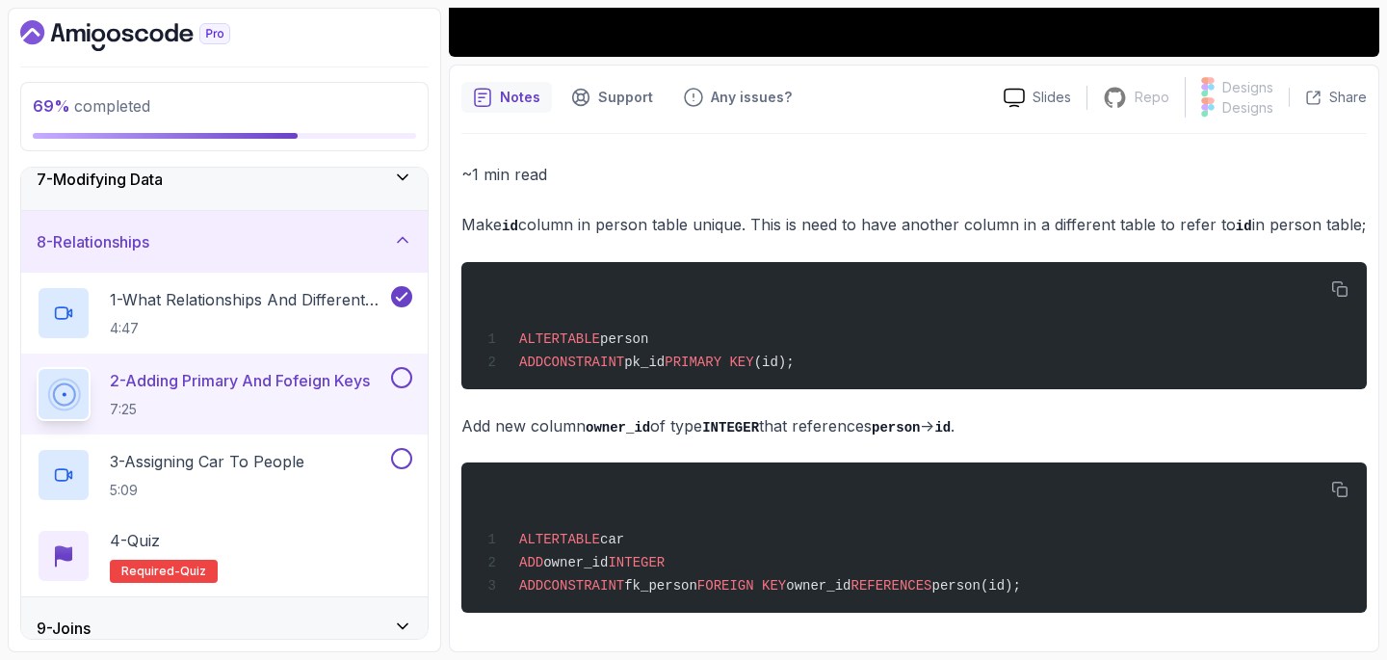
scroll to position [669, 0]
click at [1344, 483] on icon "button" at bounding box center [1339, 490] width 17 height 17
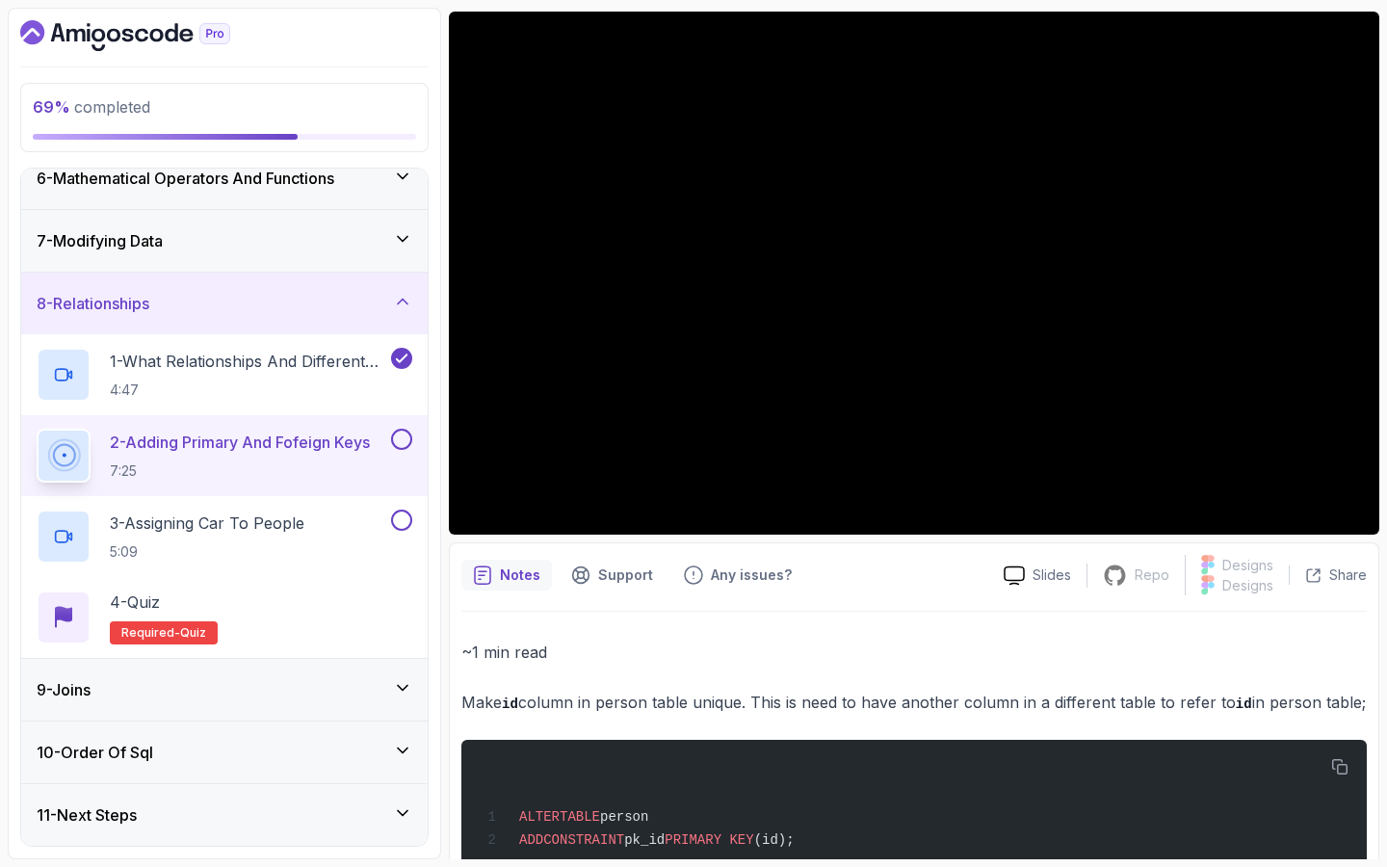
scroll to position [333, 0]
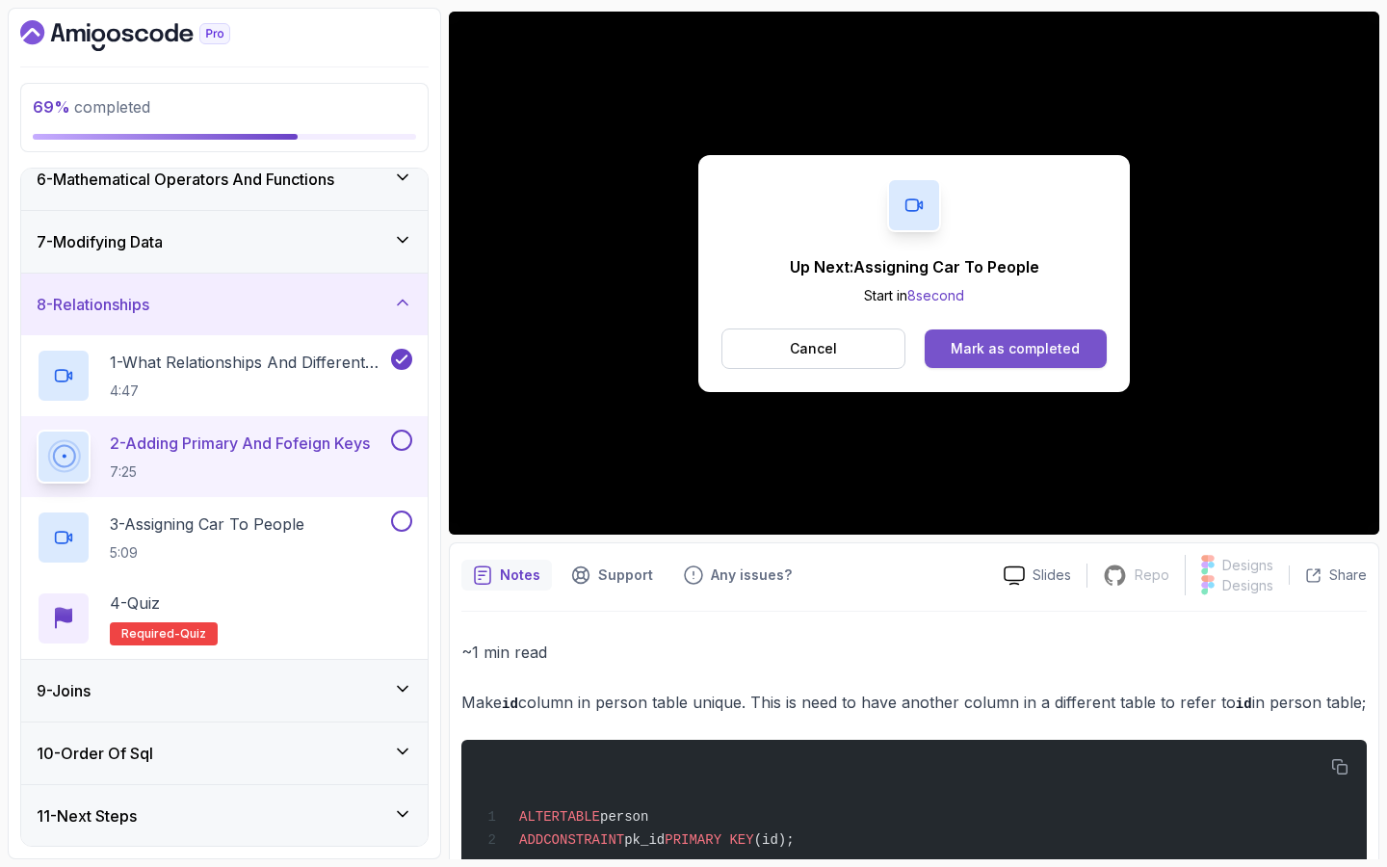
click at [976, 351] on div "Mark as completed" at bounding box center [1015, 348] width 129 height 19
